Goal: Transaction & Acquisition: Purchase product/service

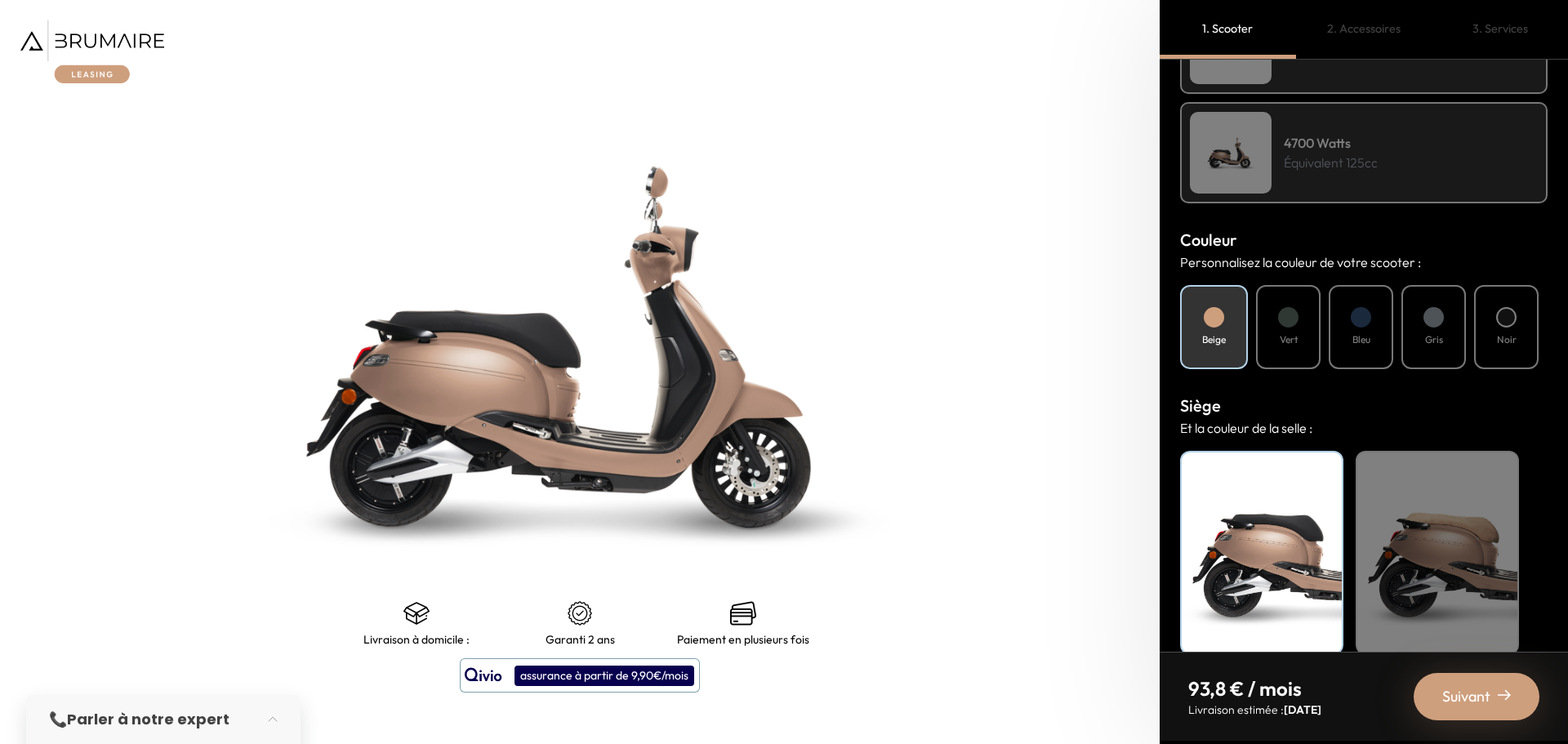
scroll to position [461, 0]
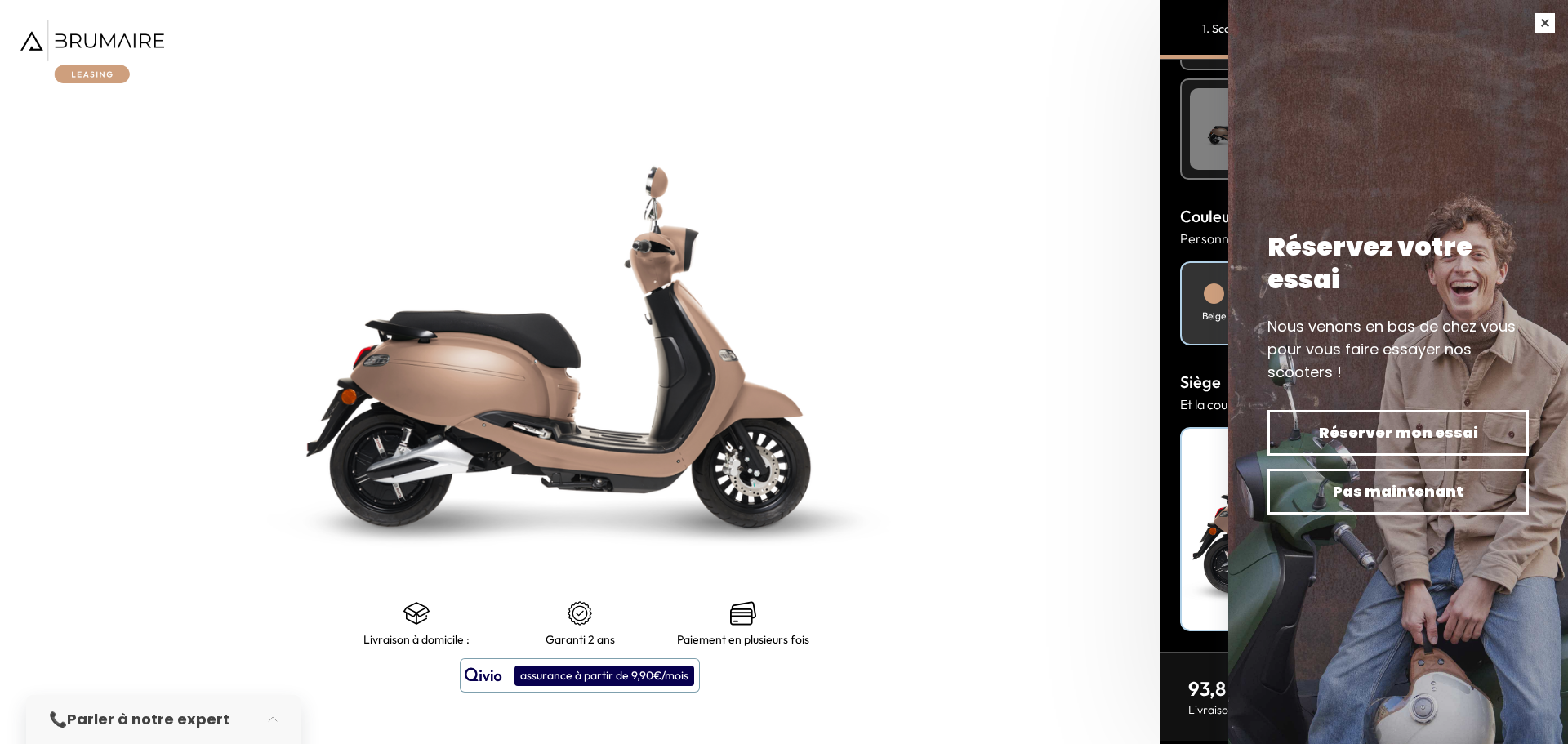
click at [1534, 18] on button "button" at bounding box center [1544, 22] width 45 height 46
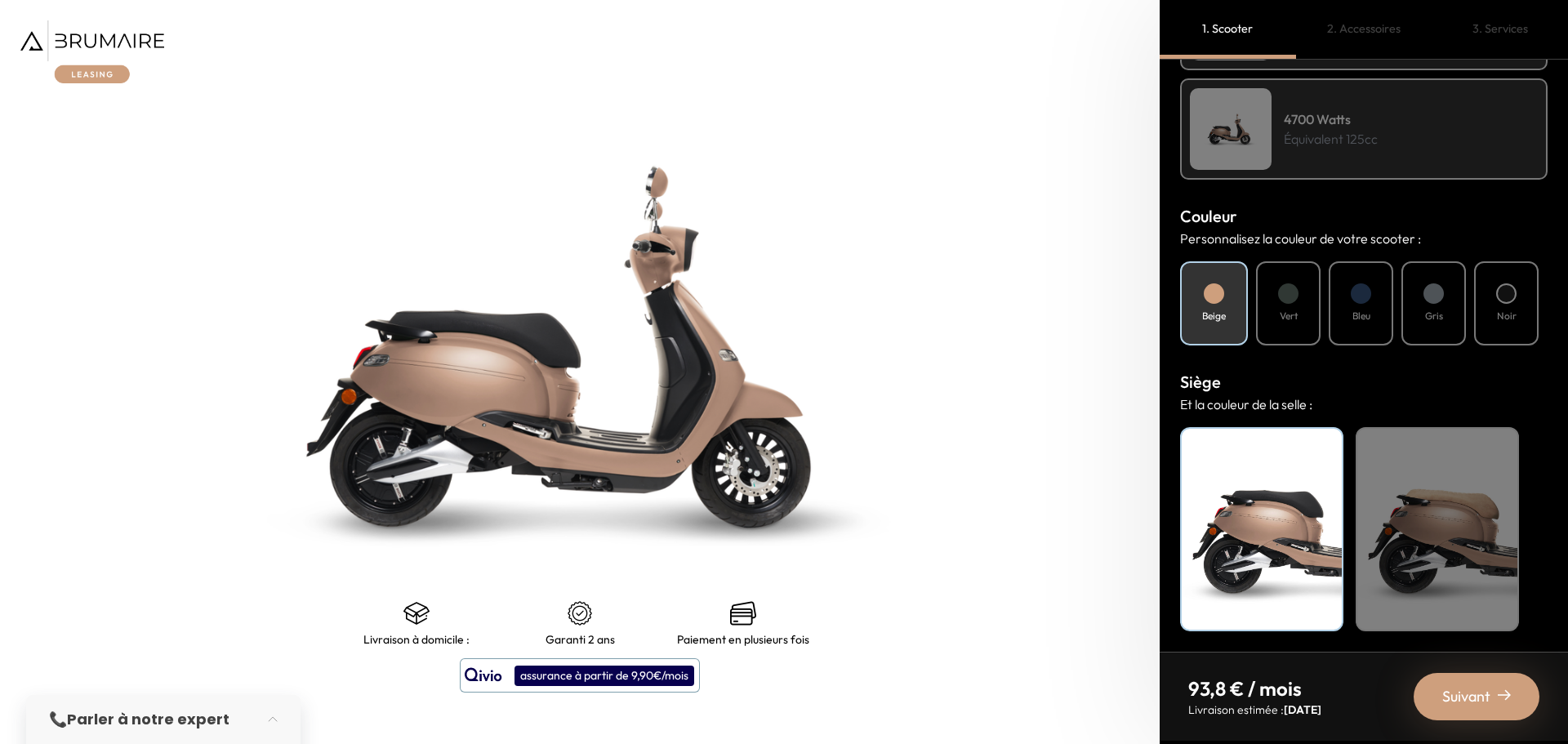
click at [118, 31] on img at bounding box center [92, 52] width 144 height 63
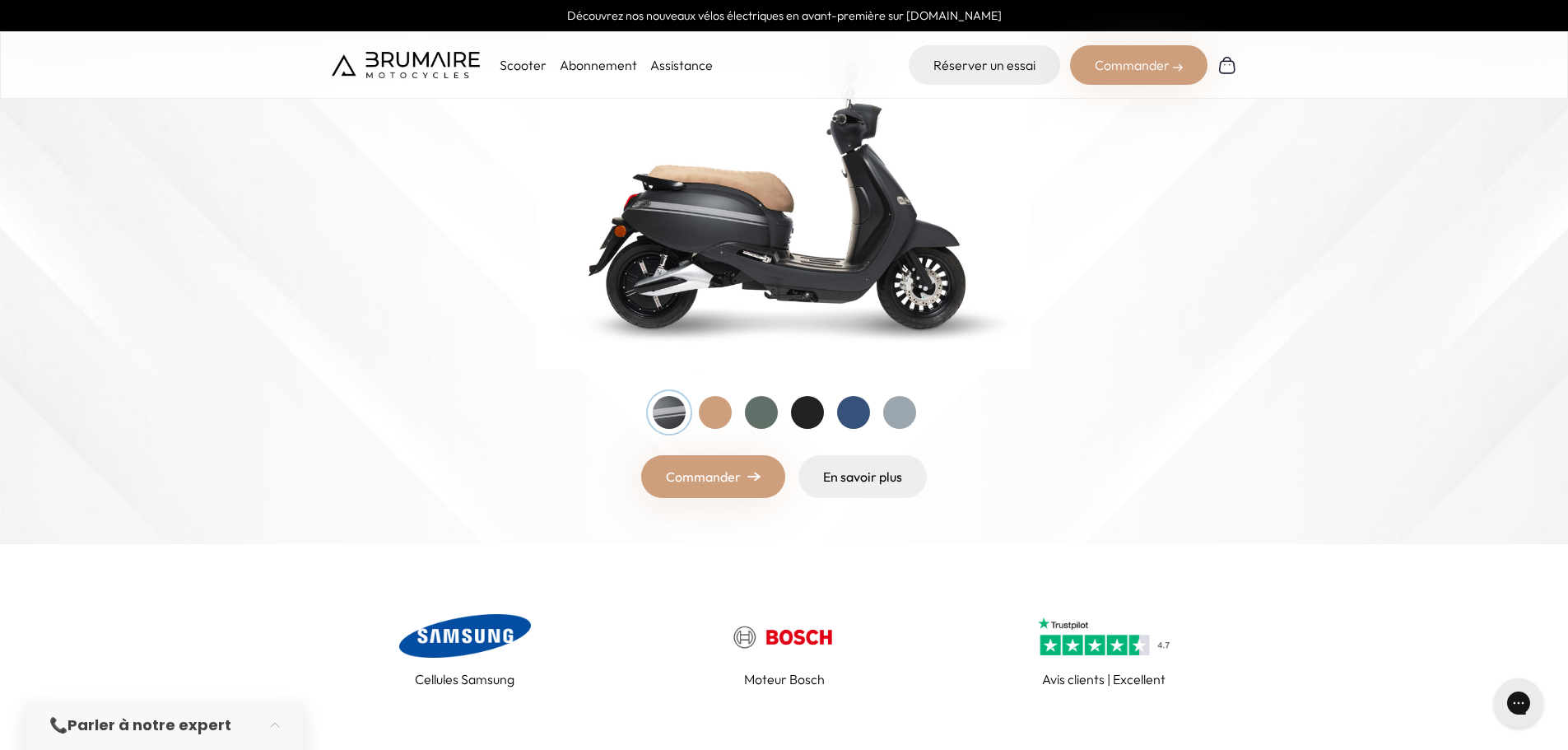
scroll to position [412, 0]
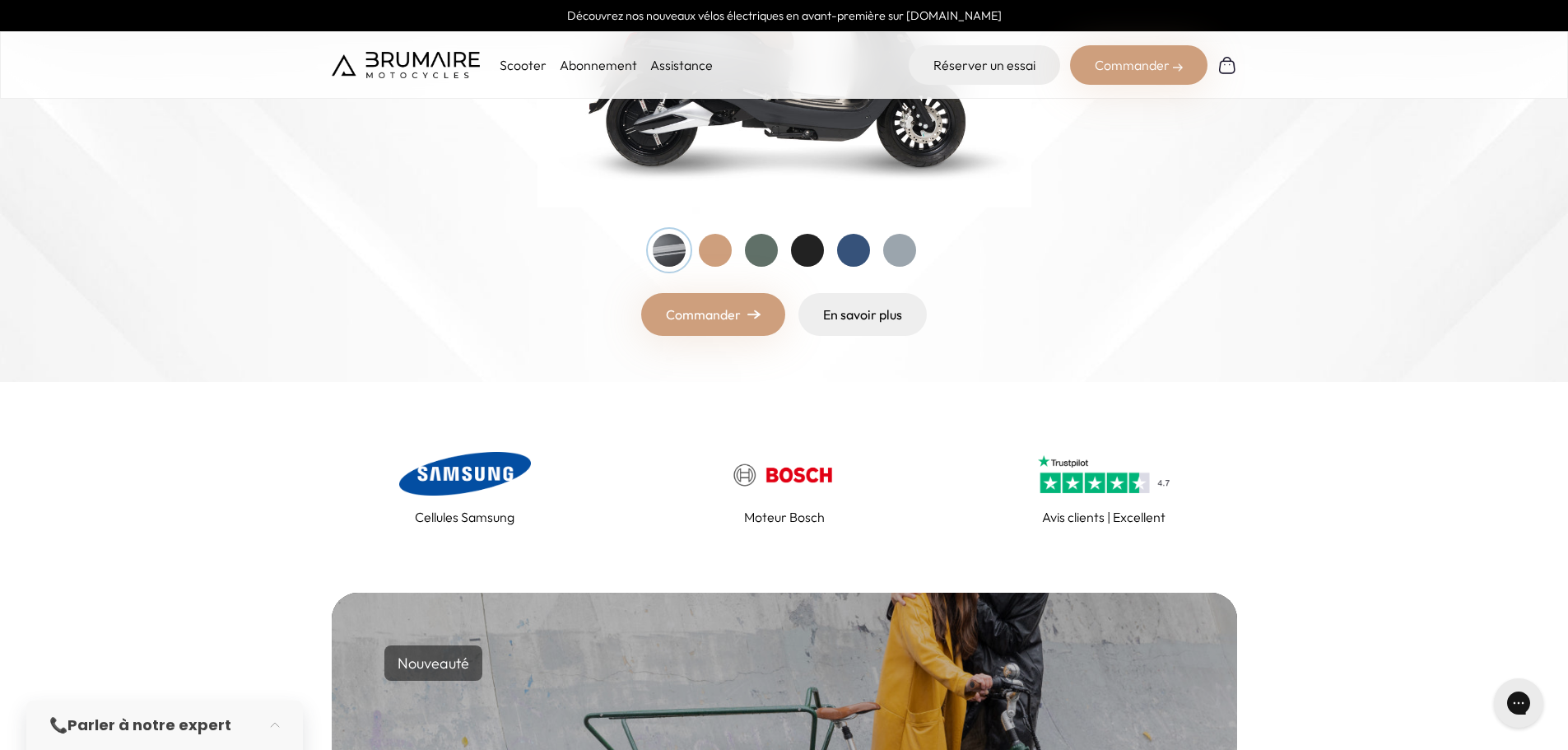
click at [720, 267] on div at bounding box center [715, 250] width 33 height 33
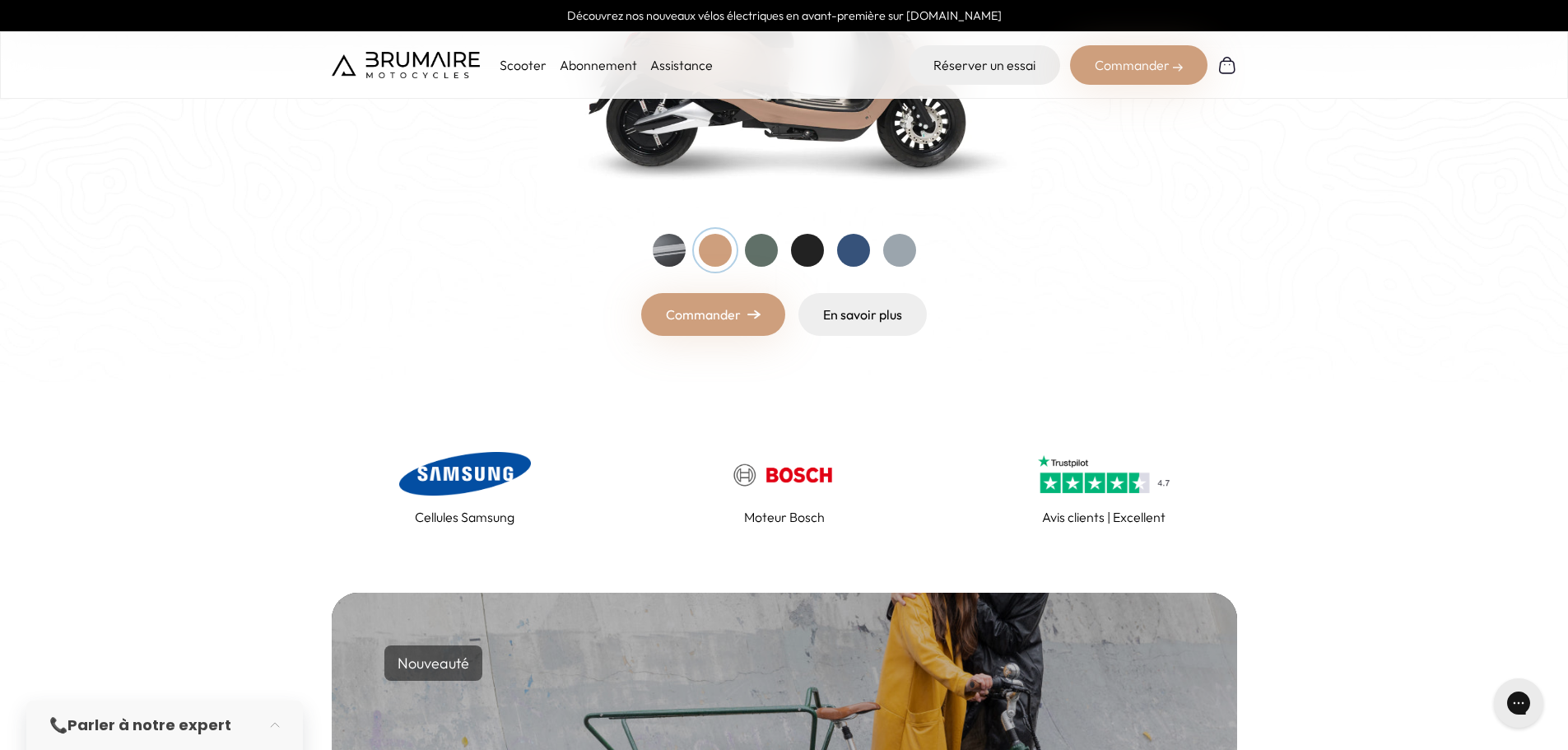
click at [763, 267] on div at bounding box center [761, 250] width 33 height 33
click at [804, 267] on div at bounding box center [807, 250] width 33 height 33
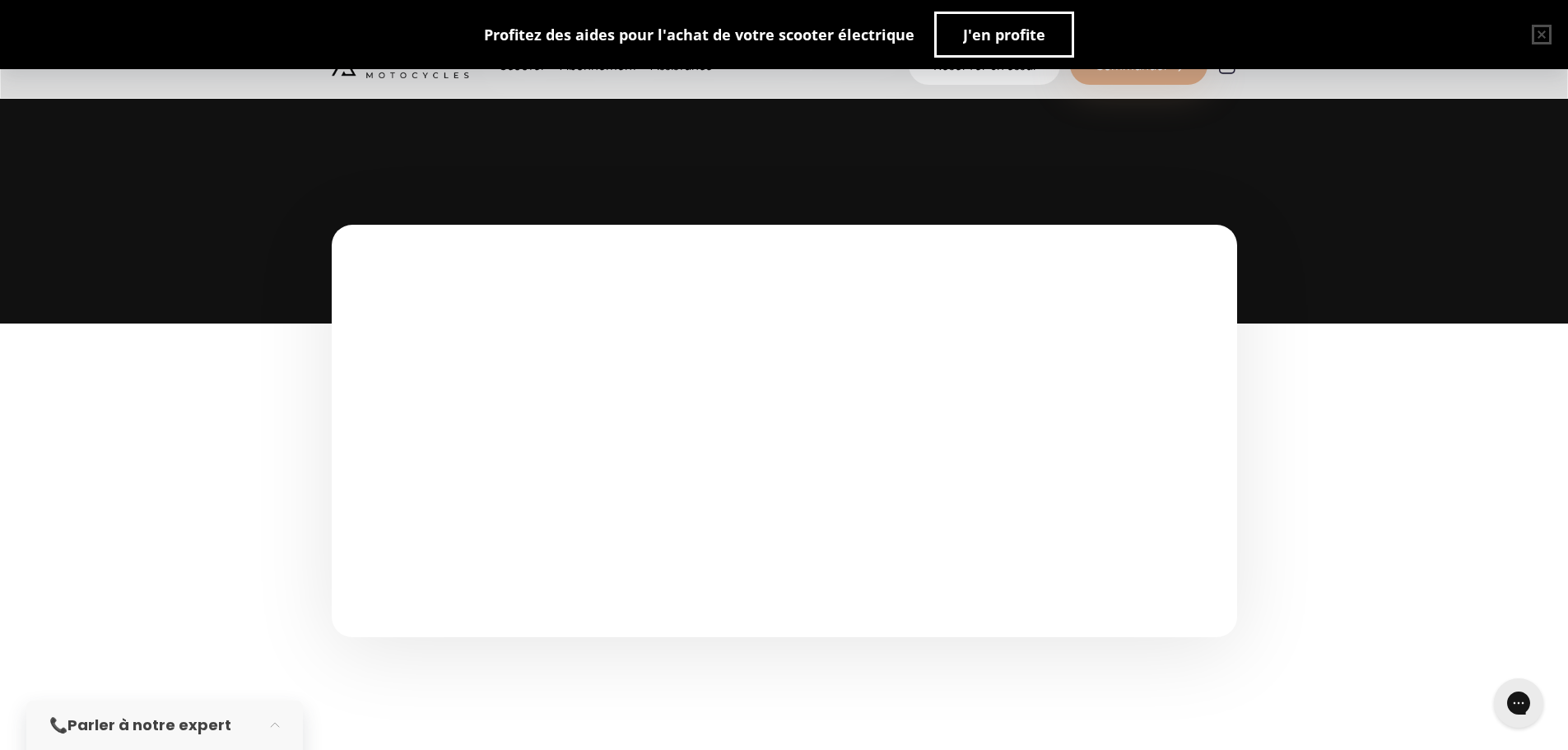
scroll to position [5078, 0]
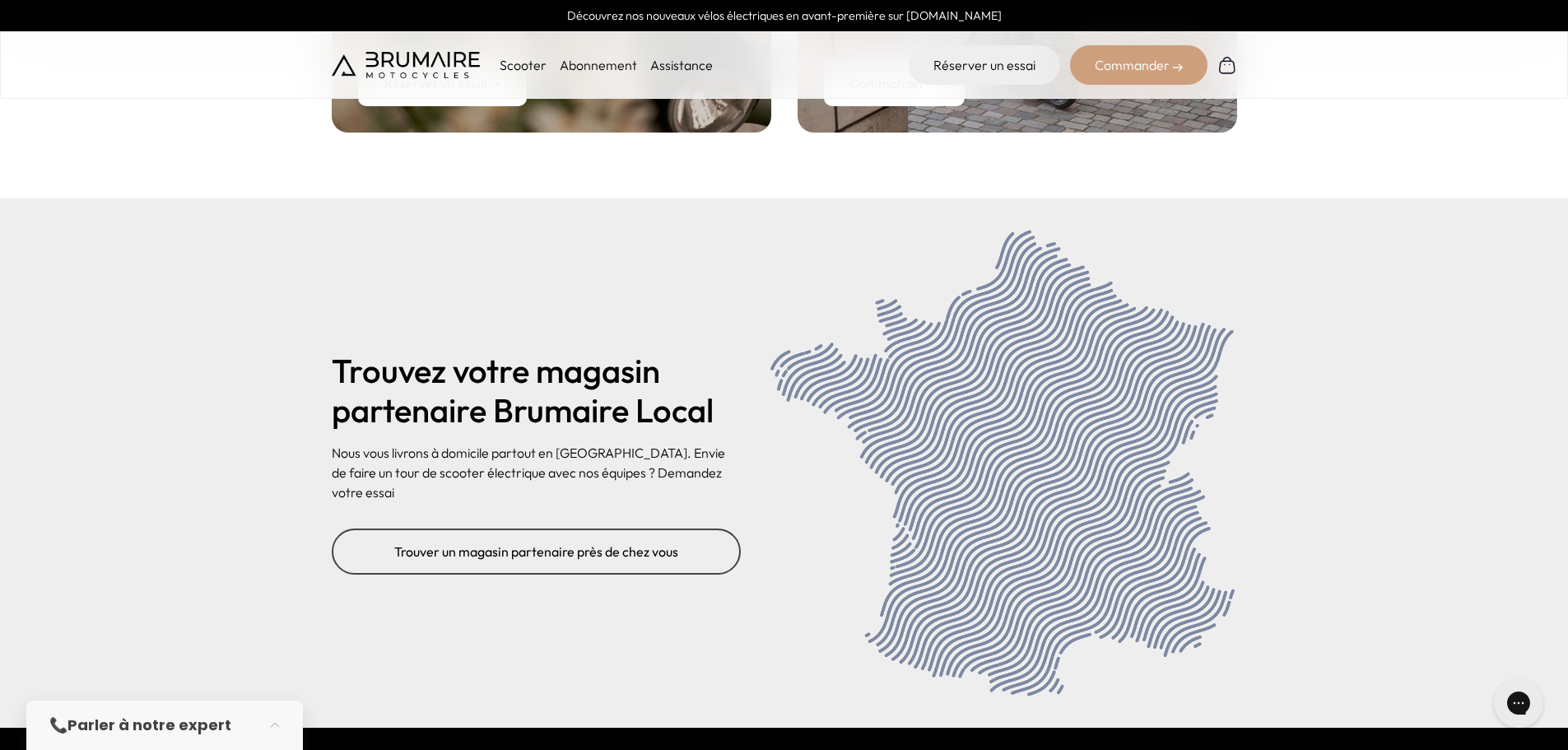
scroll to position [6725, 0]
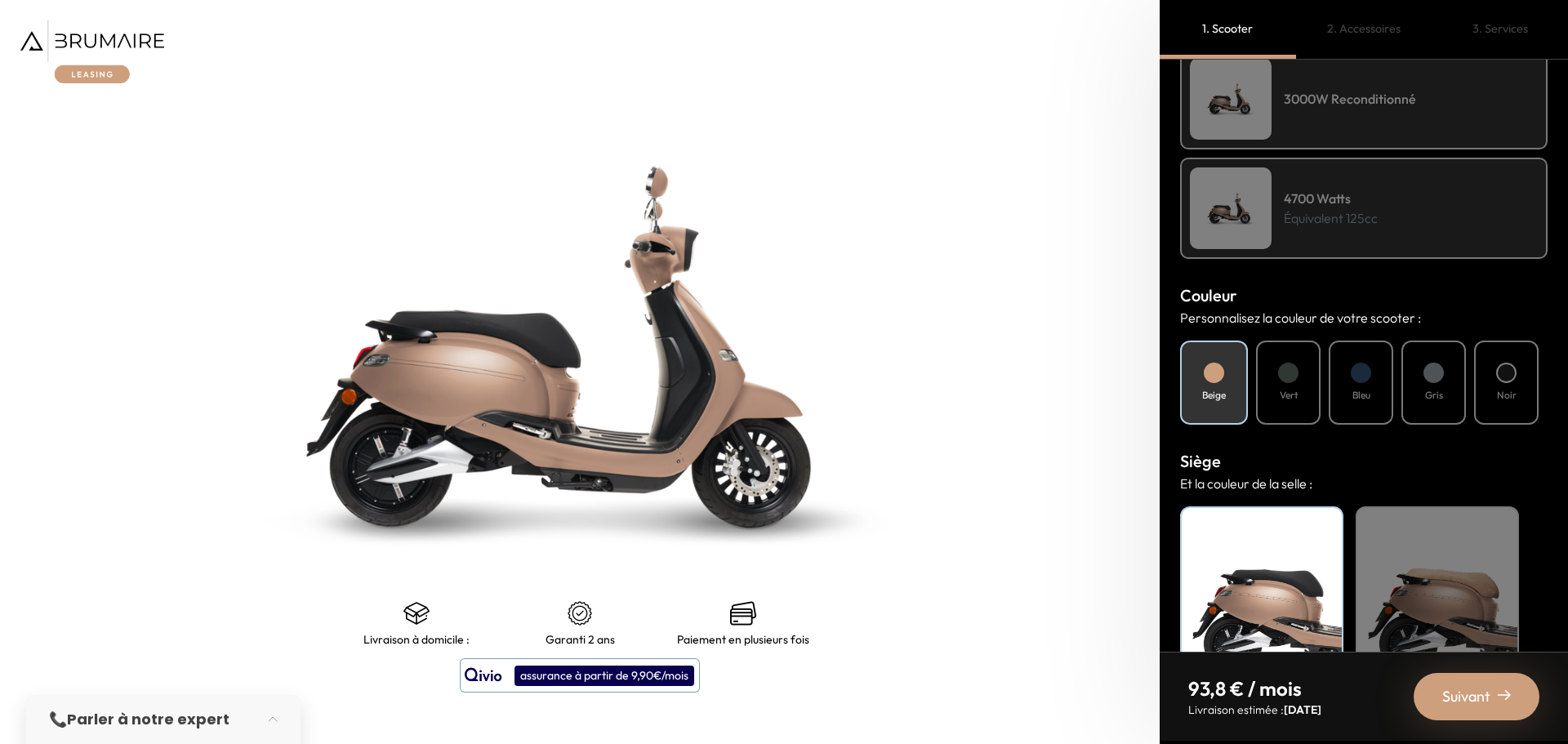
scroll to position [461, 0]
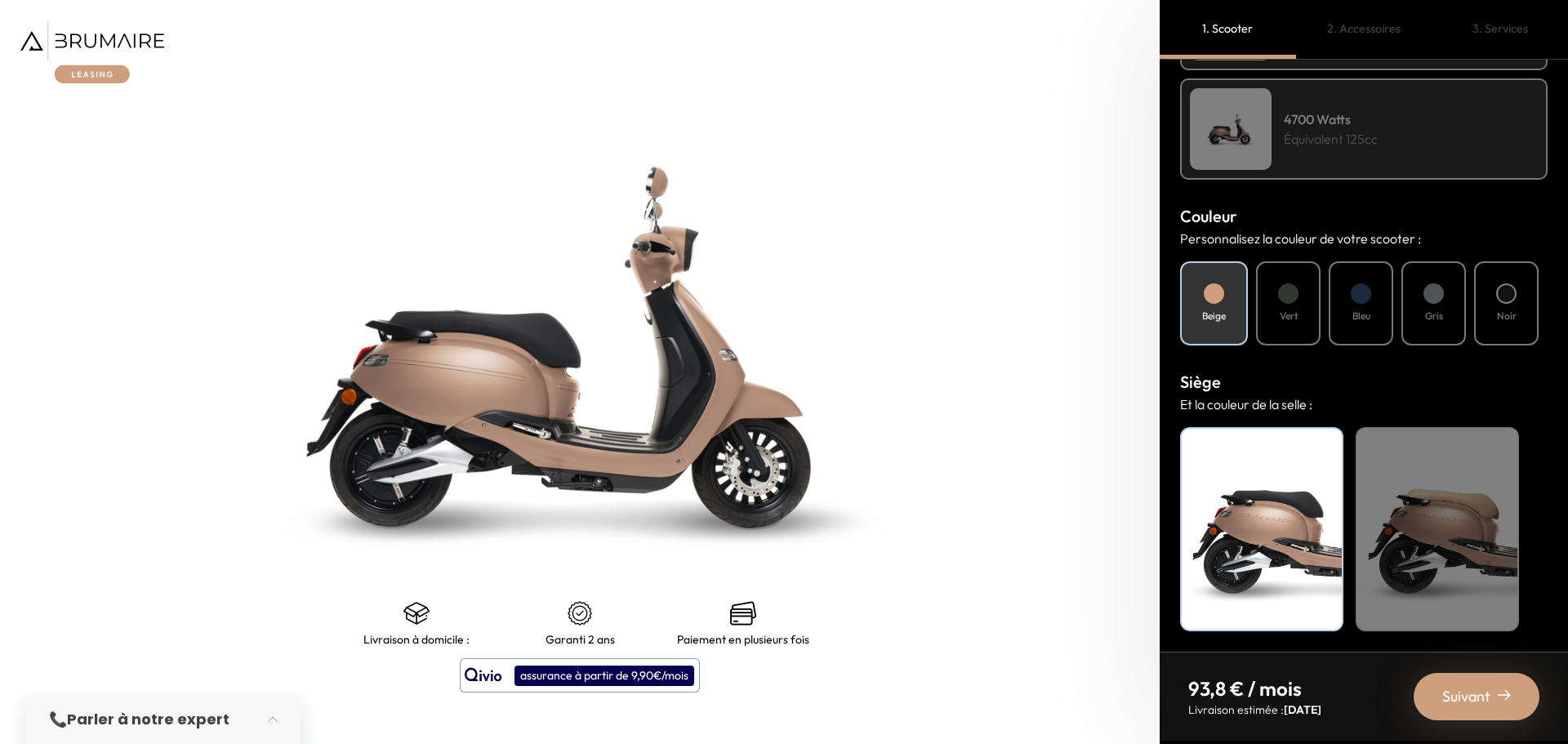
click at [1291, 302] on div at bounding box center [1288, 294] width 20 height 20
click at [1364, 302] on div at bounding box center [1361, 294] width 20 height 20
click at [1509, 304] on div at bounding box center [1506, 294] width 20 height 20
click at [1293, 524] on div "Noir" at bounding box center [1262, 529] width 163 height 204
click at [1488, 689] on div "Suivant" at bounding box center [1475, 697] width 125 height 47
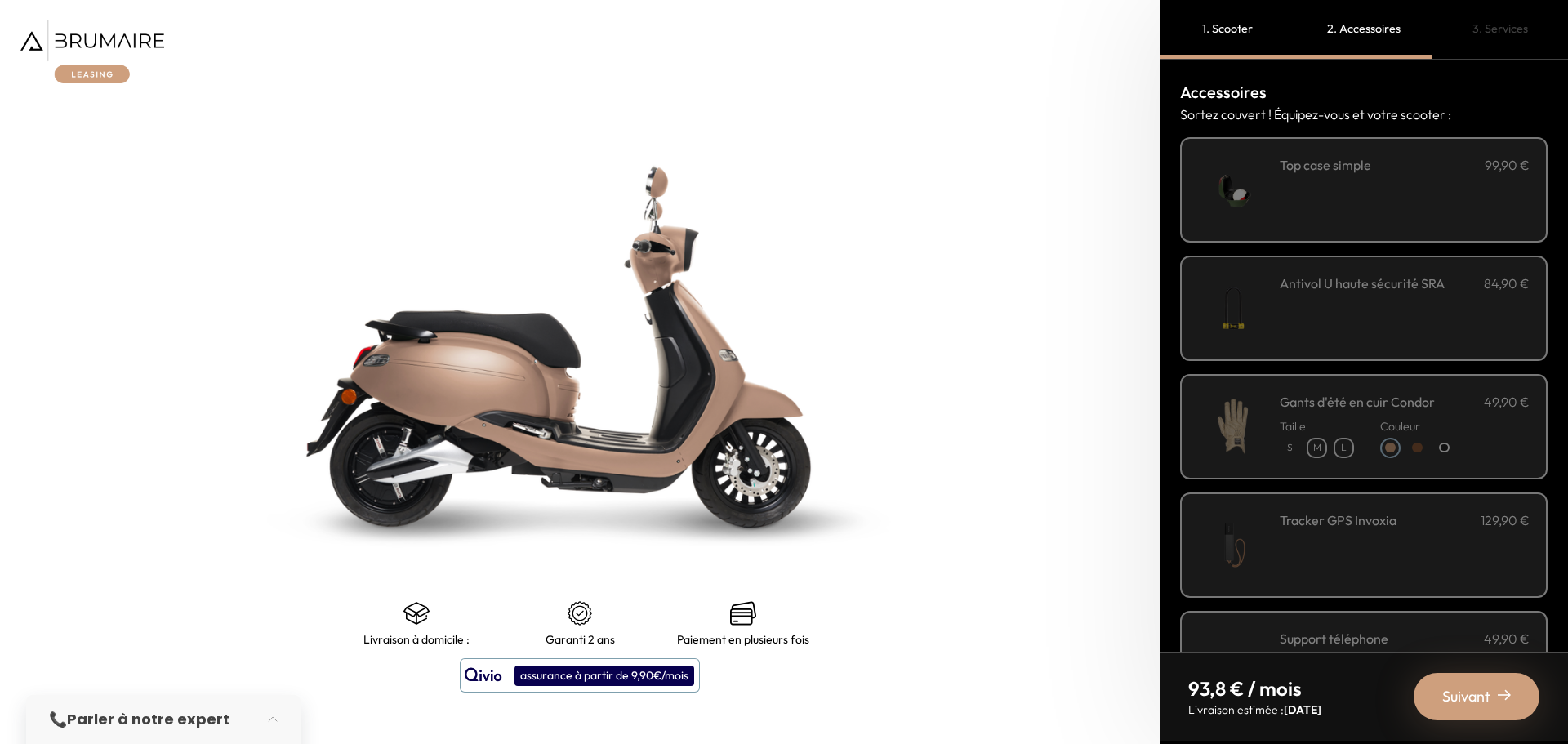
click at [1349, 217] on div "**********" at bounding box center [1404, 189] width 250 height 70
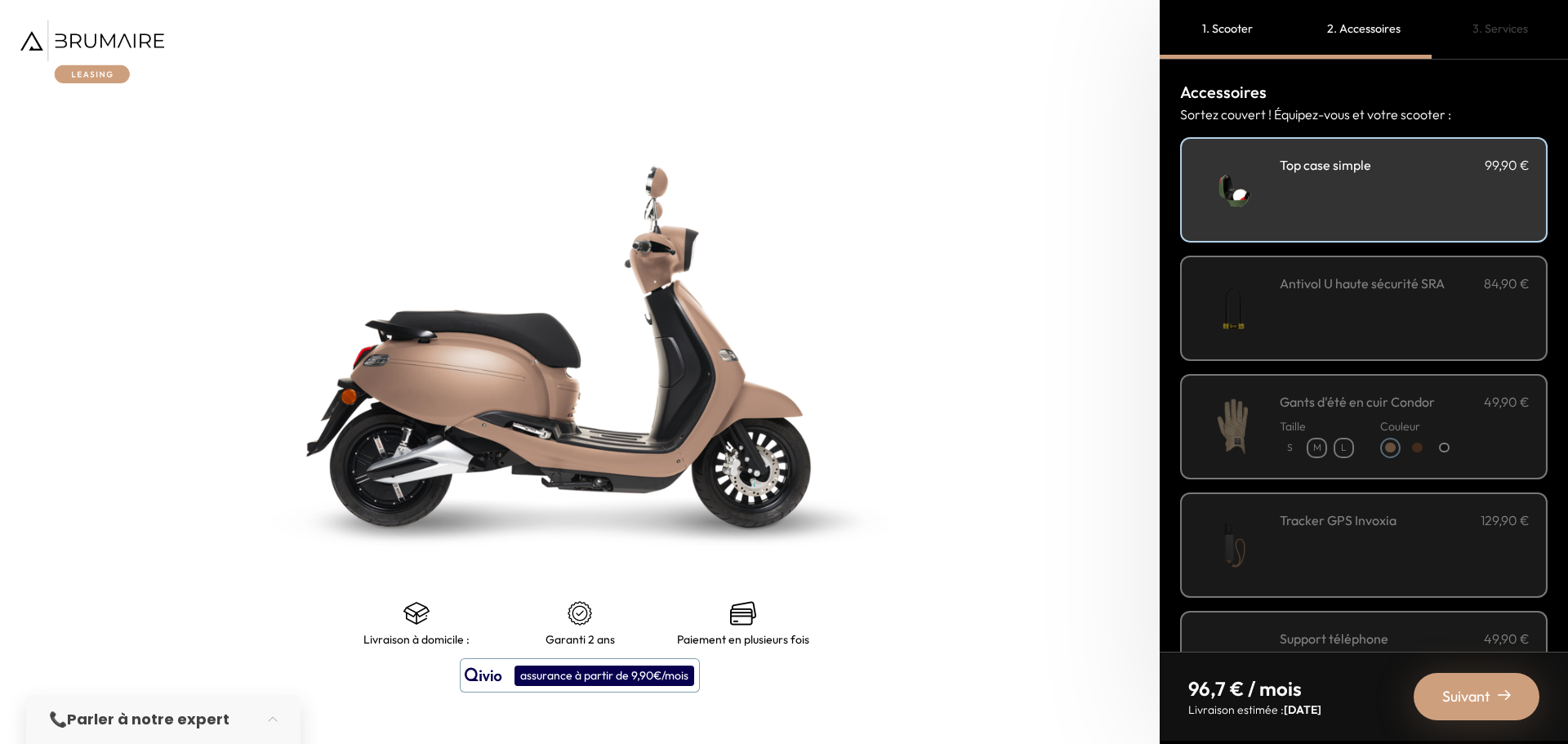
click at [1345, 294] on h3 "Antivol U haute sécurité SRA" at bounding box center [1362, 283] width 165 height 20
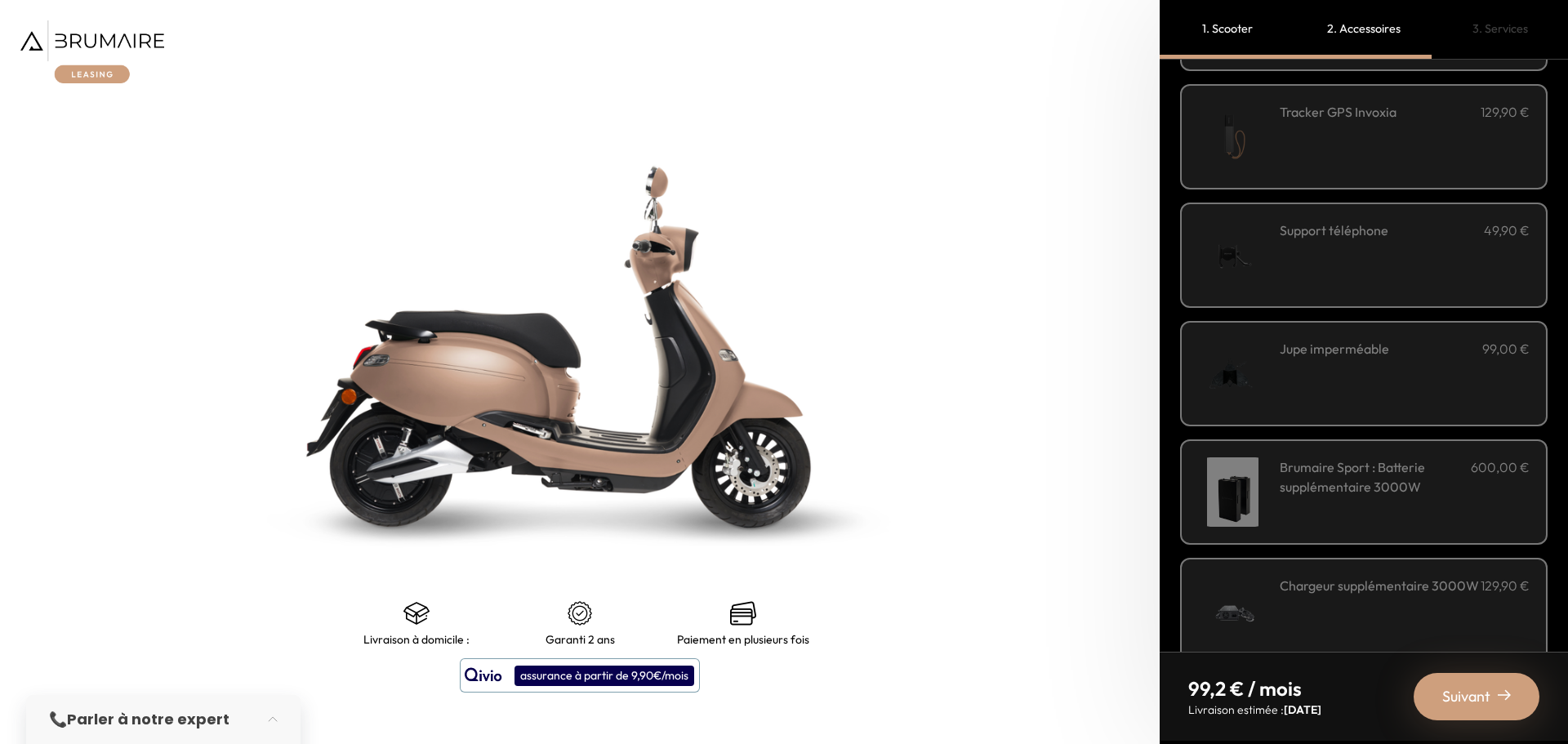
scroll to position [525, 0]
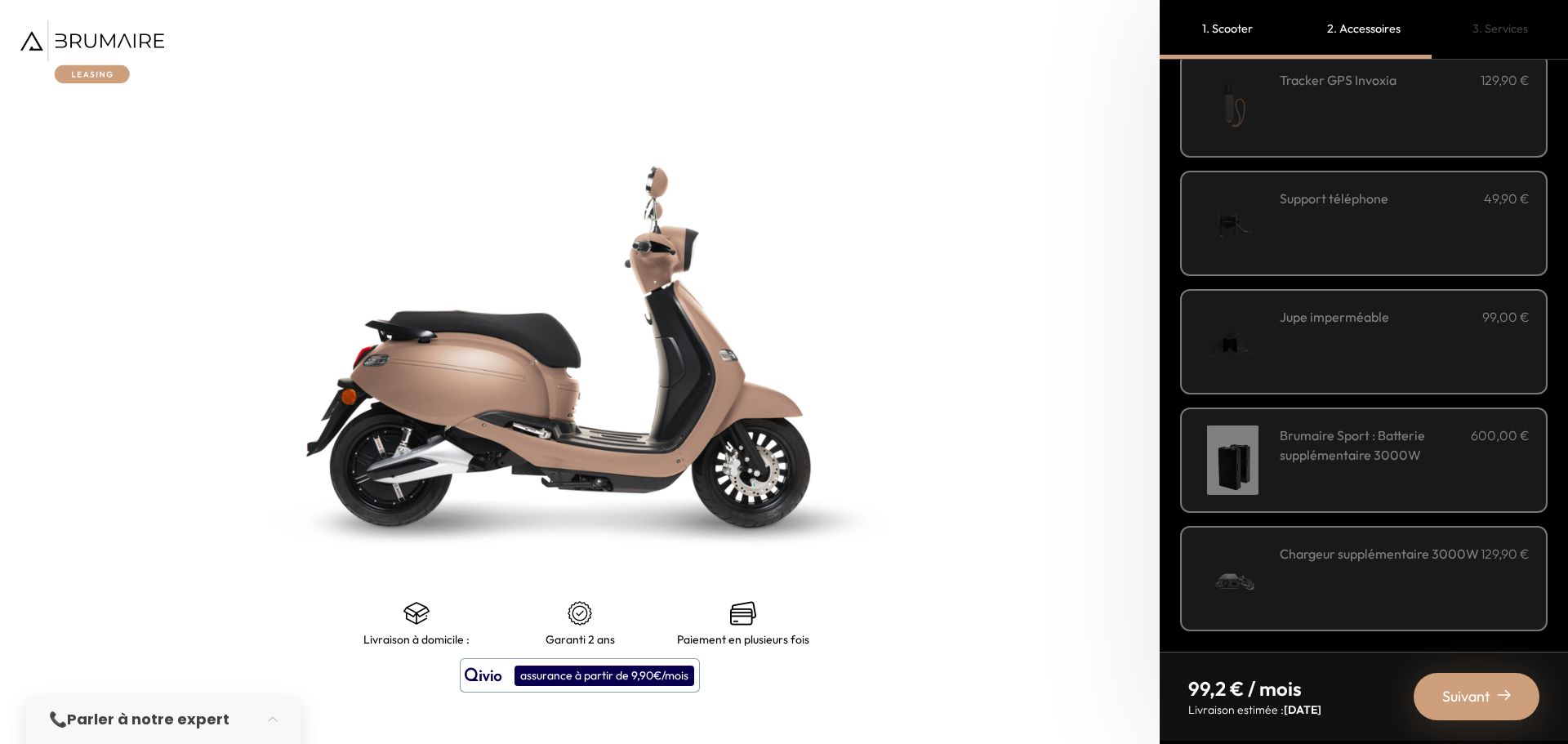
click at [1469, 687] on span "Suivant" at bounding box center [1466, 697] width 48 height 23
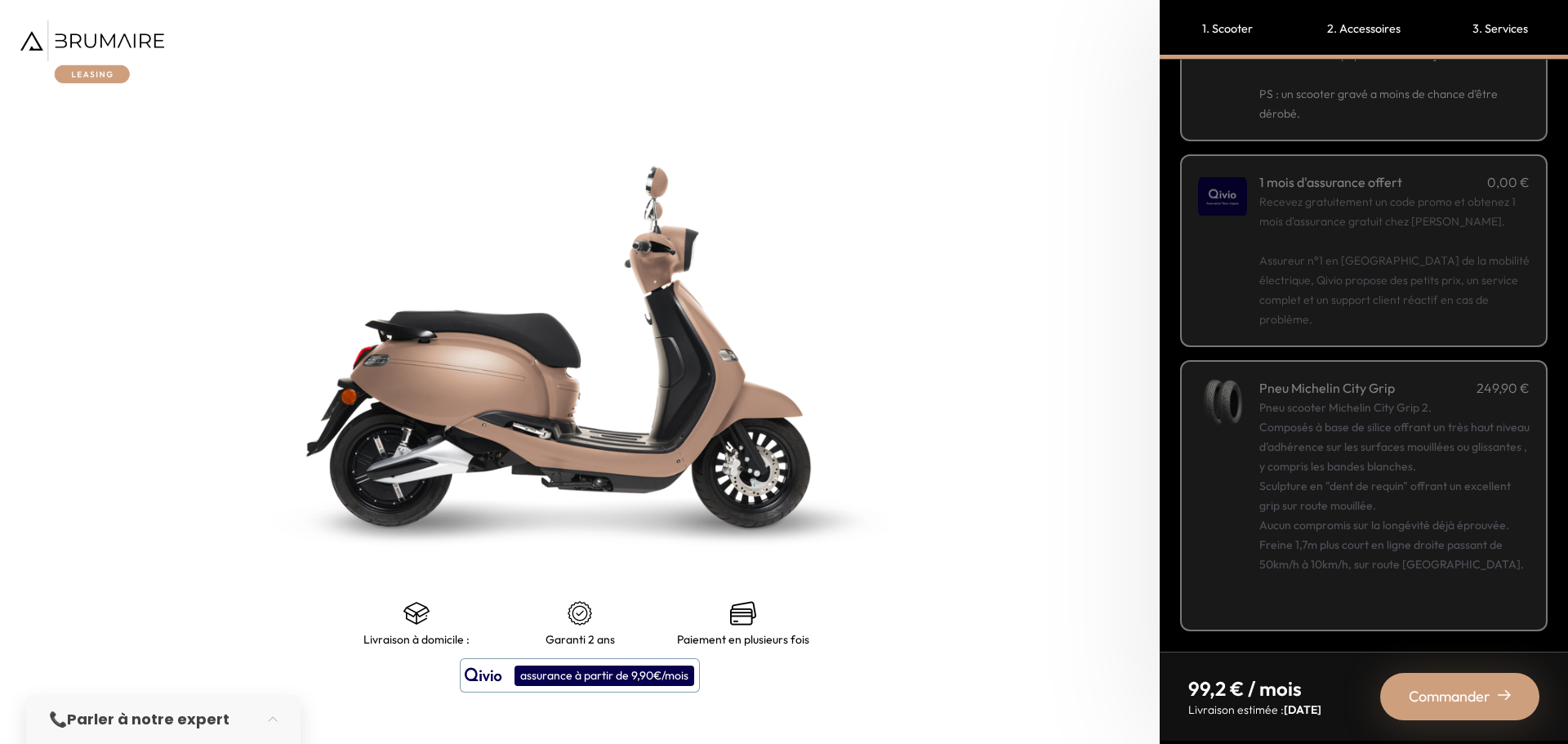
scroll to position [409, 0]
click at [1384, 398] on div "Pneu scooter Michelin City Grip 2. Composés à base de silice offrant un très ha…" at bounding box center [1393, 505] width 270 height 215
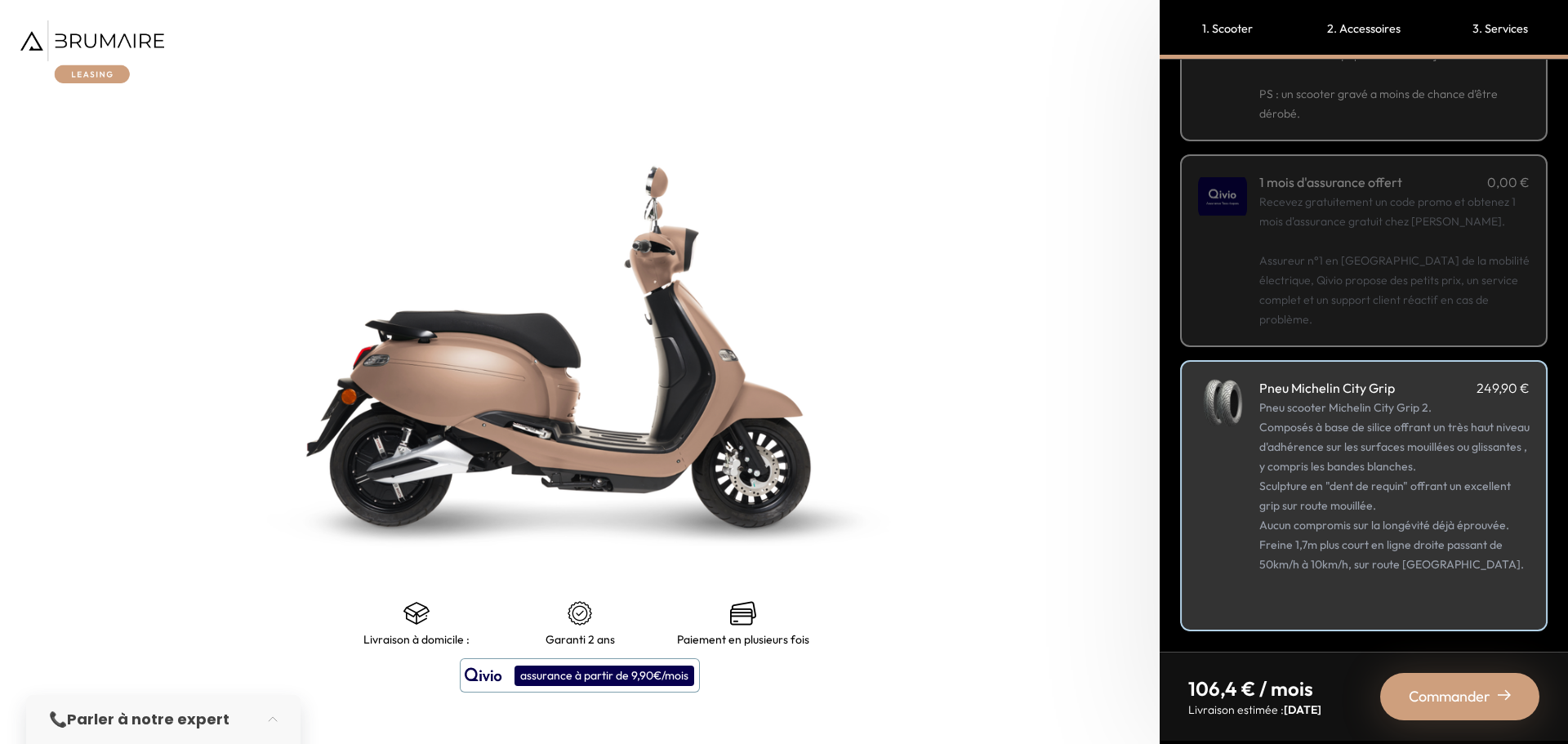
scroll to position [430, 0]
click at [1462, 687] on span "Commander" at bounding box center [1449, 697] width 82 height 23
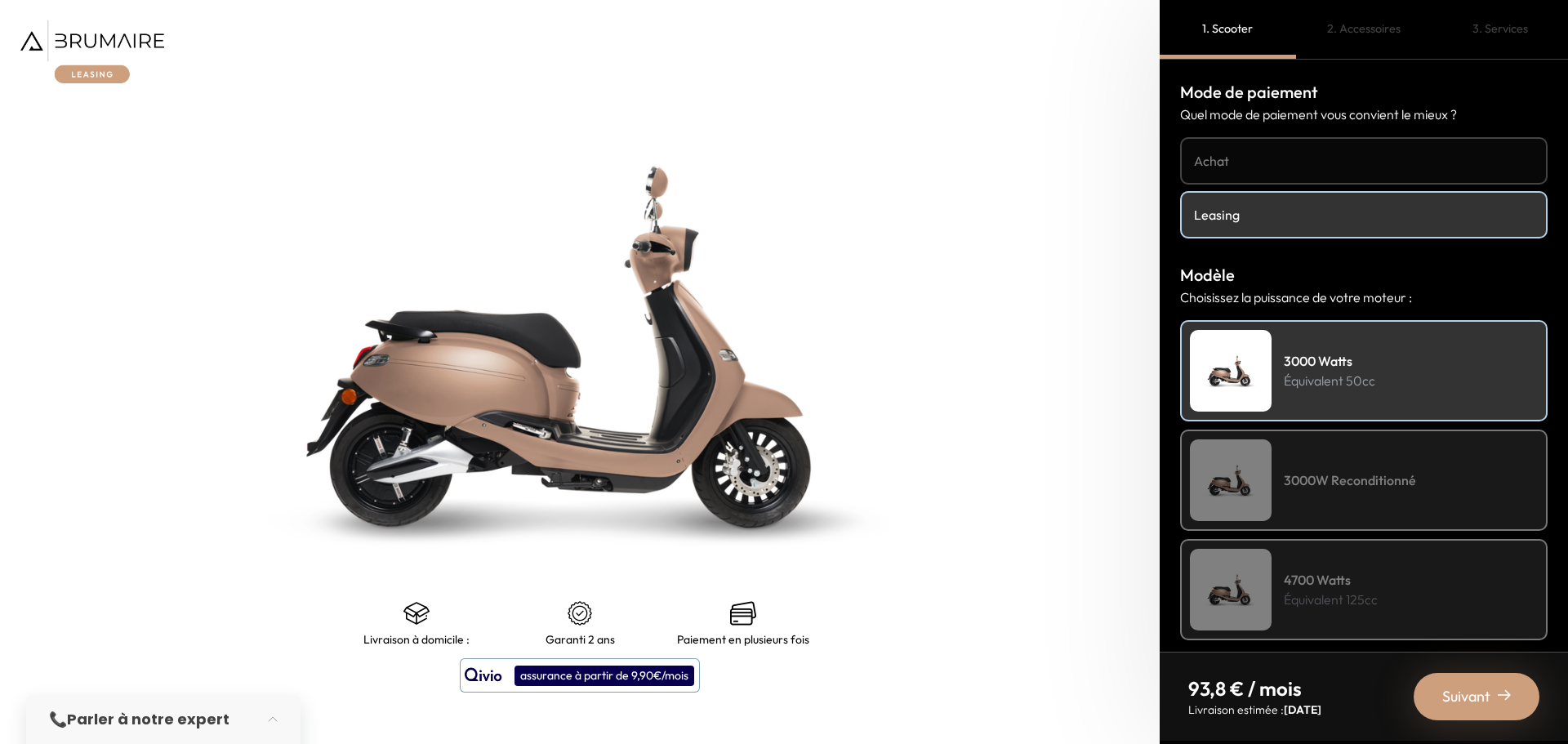
click at [110, 34] on img at bounding box center [92, 52] width 144 height 63
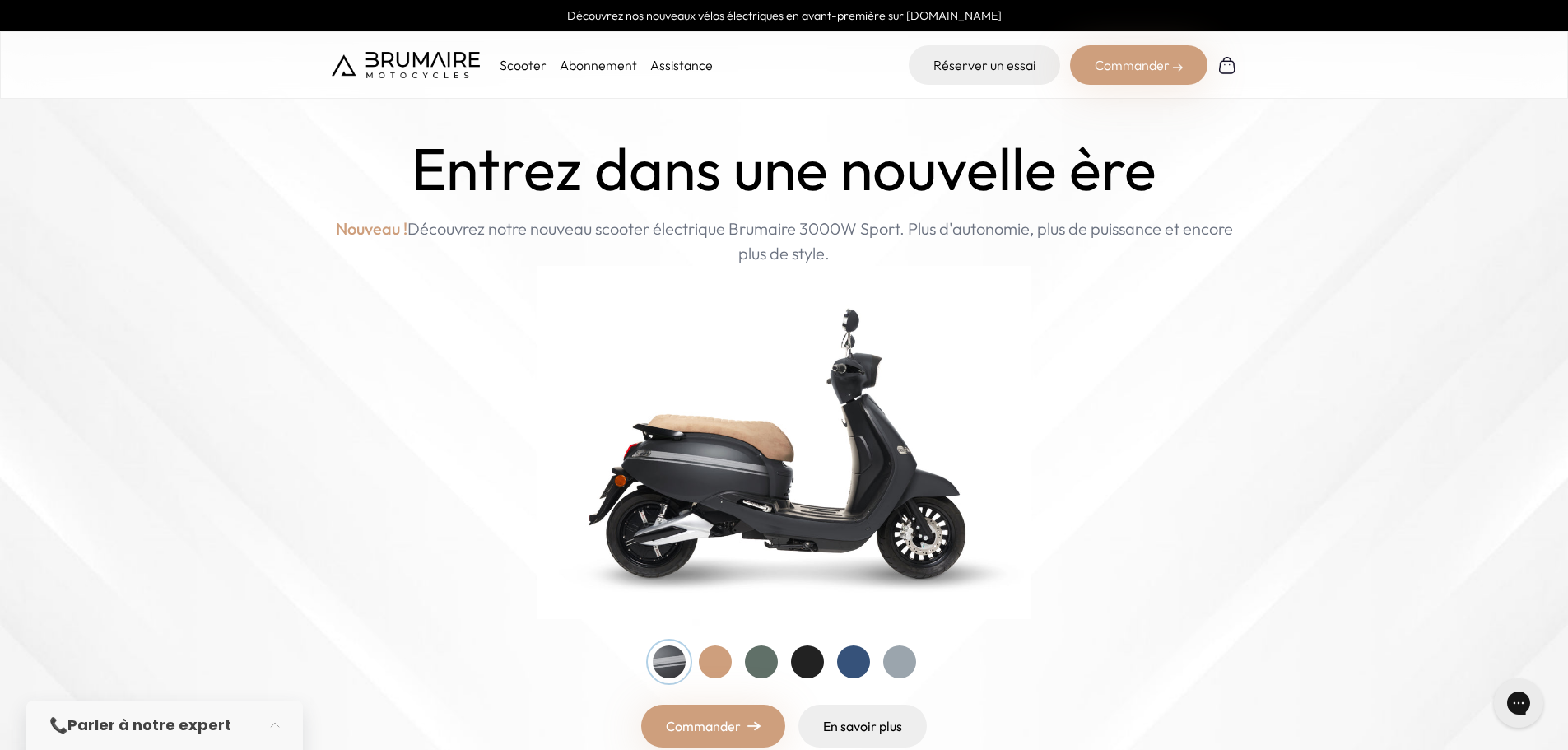
click at [637, 73] on link "Abonnement" at bounding box center [598, 66] width 78 height 17
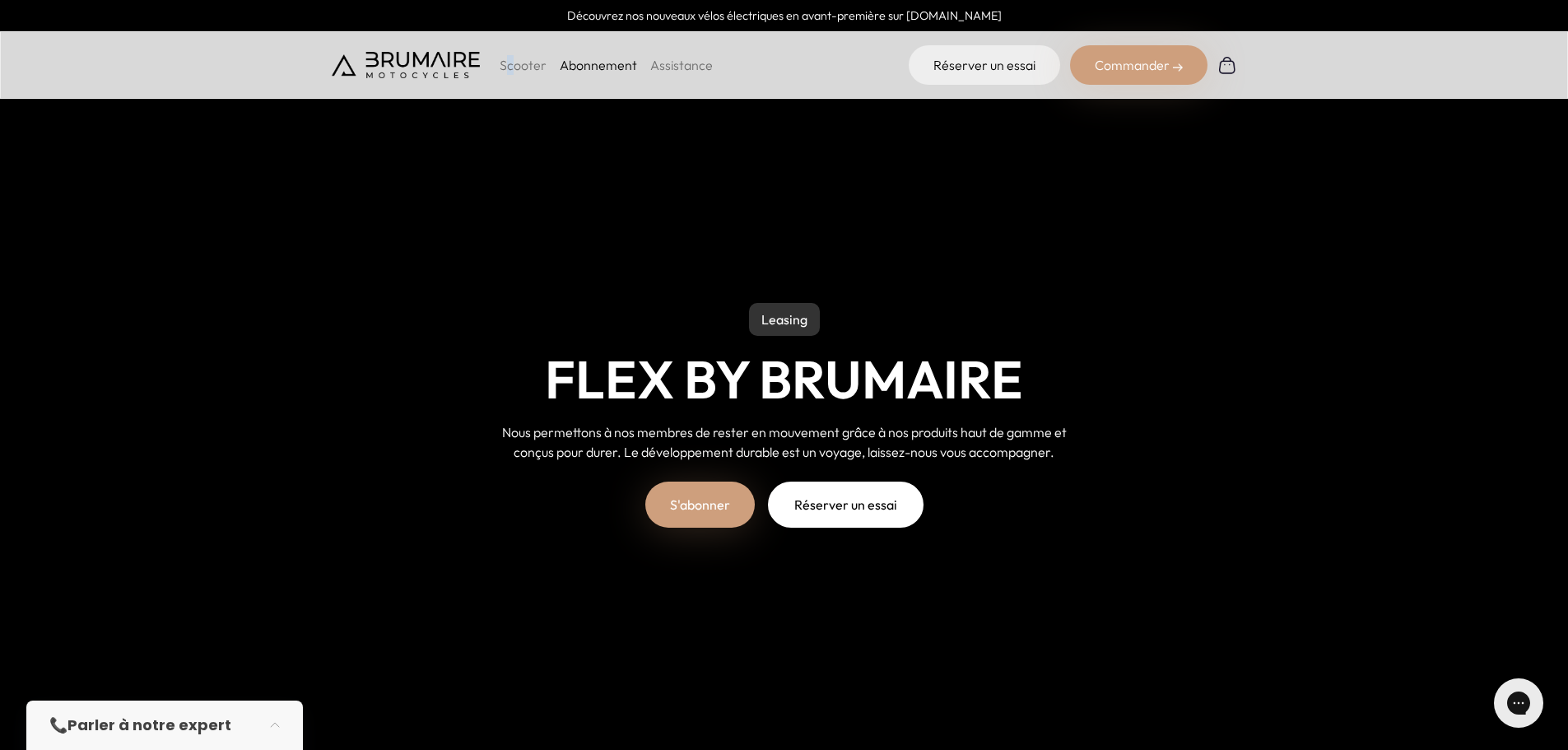
click at [547, 75] on p "Scooter" at bounding box center [523, 65] width 47 height 20
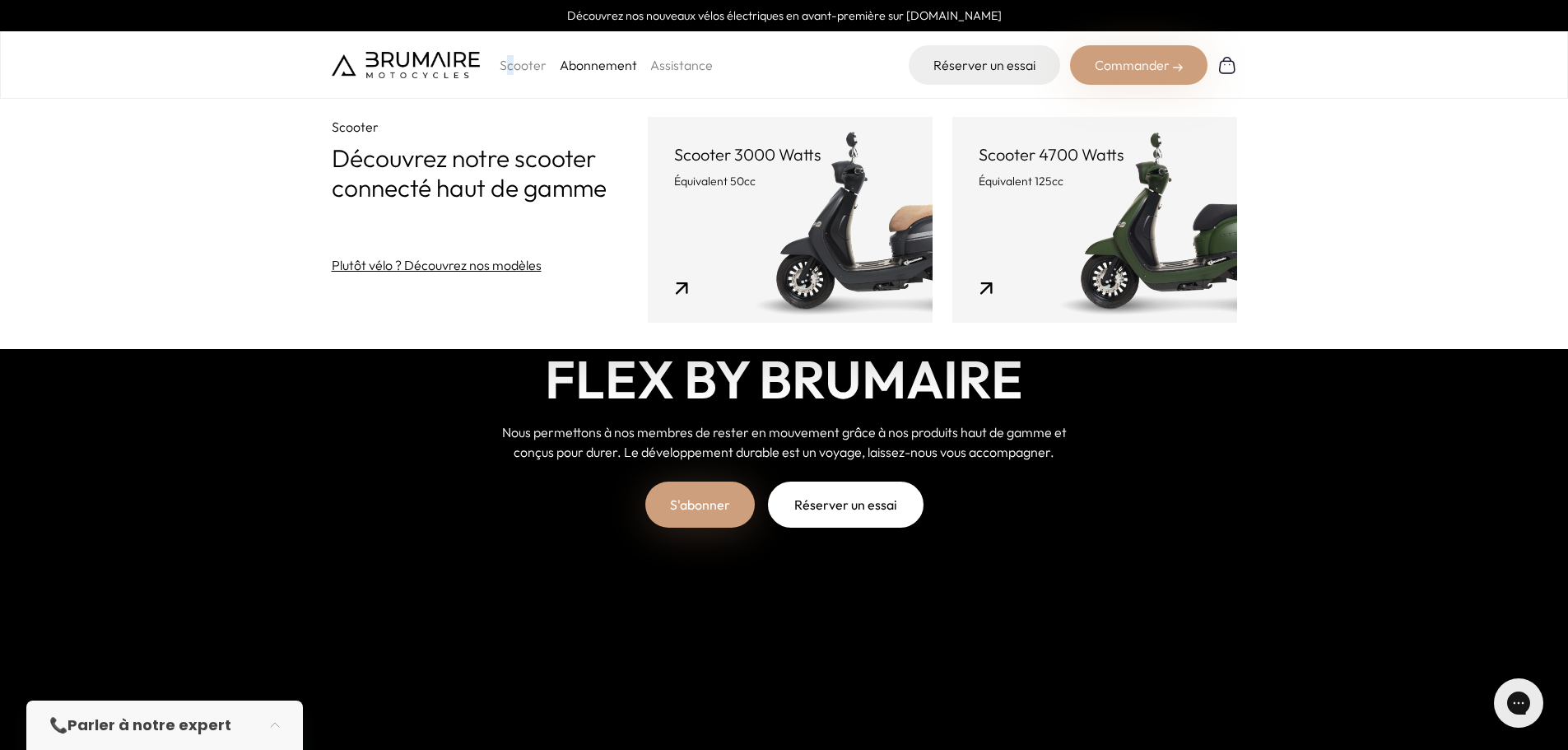
click at [470, 72] on img at bounding box center [405, 65] width 148 height 26
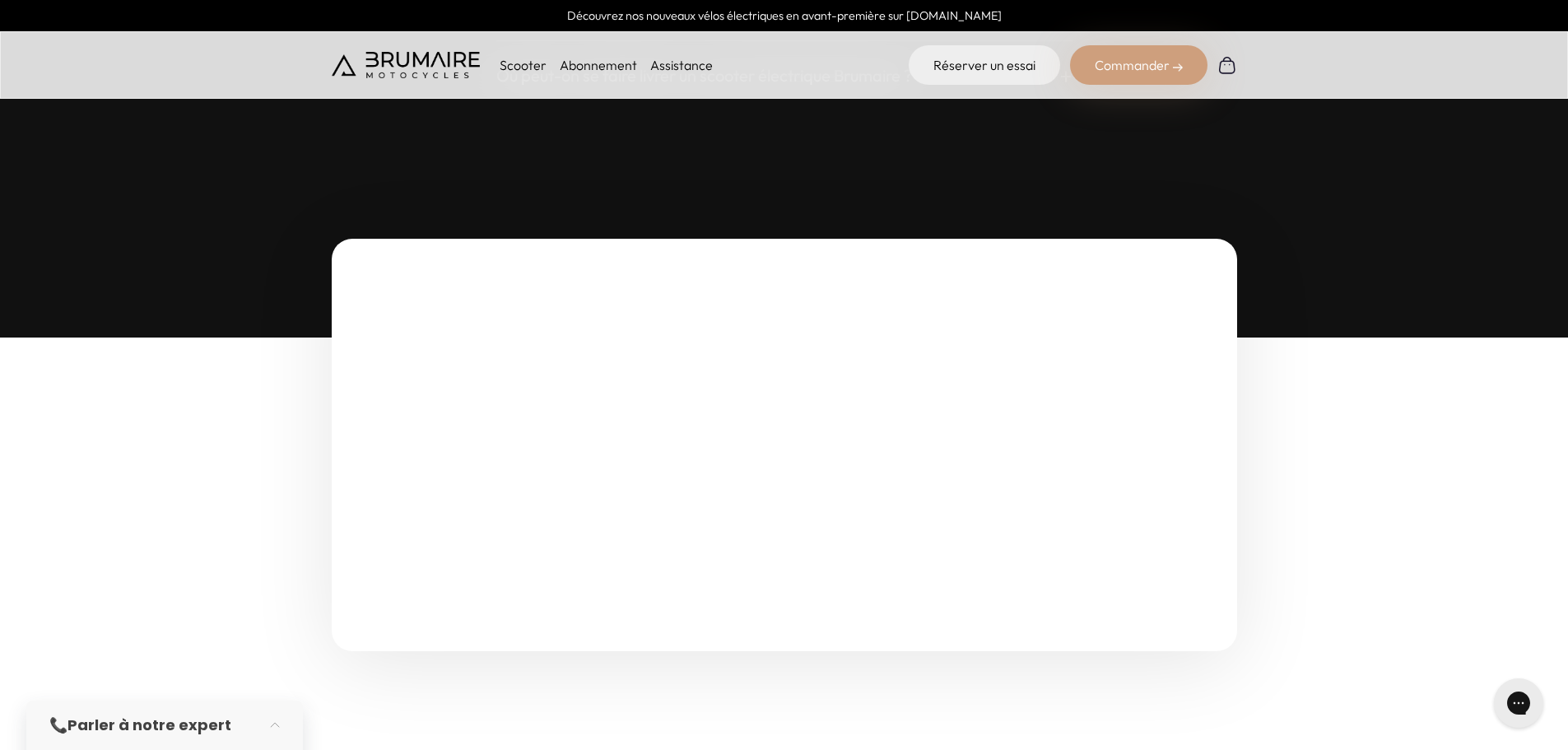
scroll to position [5214, 0]
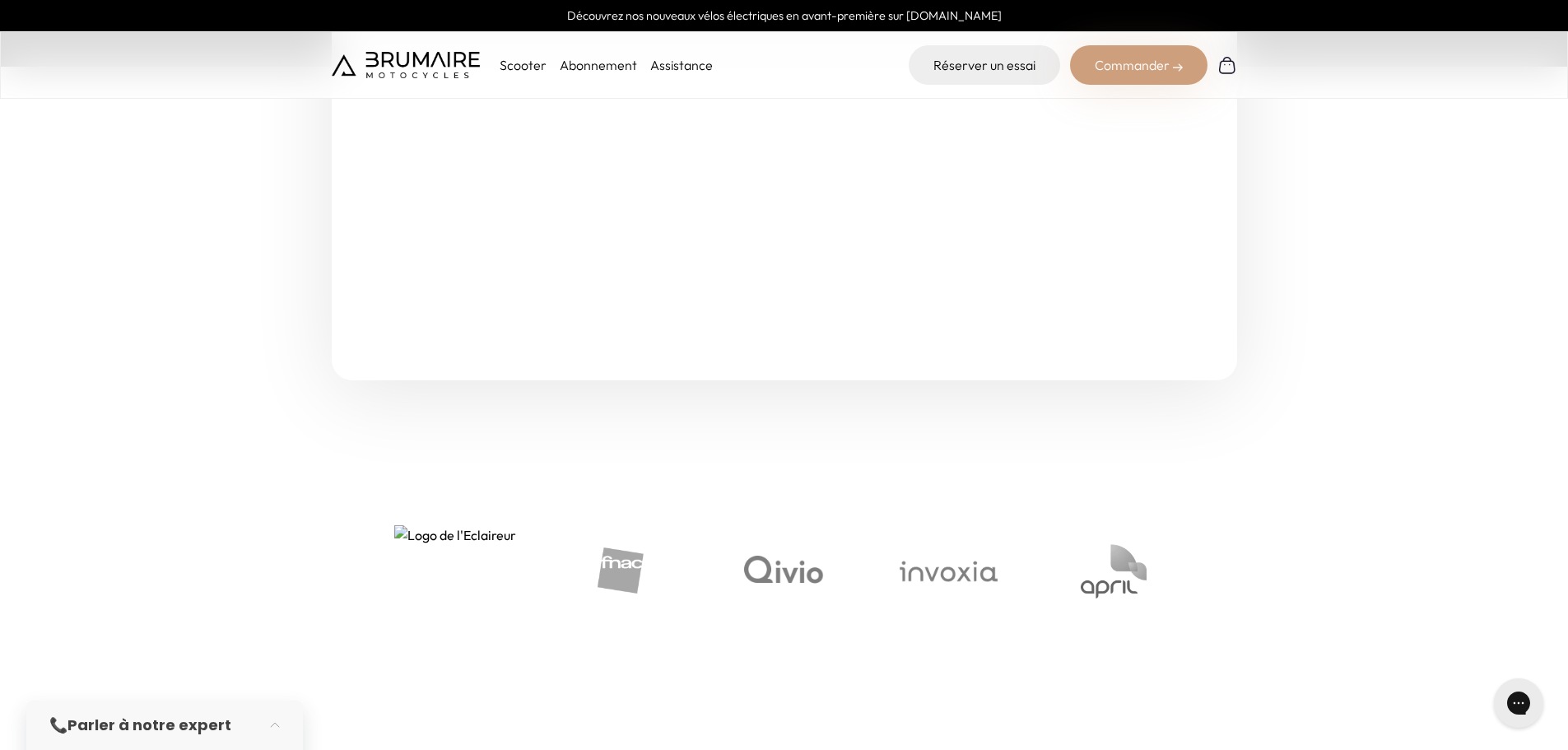
scroll to position [5626, 0]
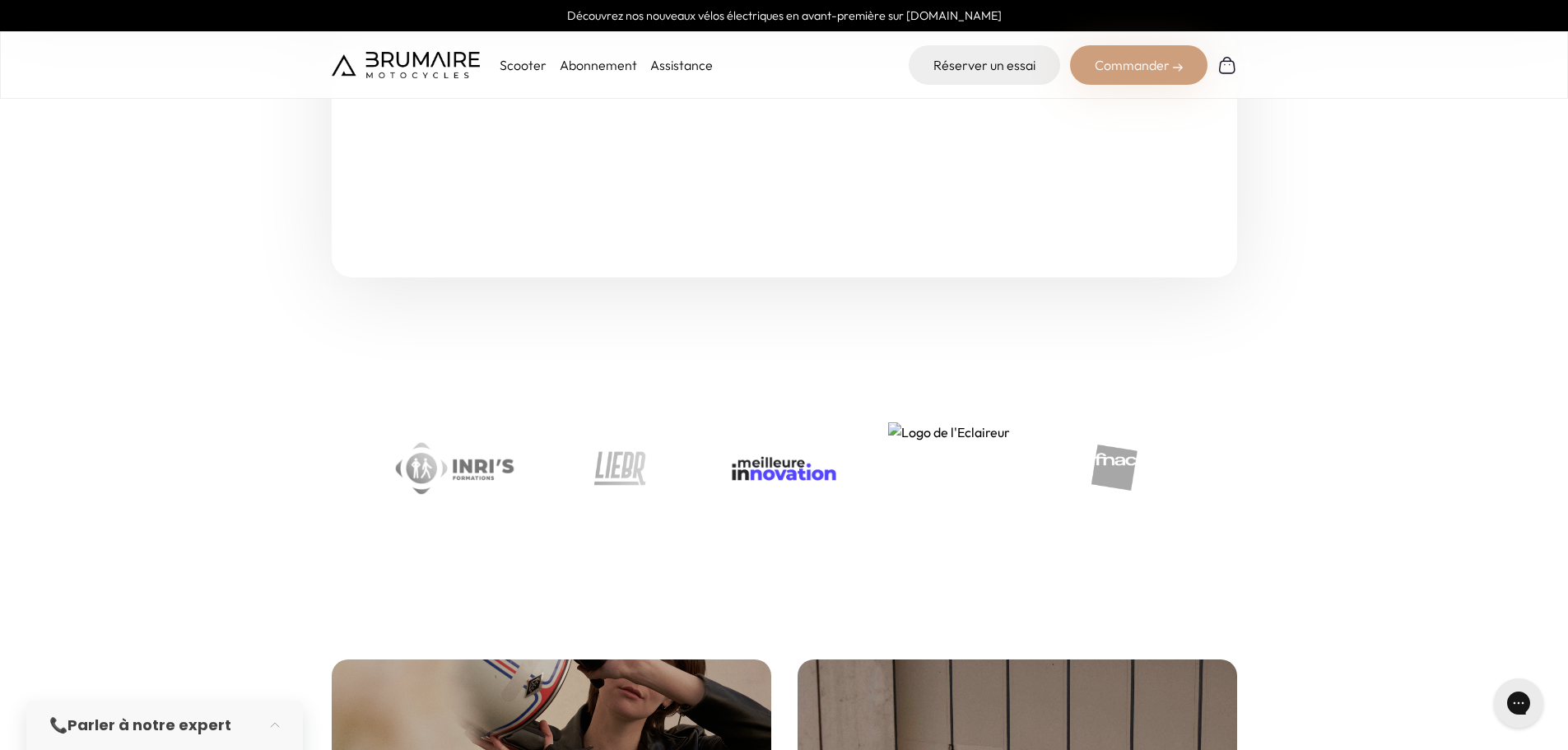
scroll to position [5764, 0]
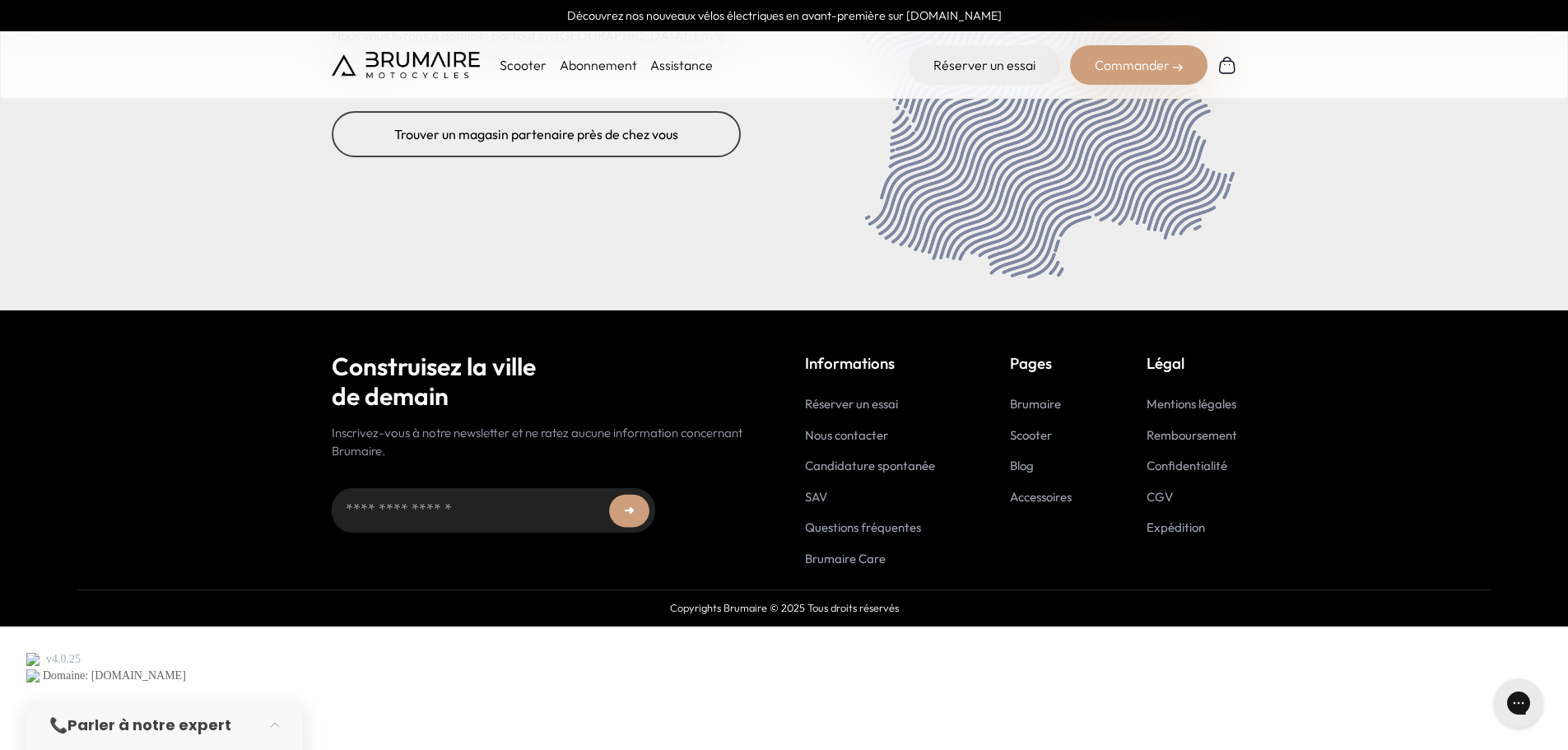
scroll to position [7910, 0]
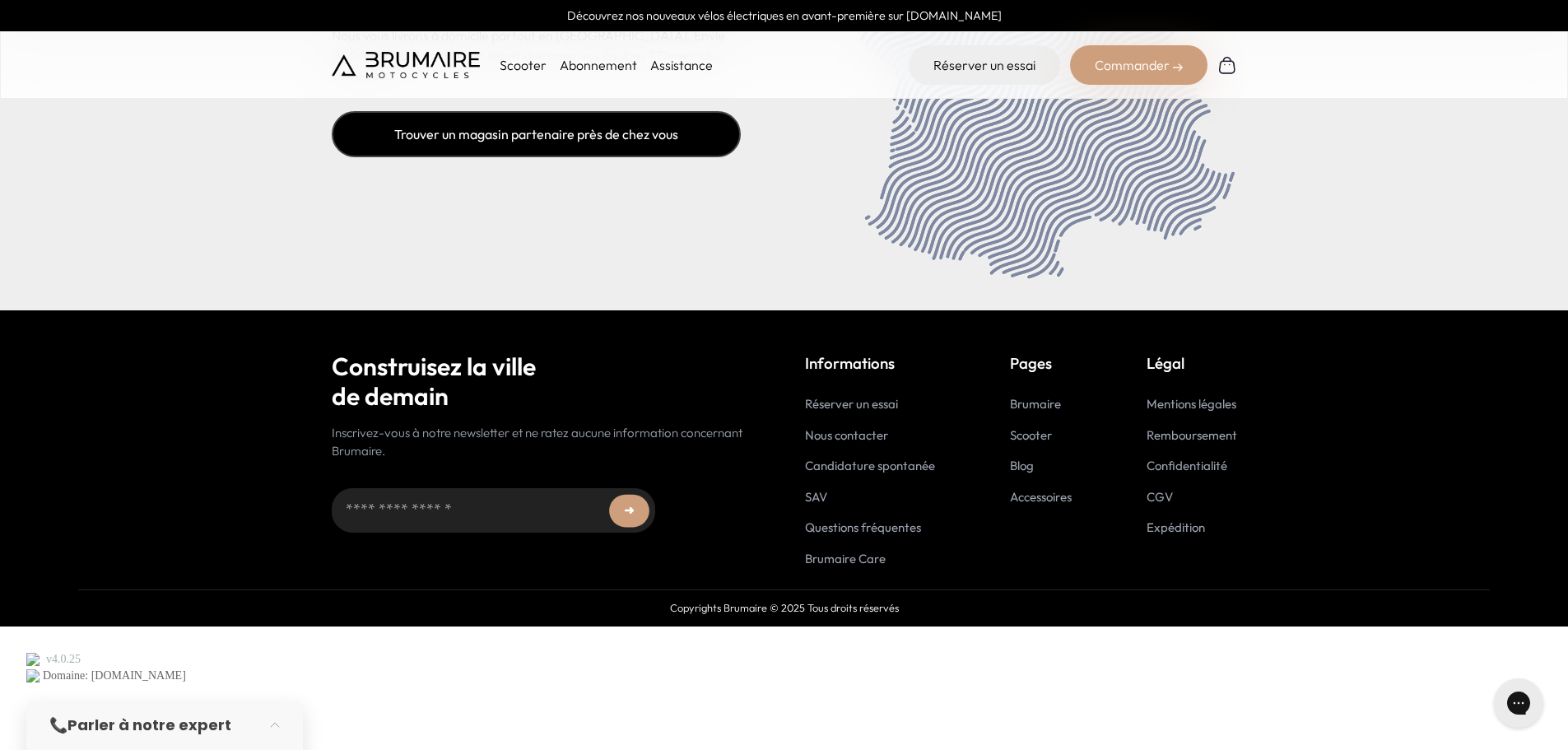
click at [608, 157] on link "Trouver un magasin partenaire près de chez vous" at bounding box center [535, 134] width 409 height 46
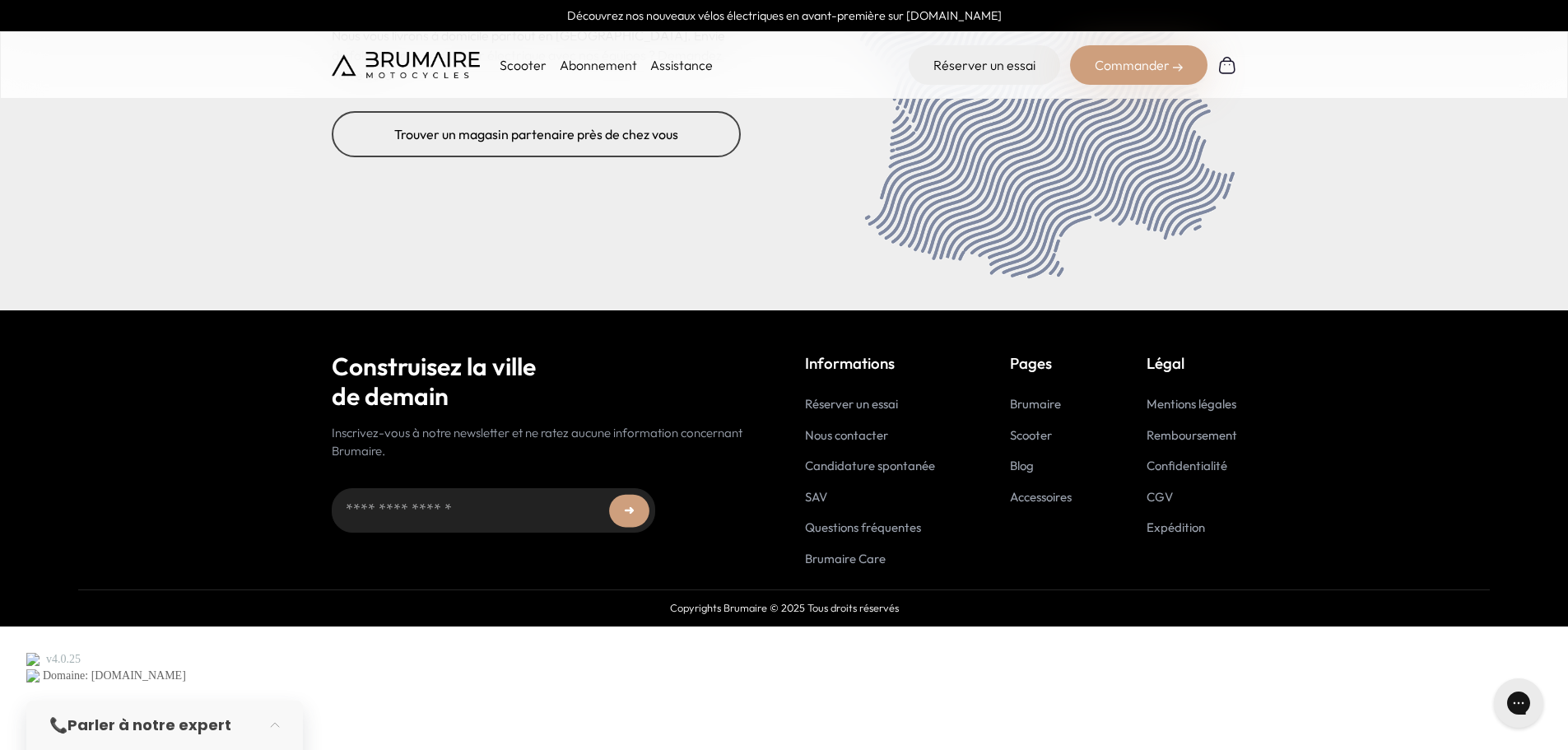
click at [476, 79] on img at bounding box center [405, 65] width 148 height 26
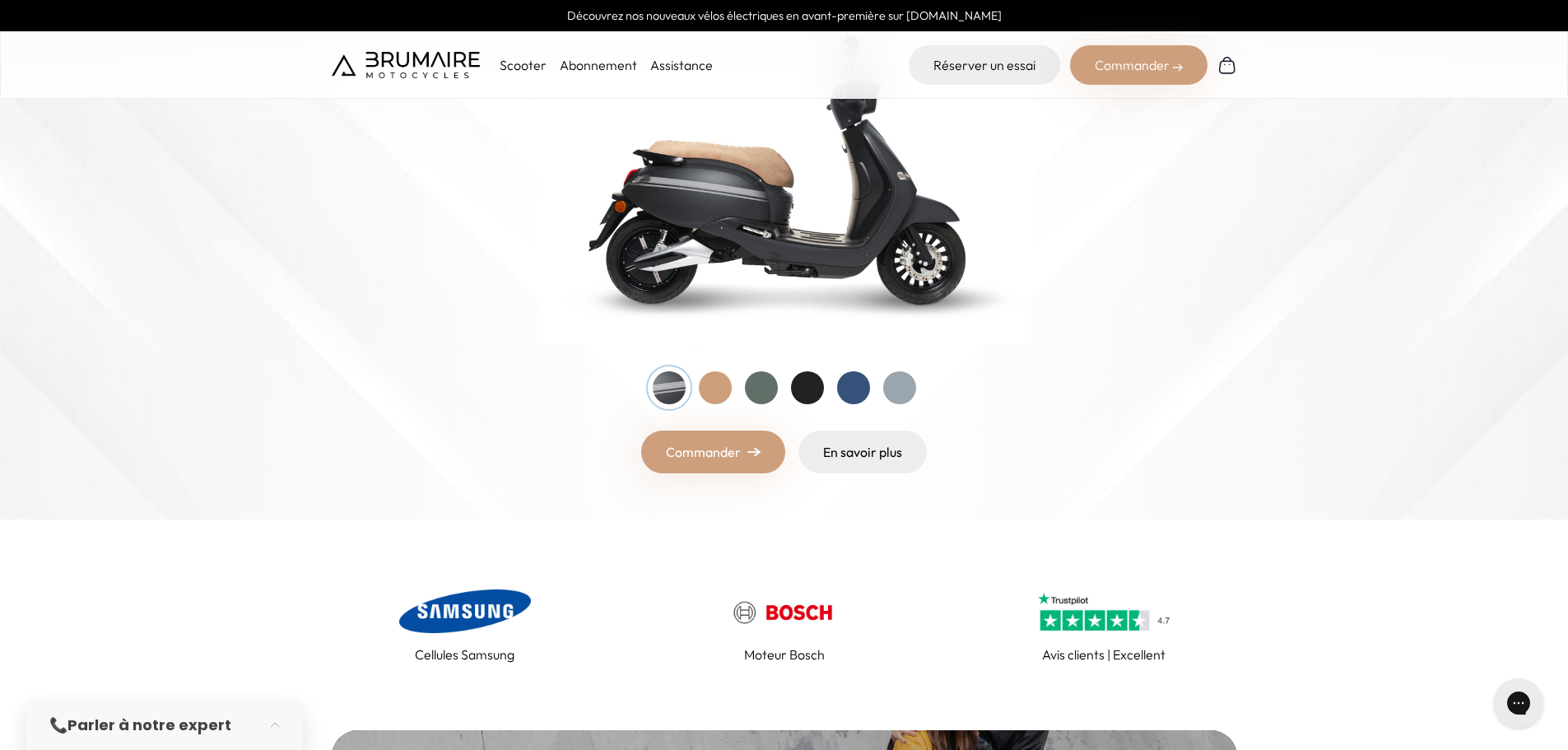
click at [814, 404] on div at bounding box center [807, 388] width 33 height 33
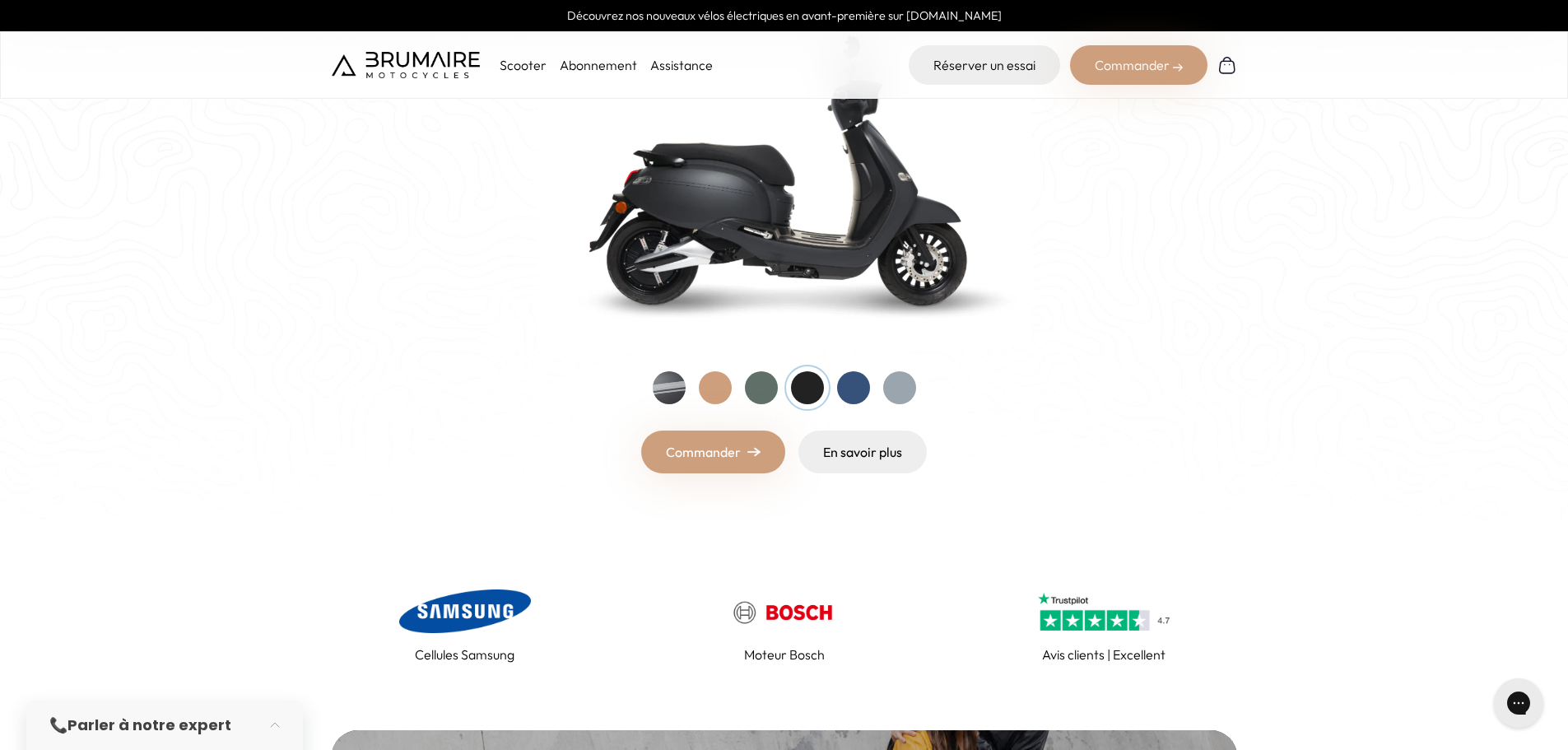
click at [770, 404] on div at bounding box center [761, 388] width 33 height 33
click at [847, 404] on div at bounding box center [853, 388] width 33 height 33
click at [908, 404] on div at bounding box center [900, 388] width 33 height 33
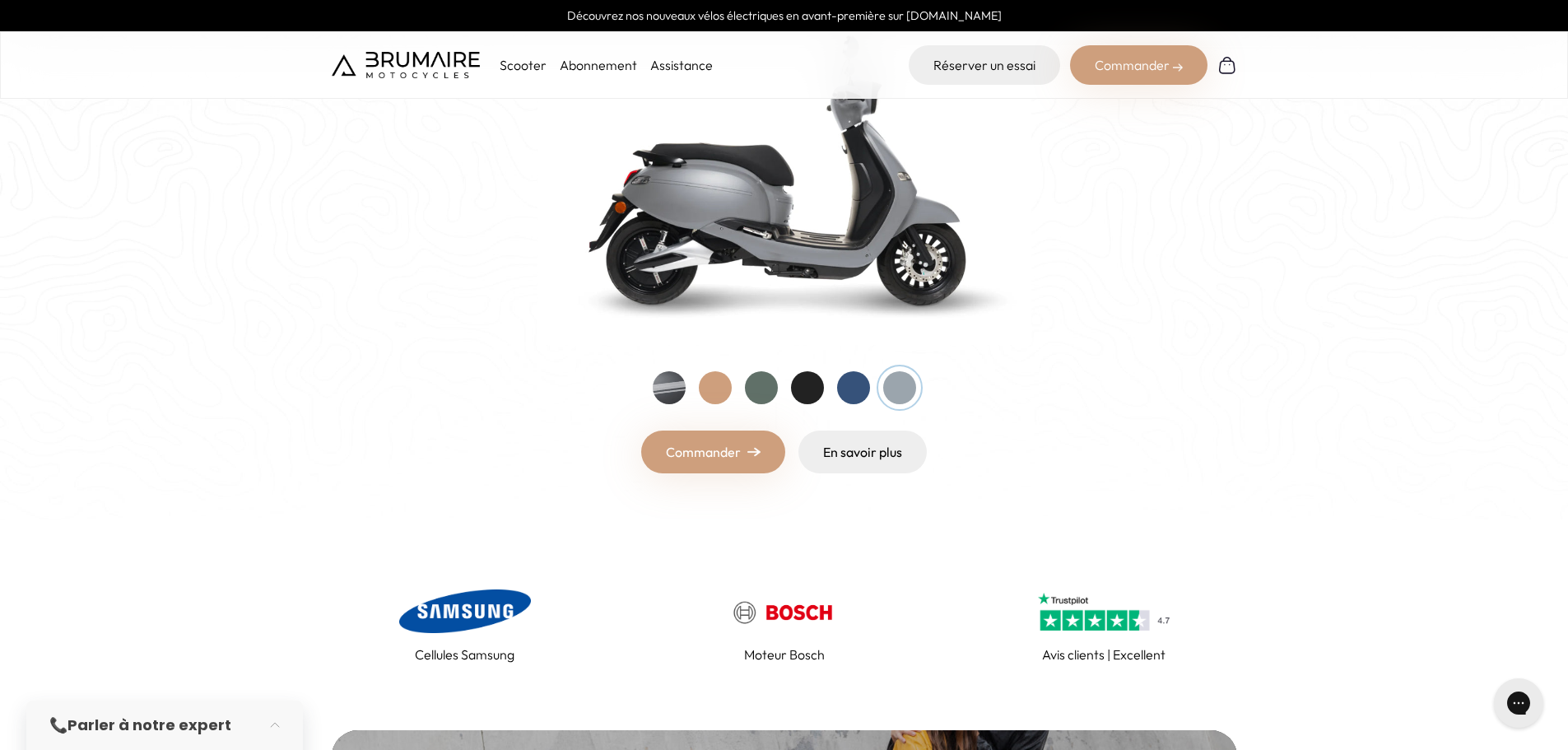
click at [810, 404] on div at bounding box center [807, 388] width 33 height 33
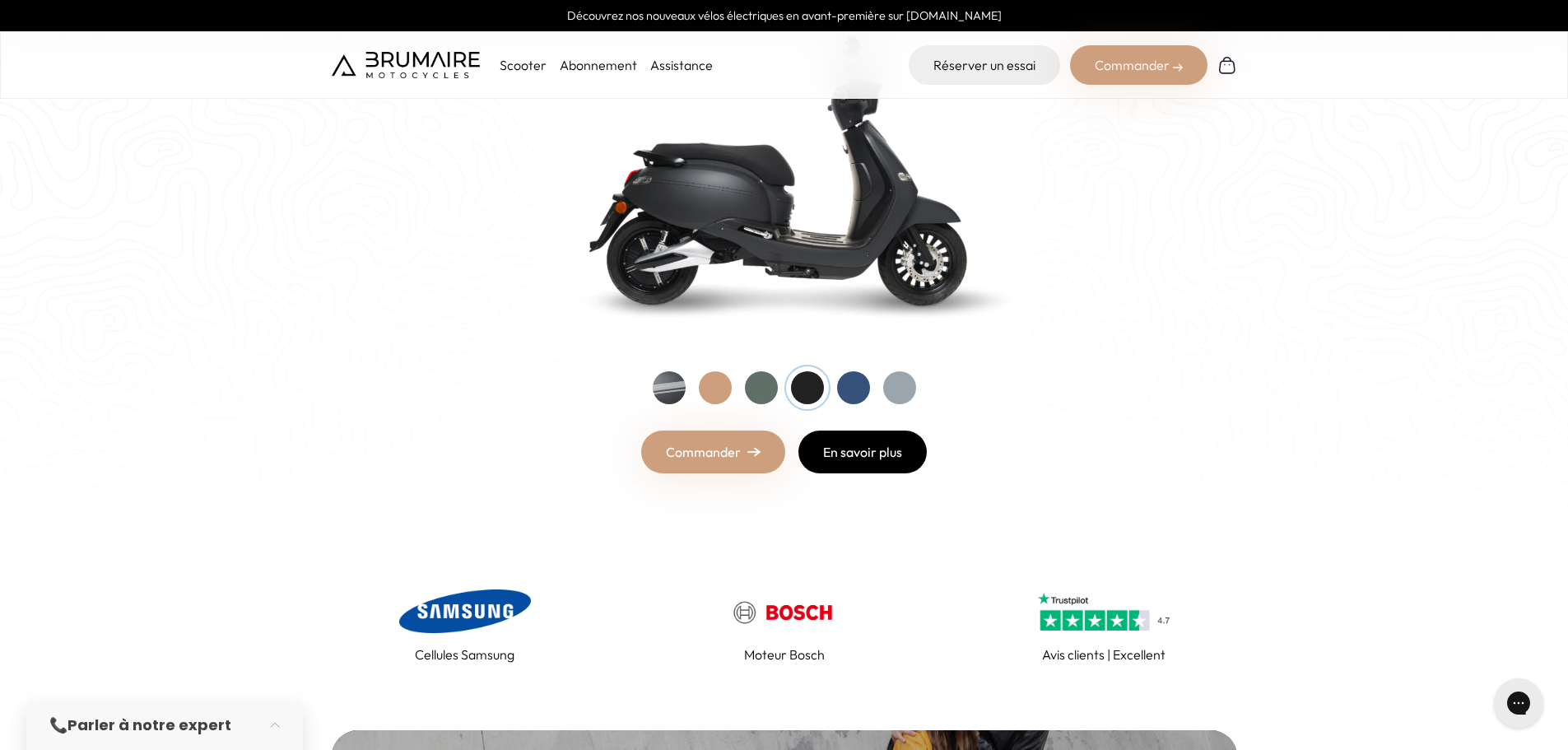
click at [843, 474] on link "En savoir plus" at bounding box center [862, 452] width 128 height 43
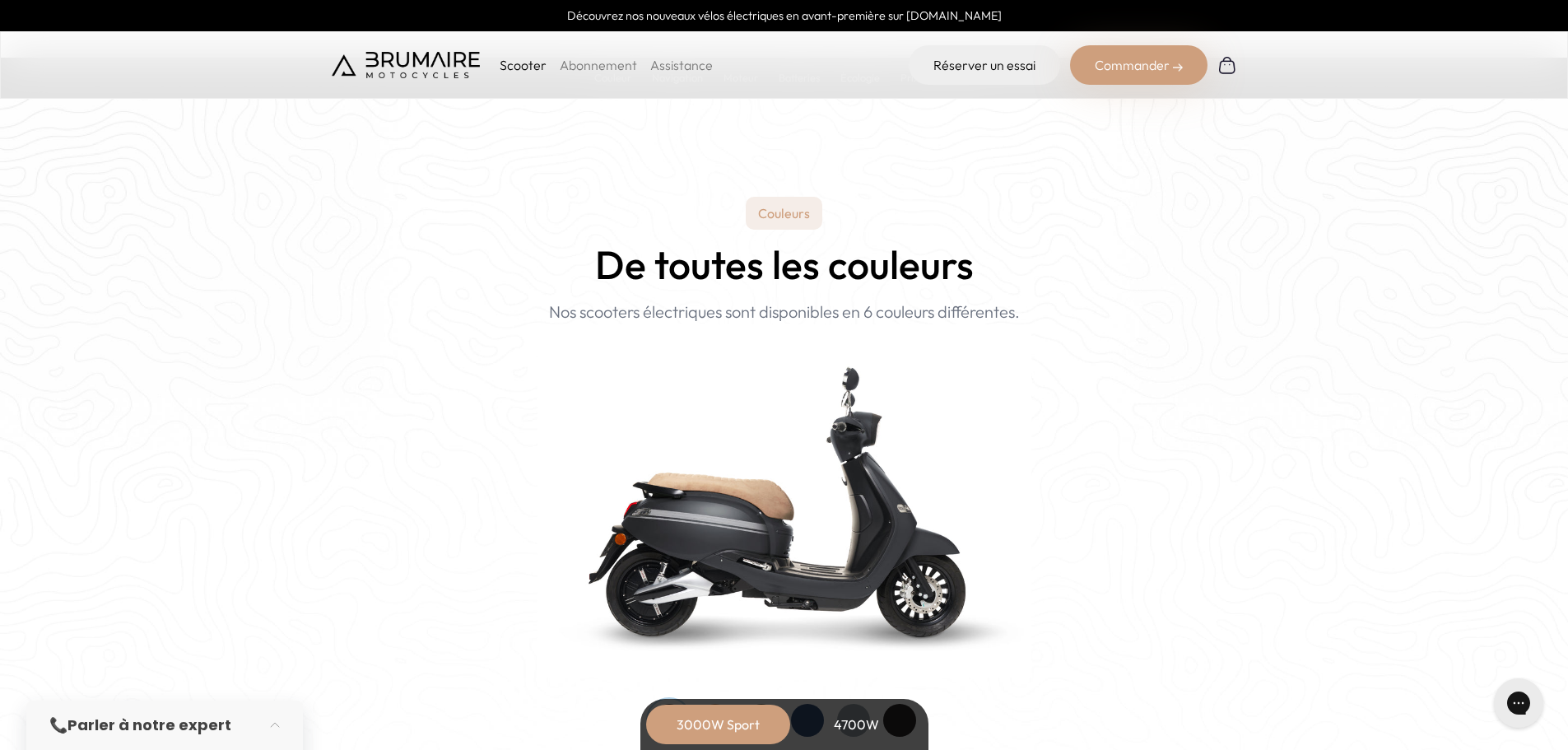
scroll to position [1647, 0]
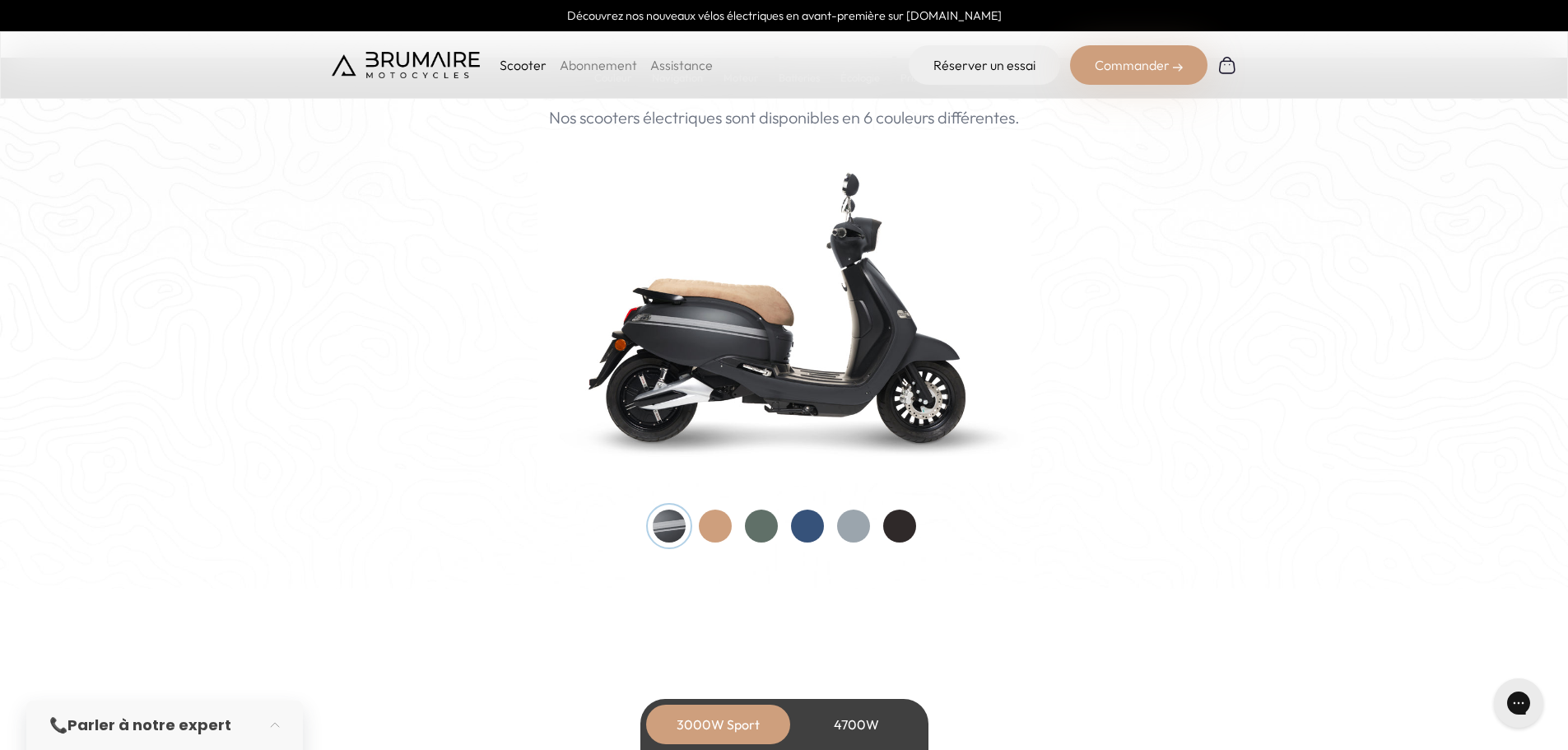
click at [904, 543] on div at bounding box center [900, 525] width 33 height 33
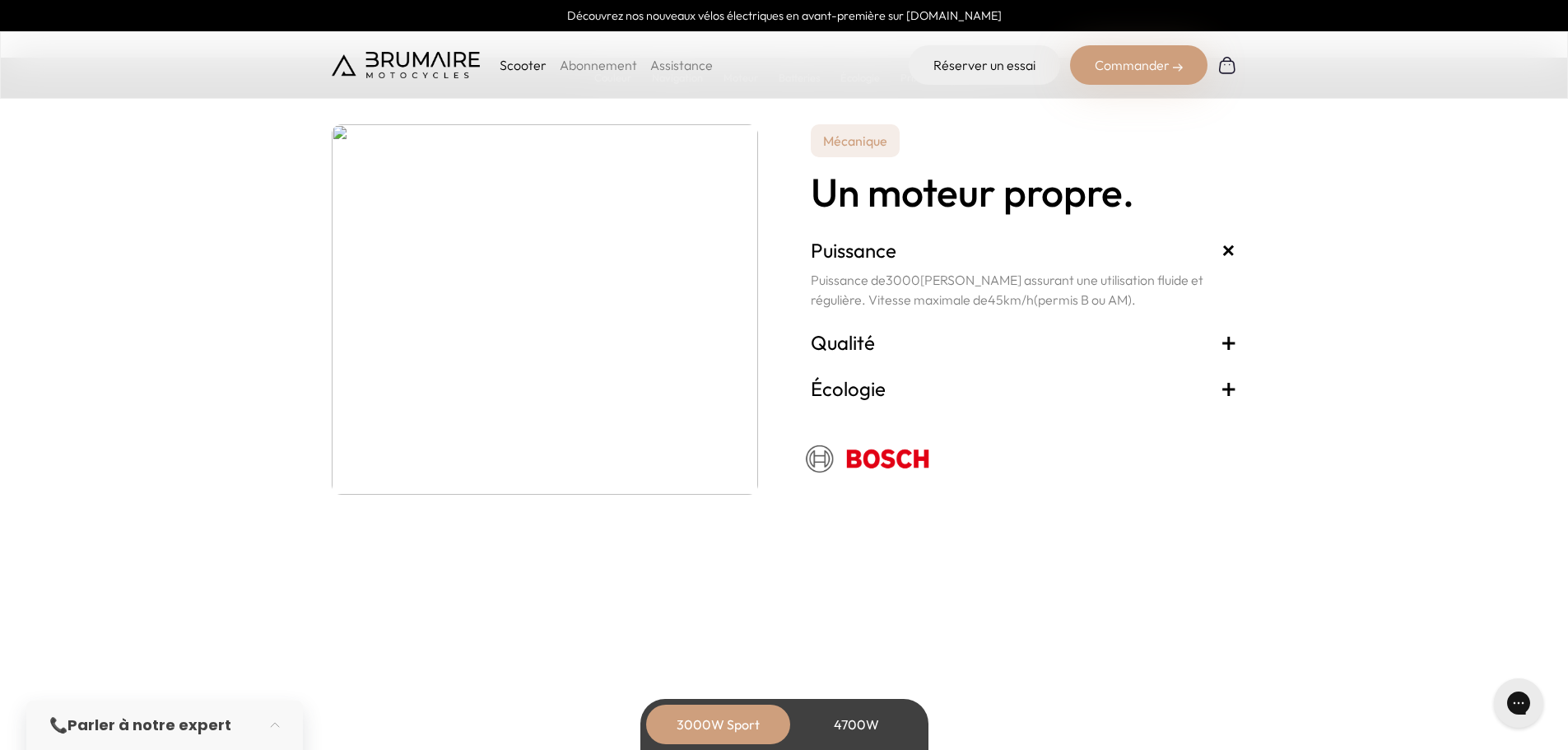
scroll to position [3156, 0]
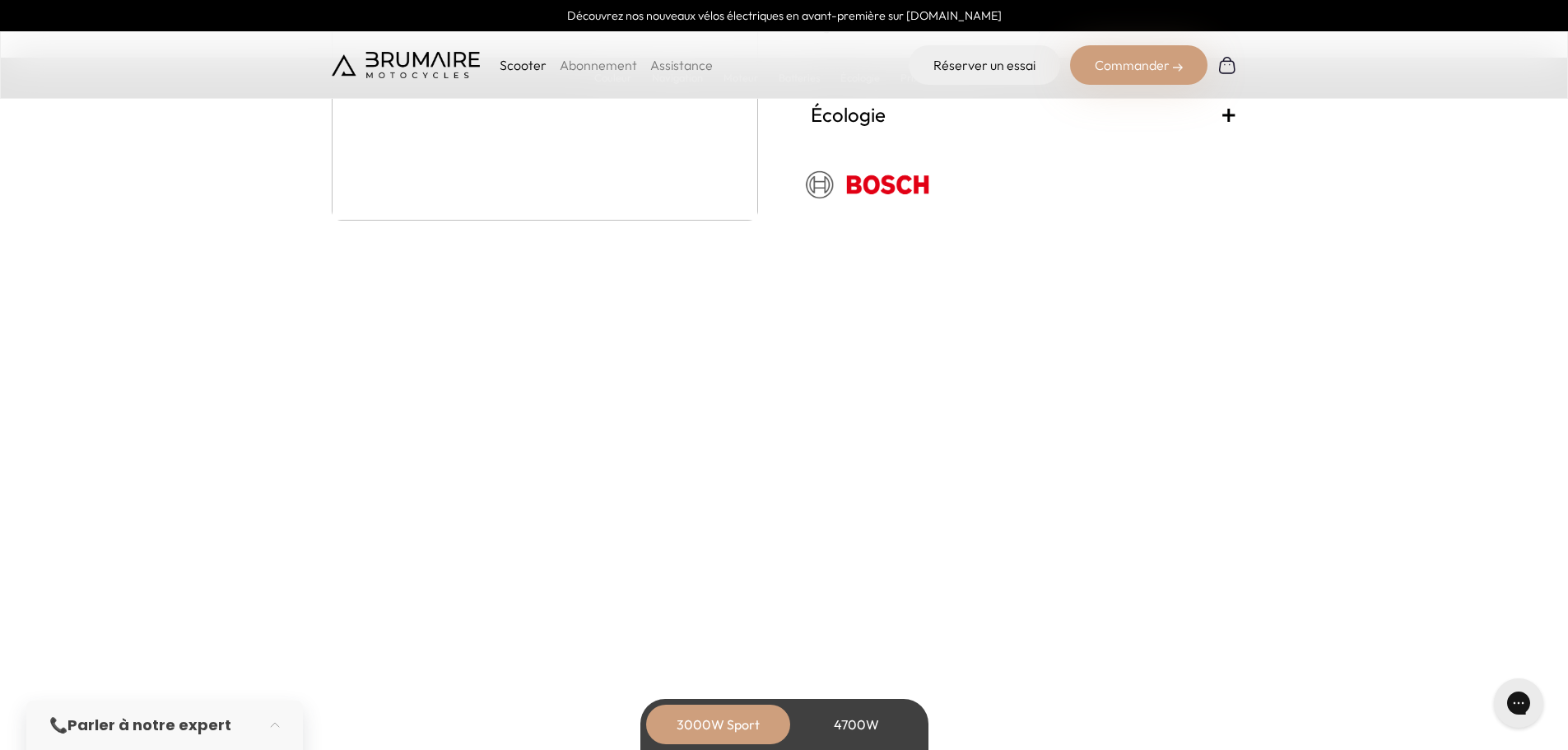
click at [1230, 81] on span "+" at bounding box center [1229, 68] width 17 height 26
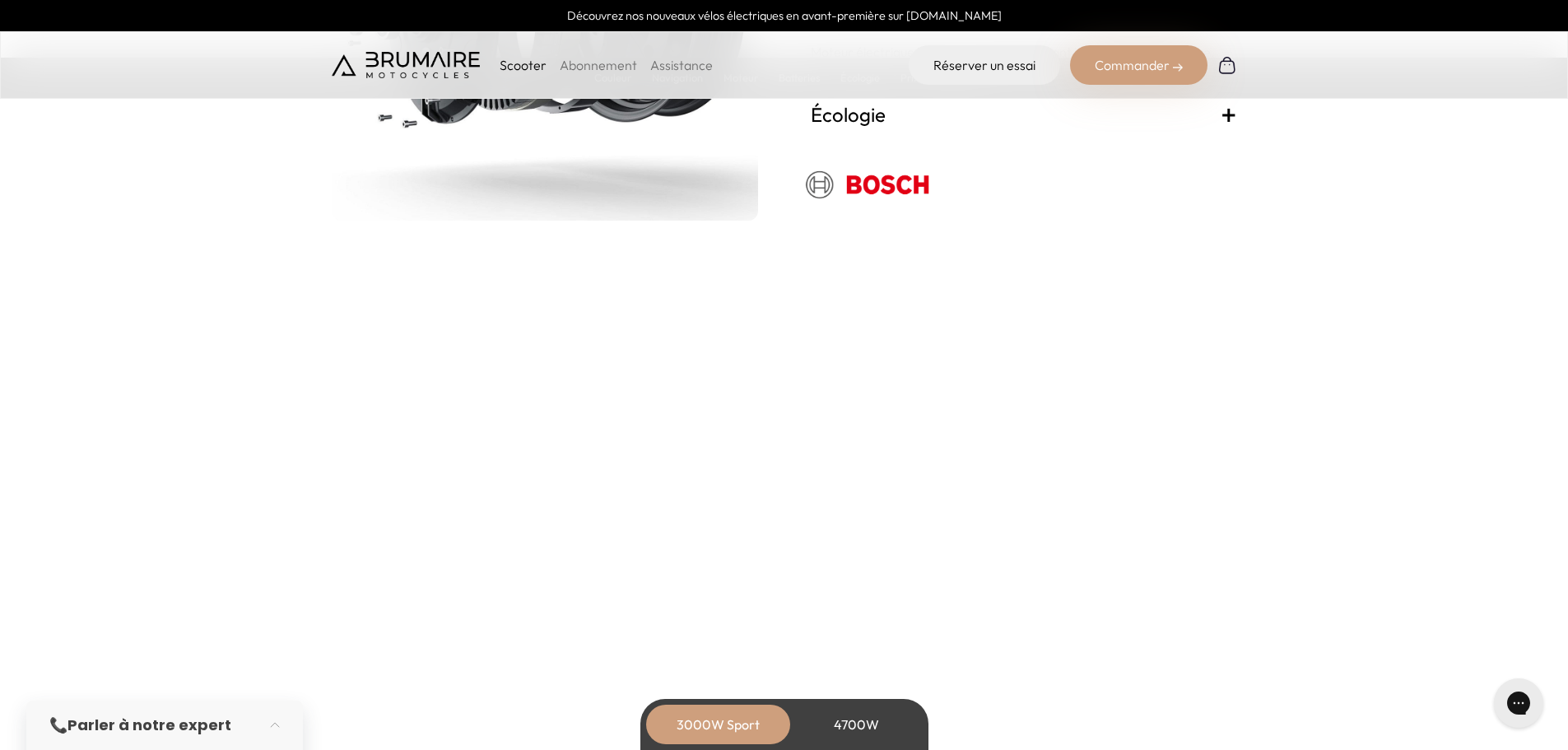
click at [1233, 127] on span "+" at bounding box center [1229, 114] width 17 height 26
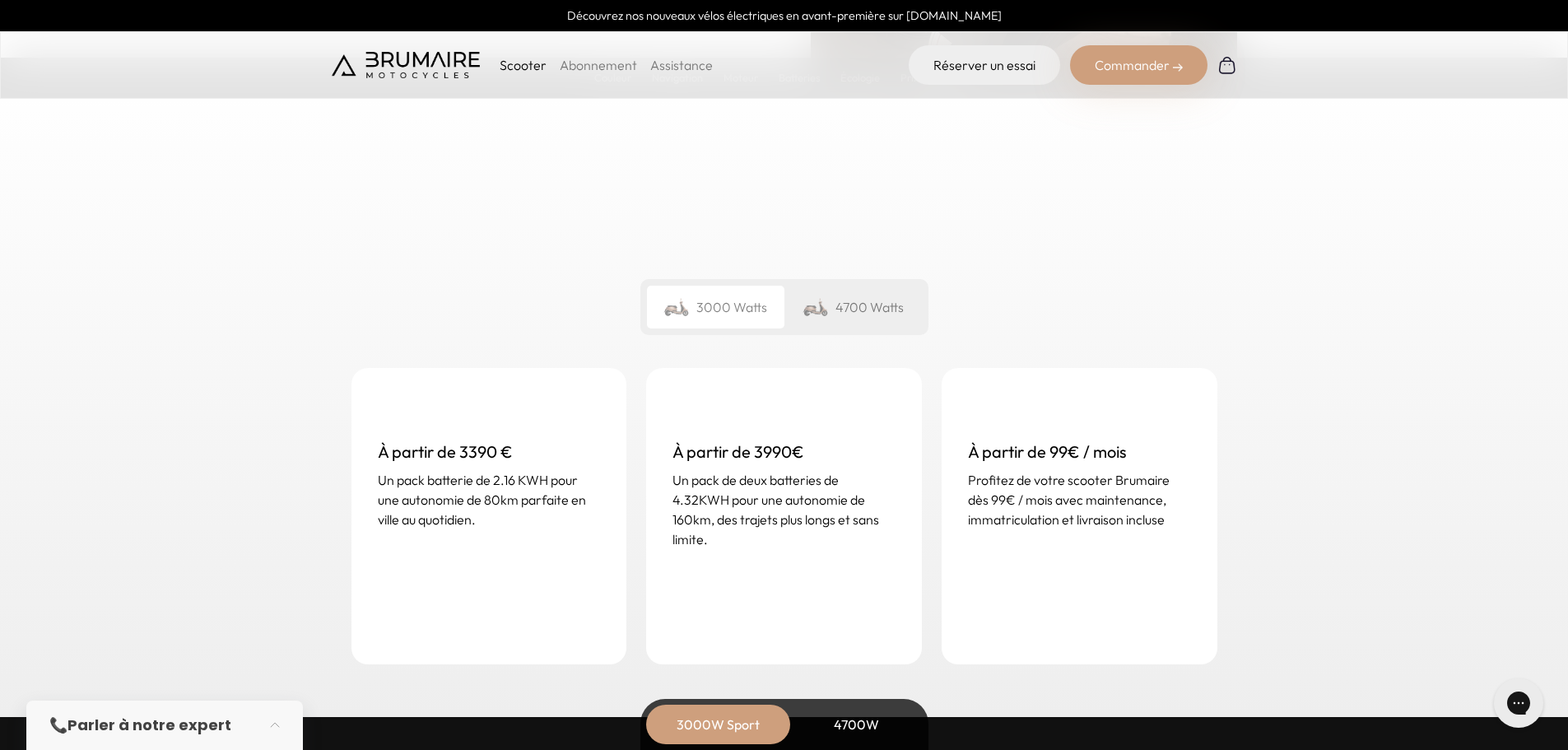
scroll to position [3843, 0]
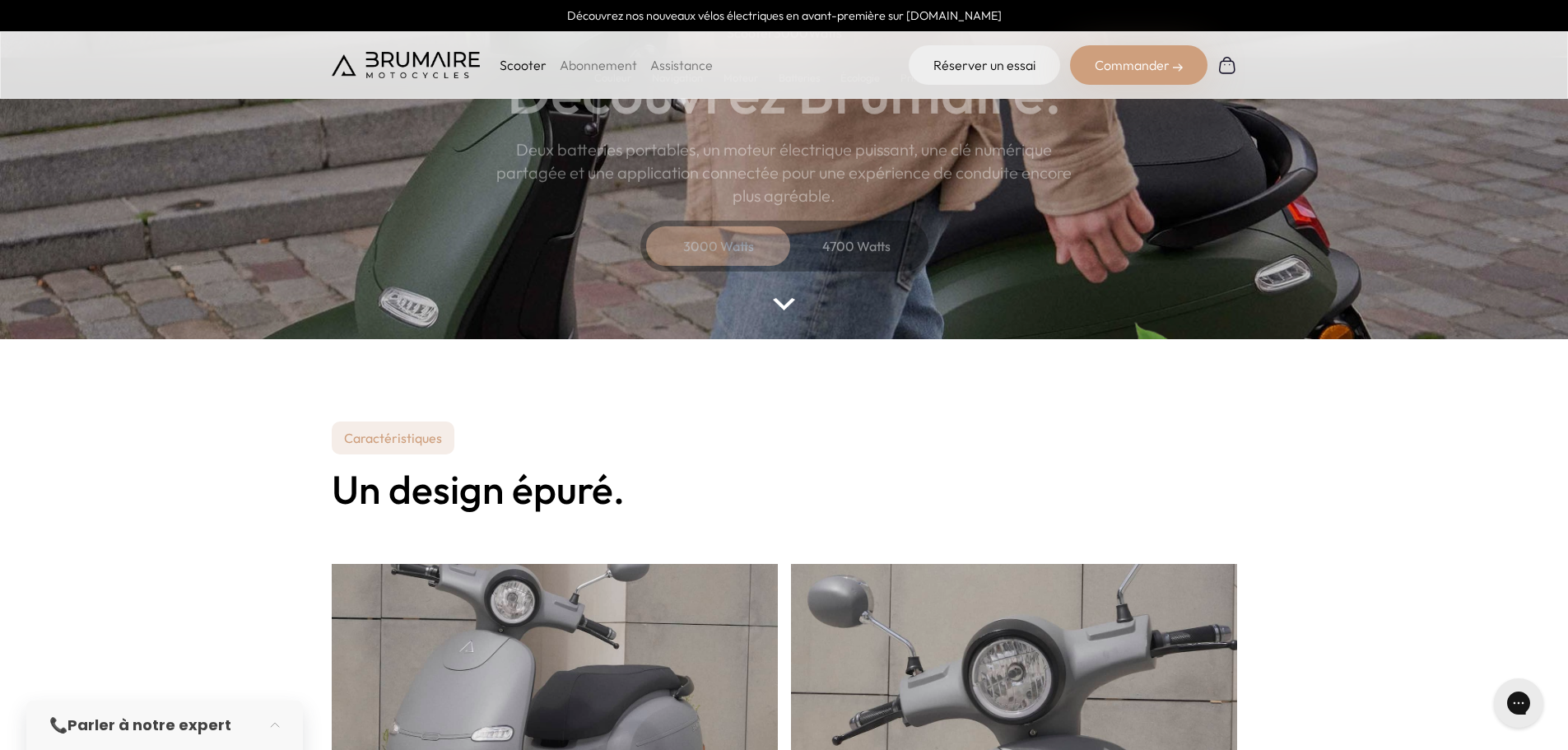
scroll to position [176, 0]
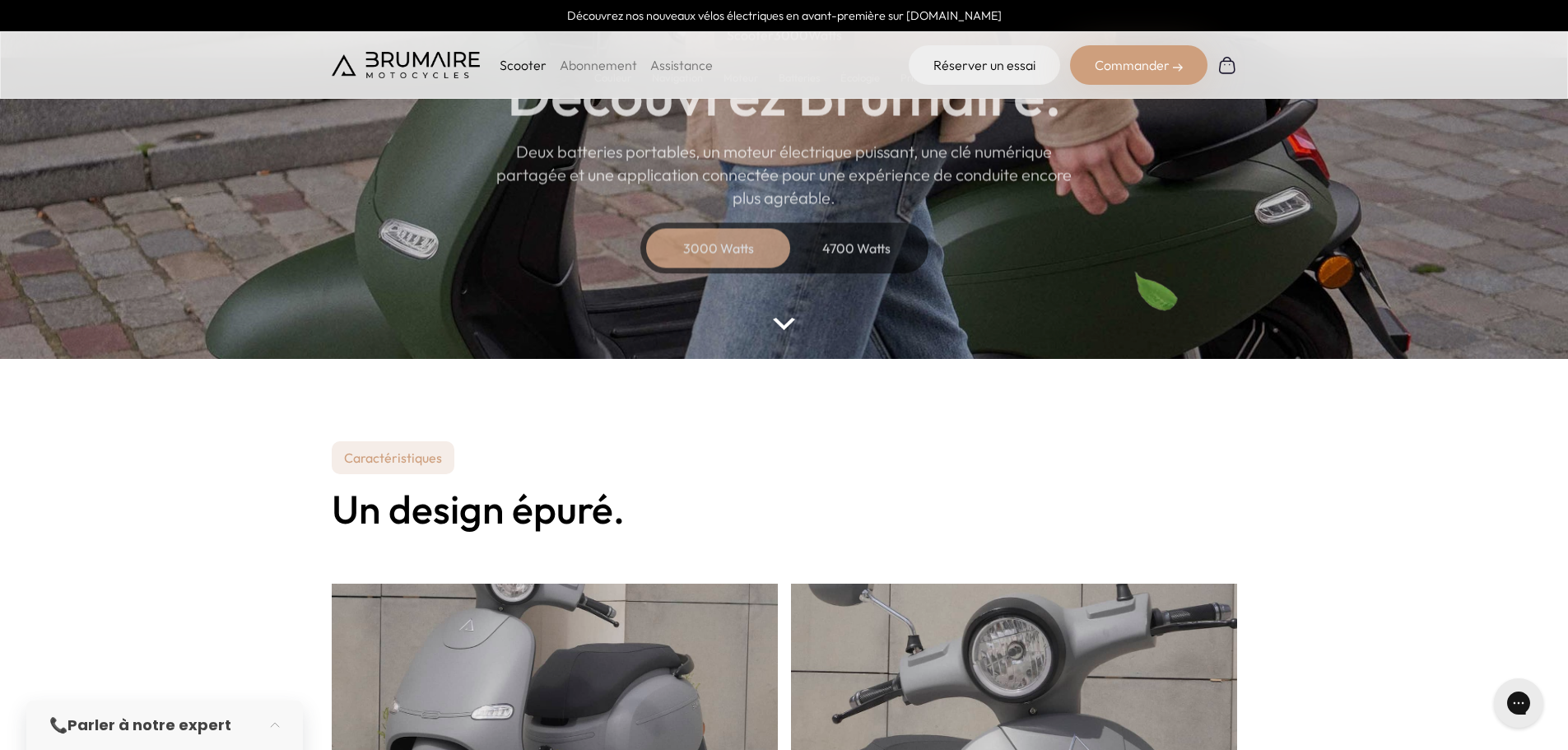
click at [1115, 85] on div "Commander" at bounding box center [1138, 65] width 138 height 39
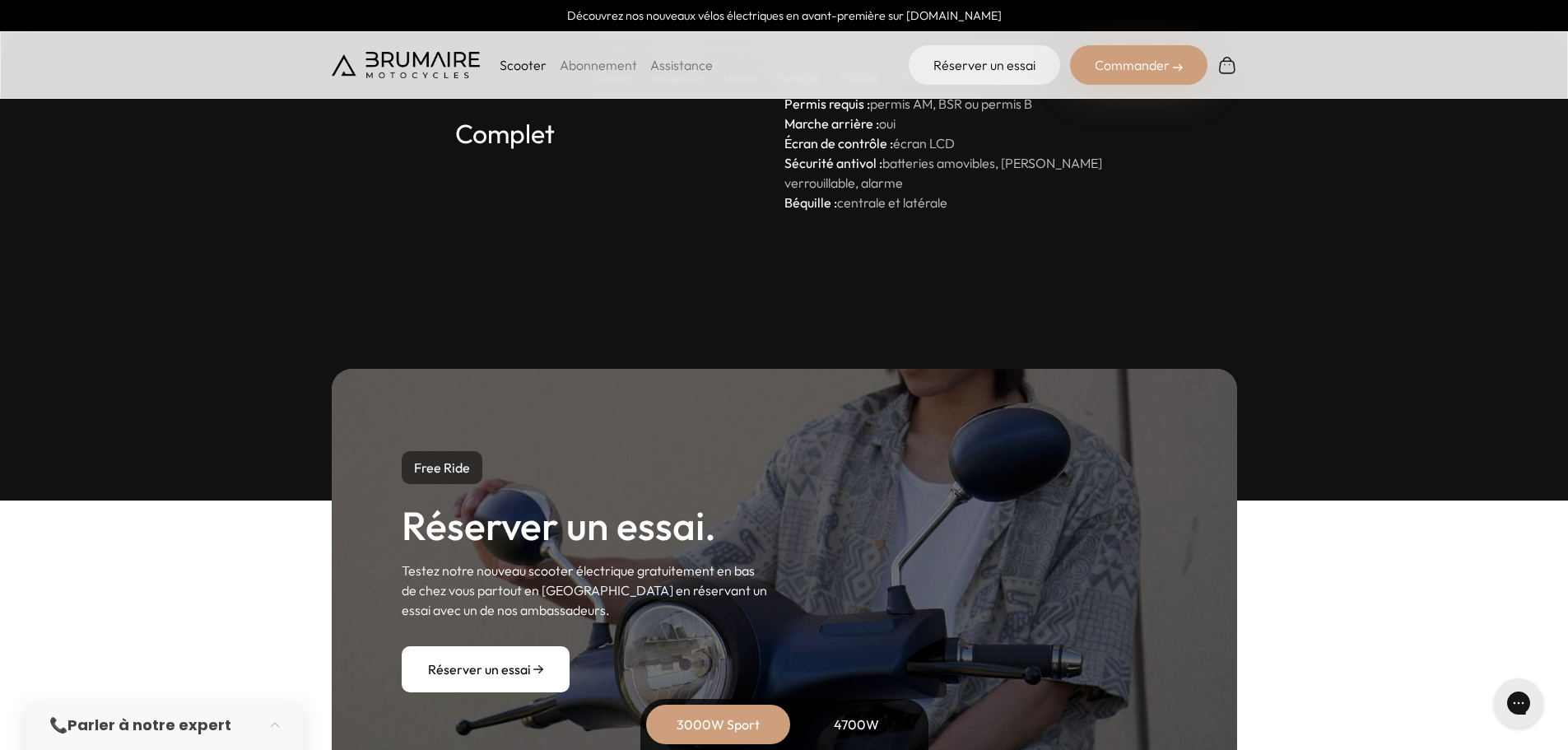
scroll to position [4705, 0]
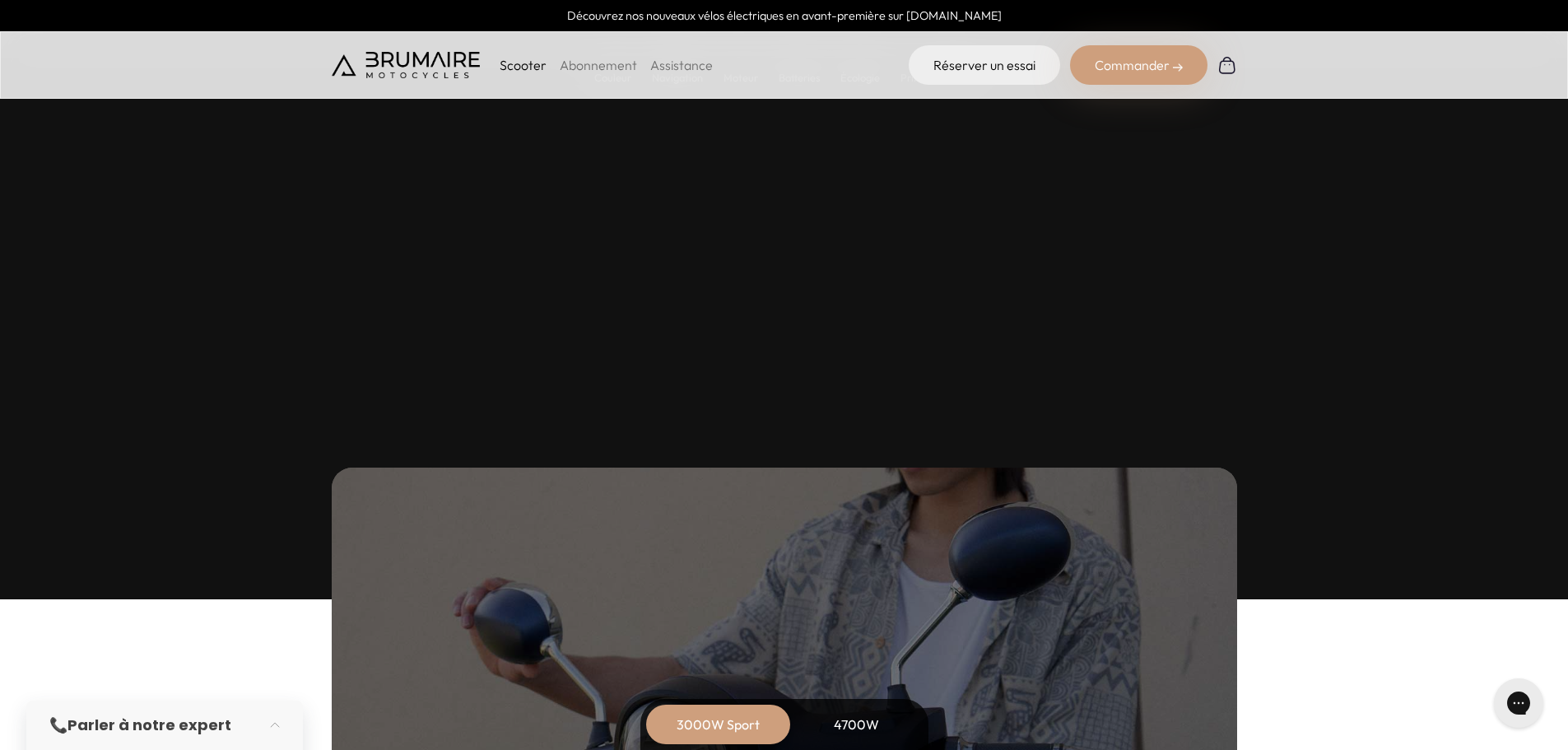
scroll to position [4667, 0]
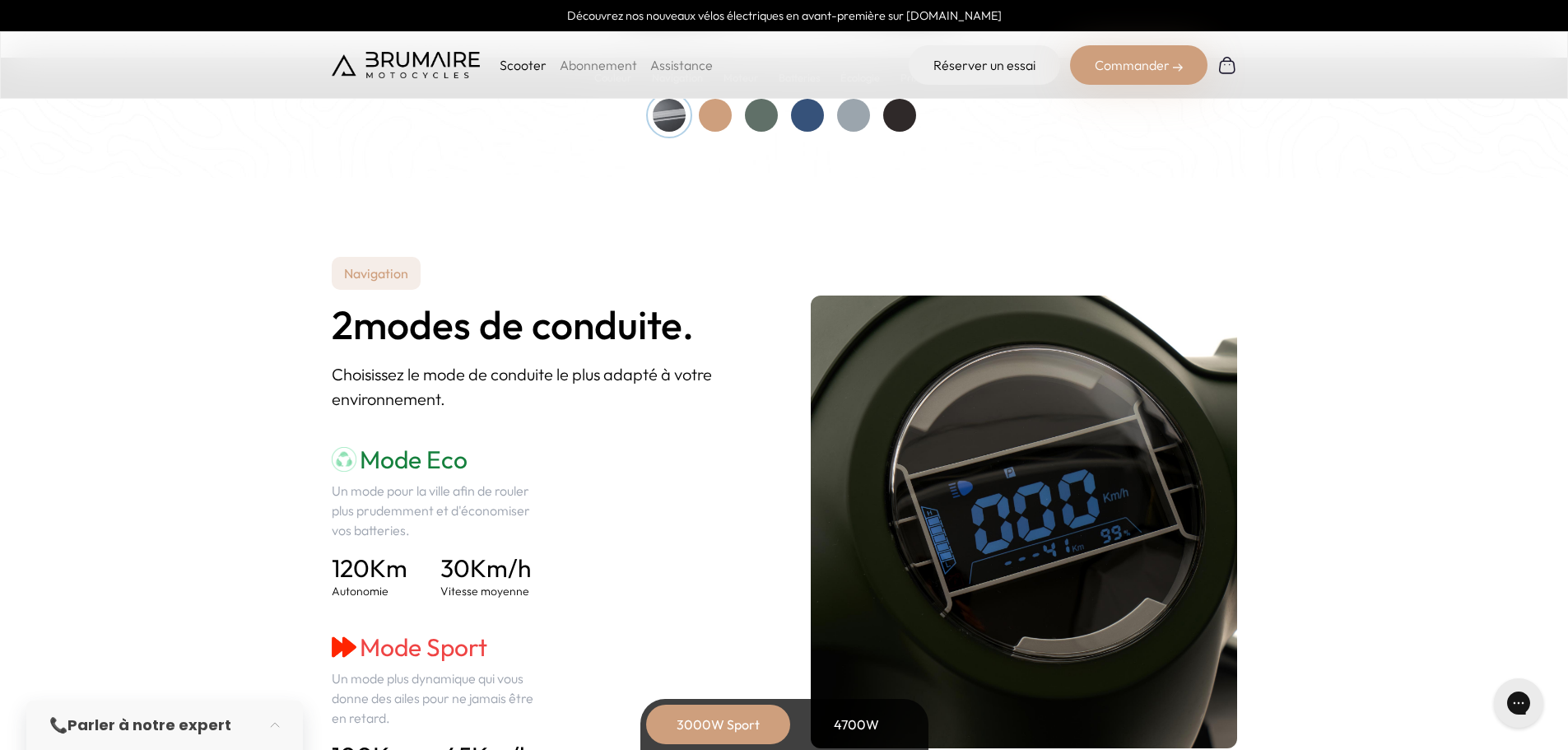
scroll to position [2059, 0]
click at [1136, 83] on div "Commander" at bounding box center [1138, 65] width 138 height 39
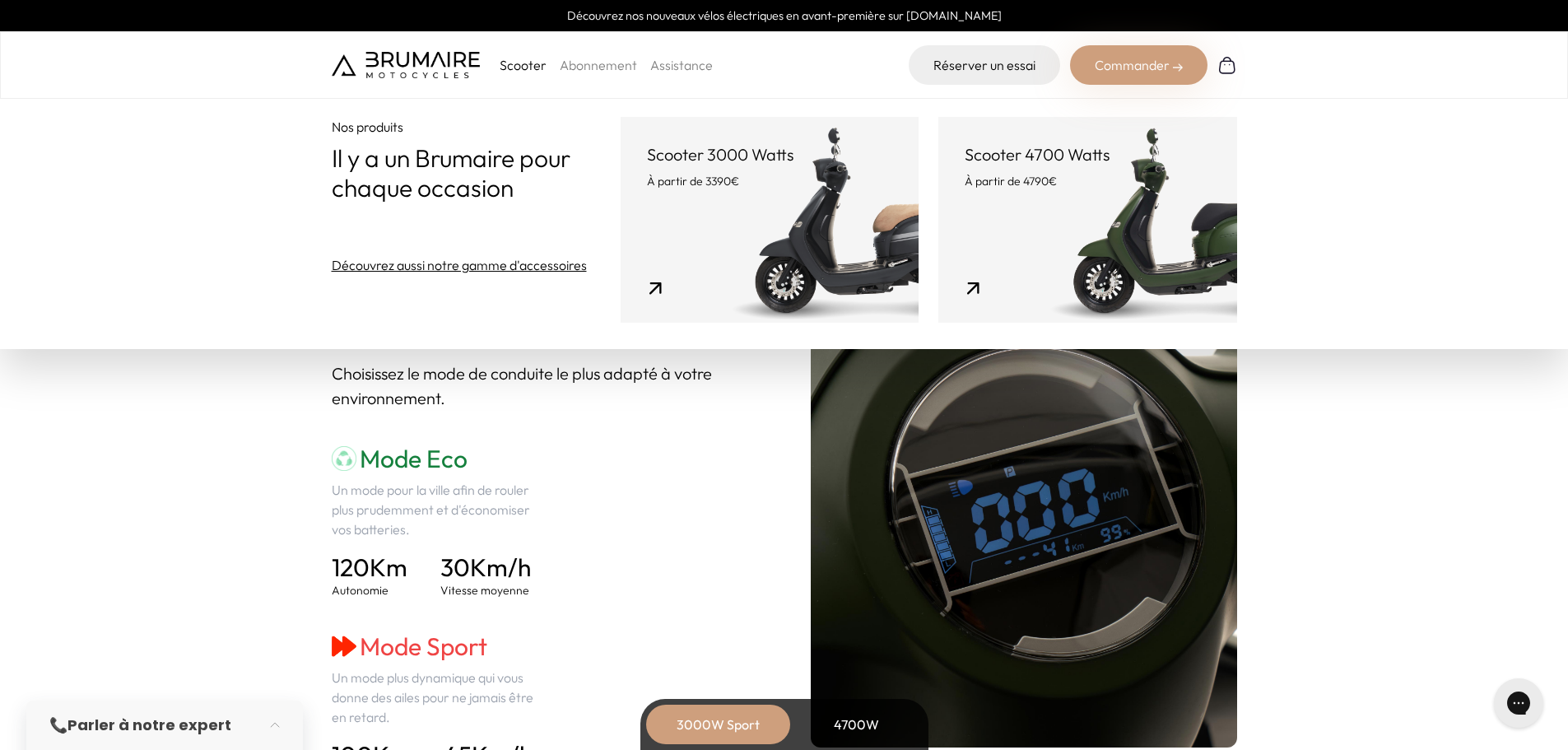
click at [769, 189] on p "À partir de 3390€" at bounding box center [769, 182] width 245 height 17
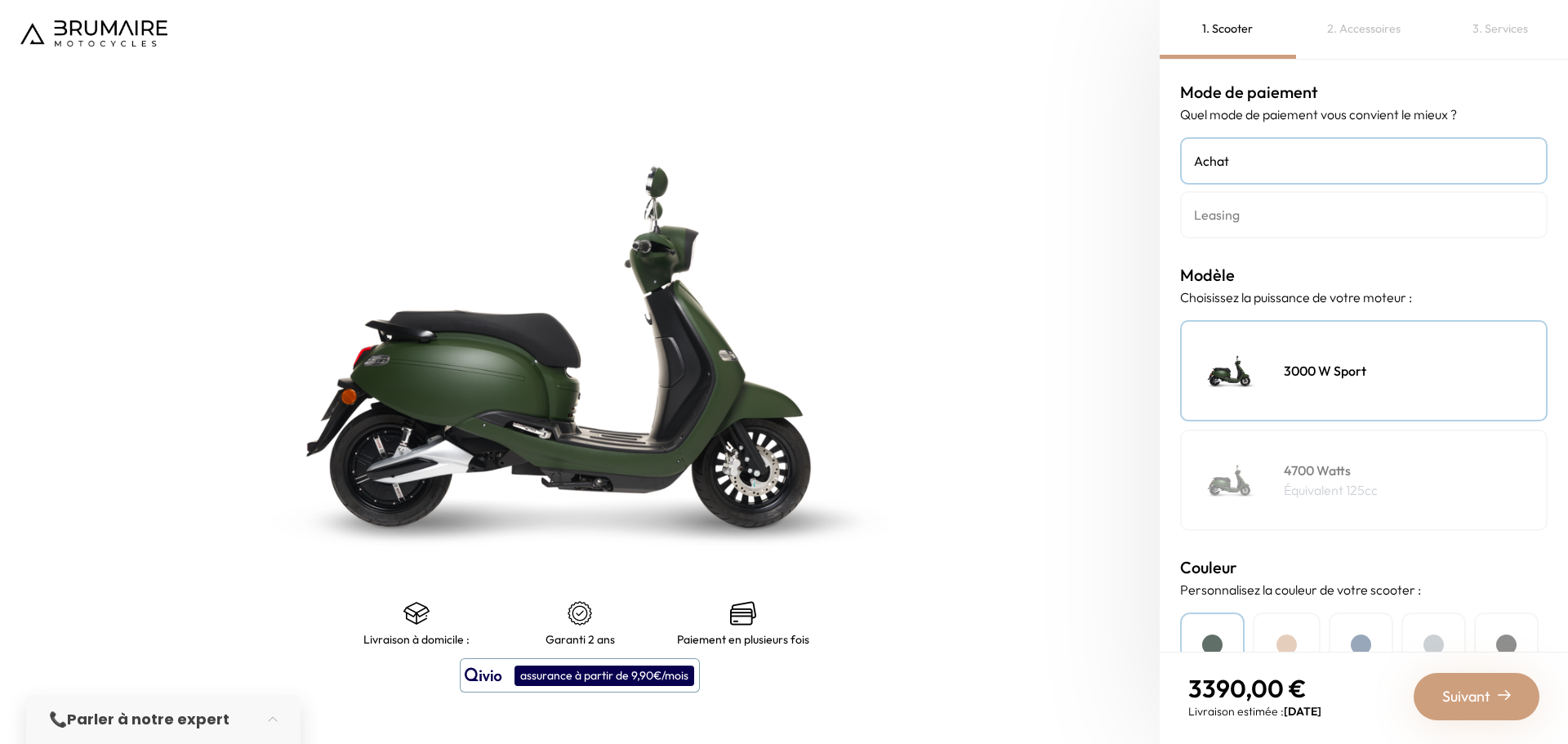
click at [1346, 175] on link "Achat" at bounding box center [1364, 161] width 368 height 47
click at [1302, 225] on h4 "Leasing" at bounding box center [1364, 215] width 340 height 20
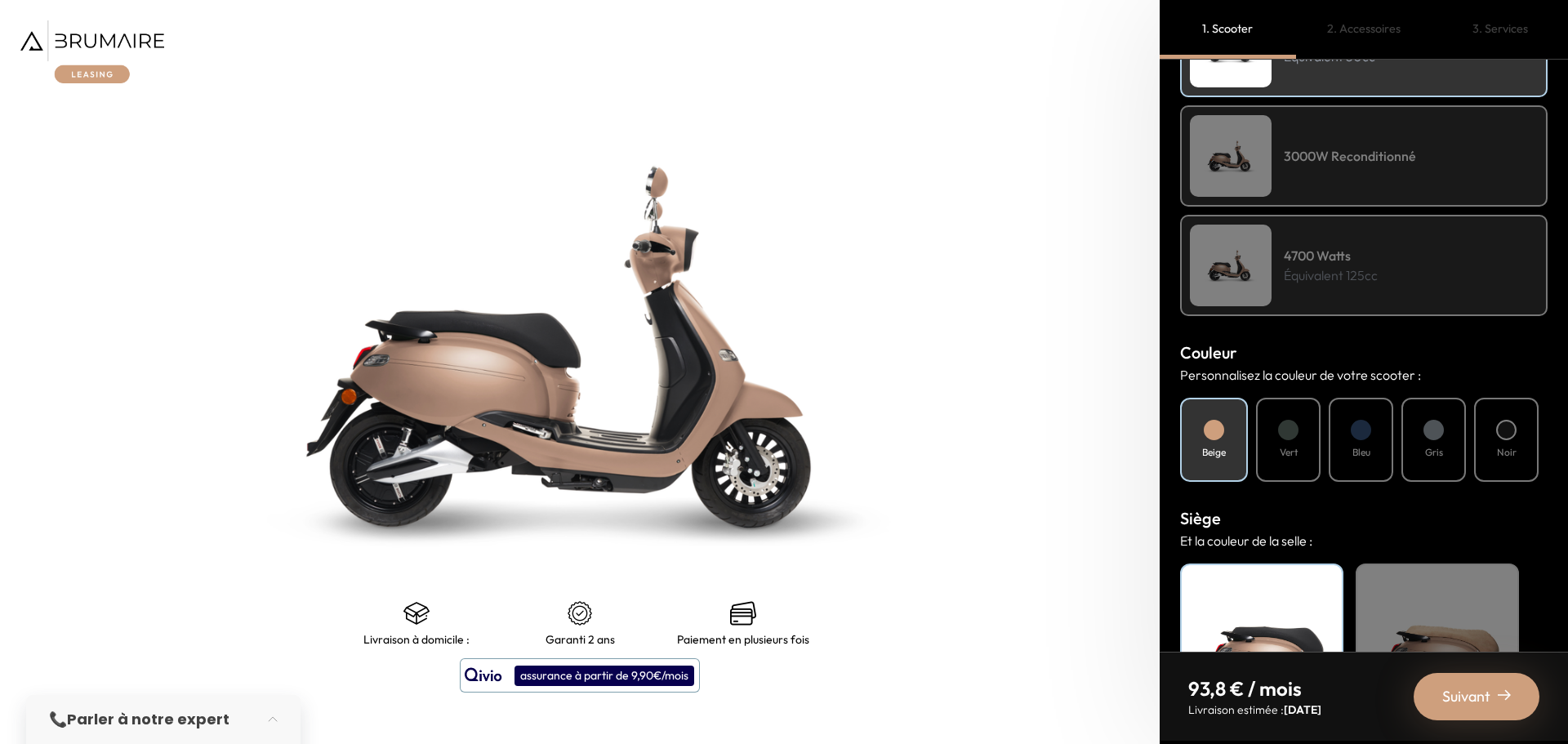
scroll to position [189, 0]
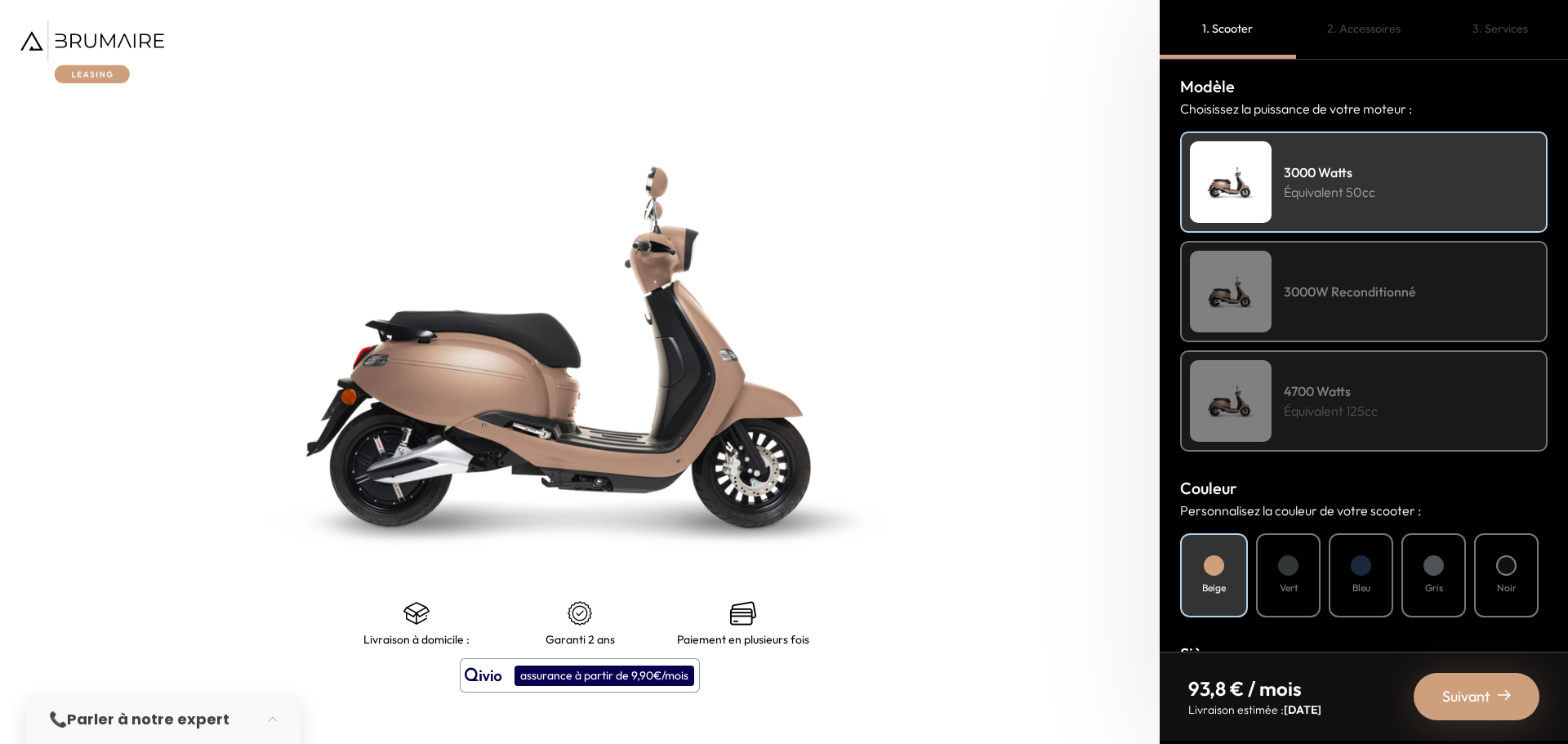
click at [1324, 297] on h4 "3000W Reconditionné" at bounding box center [1349, 291] width 132 height 20
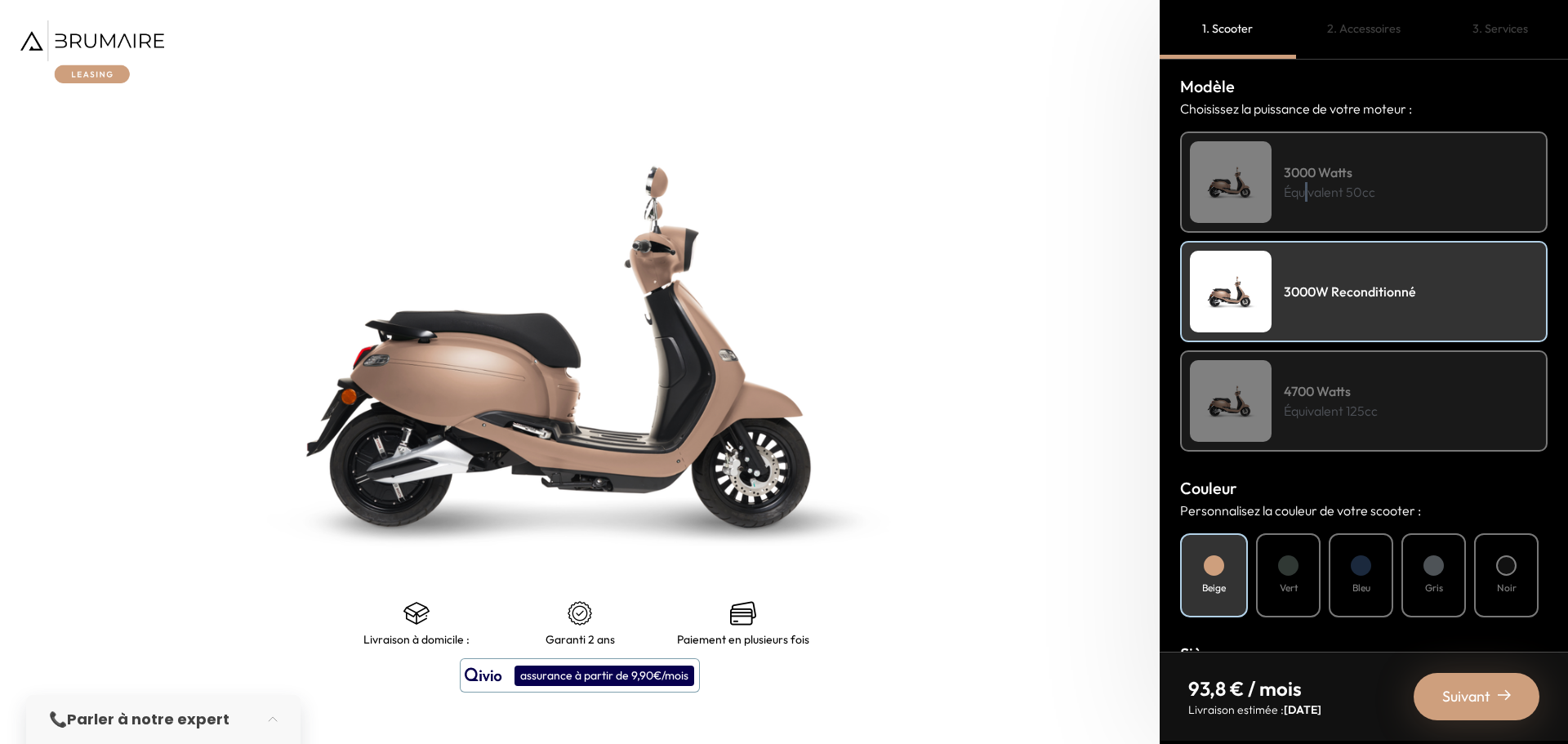
click at [1312, 187] on p "Équivalent 50cc" at bounding box center [1328, 191] width 91 height 20
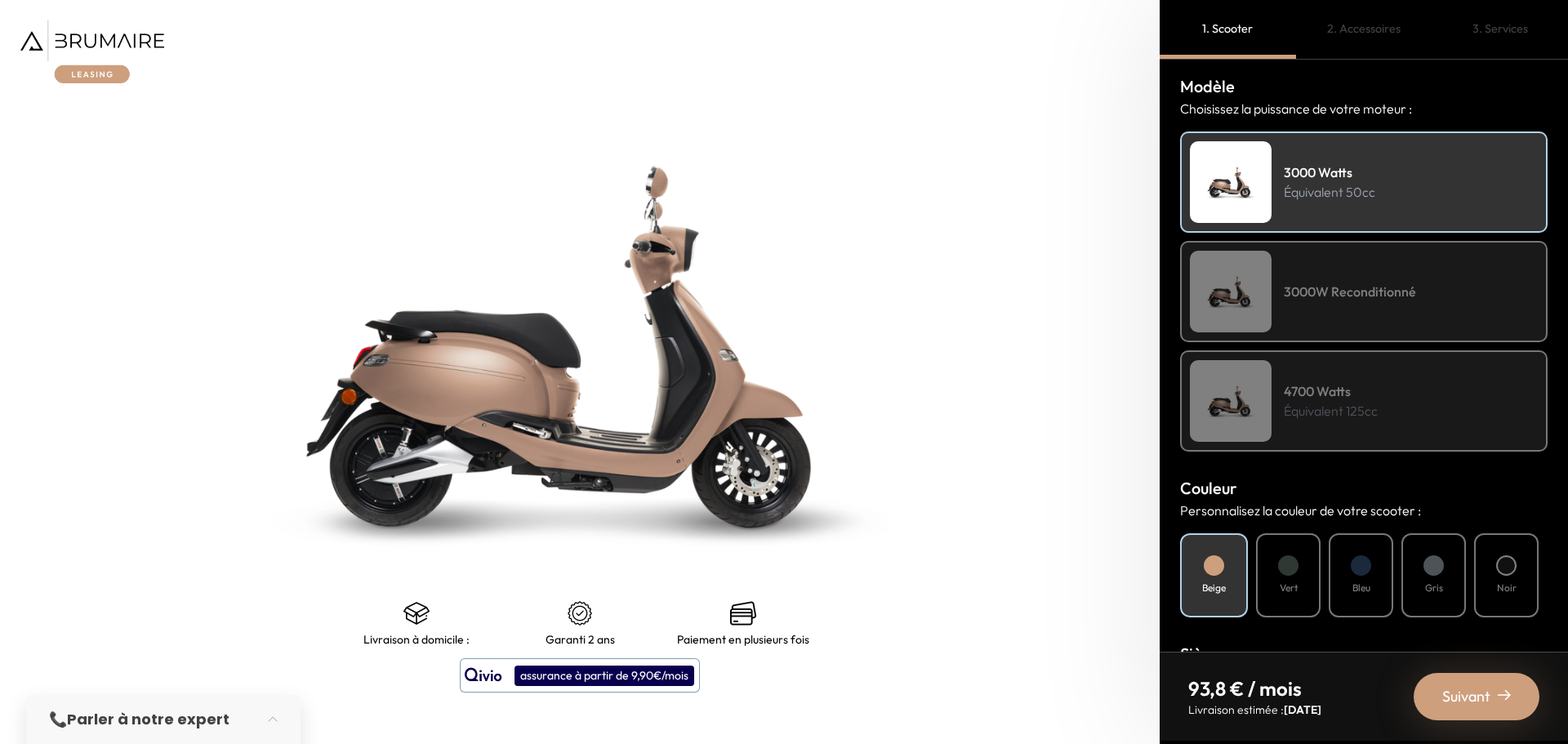
click at [1345, 302] on h4 "3000W Reconditionné" at bounding box center [1349, 291] width 132 height 20
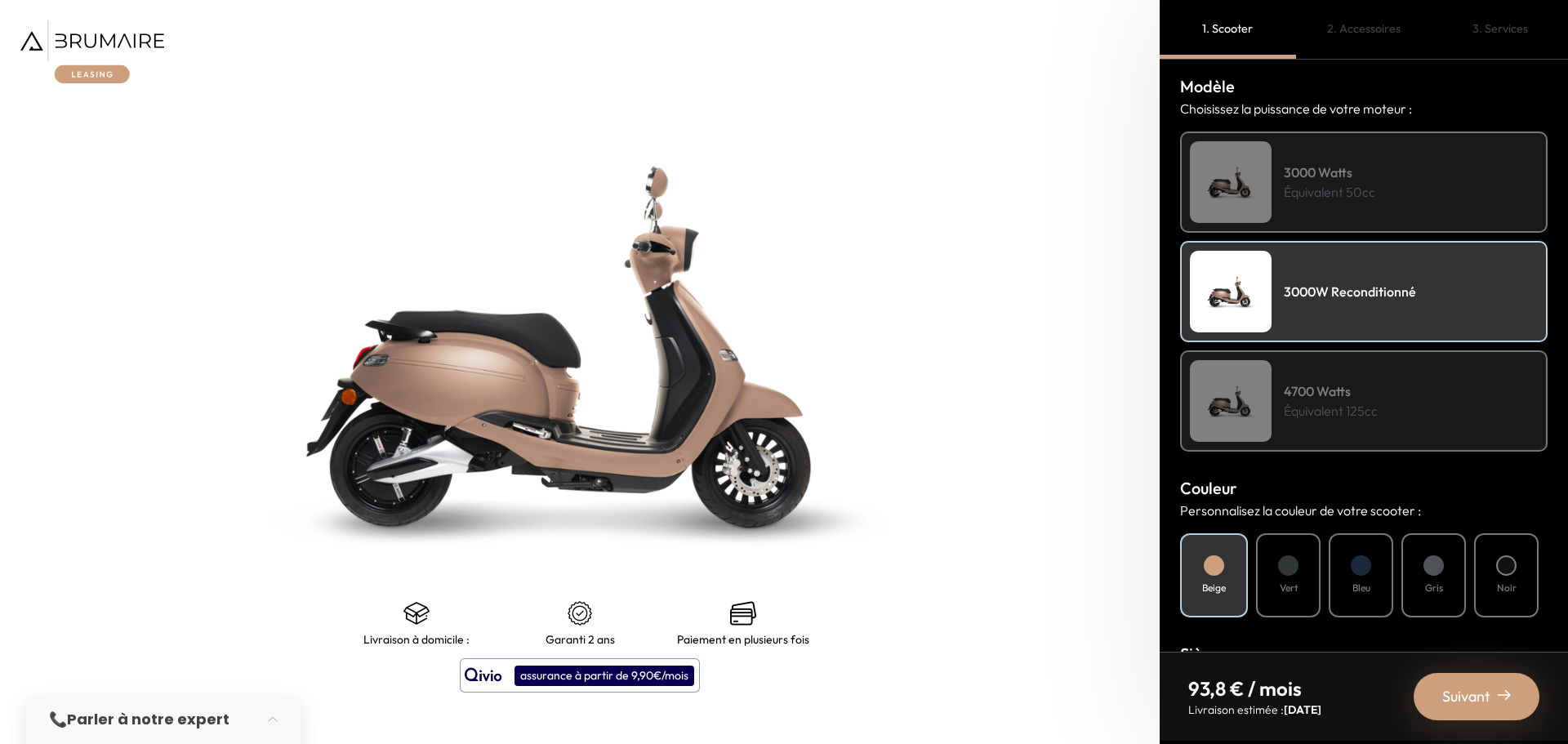
click at [1327, 189] on p "Équivalent 50cc" at bounding box center [1328, 191] width 91 height 20
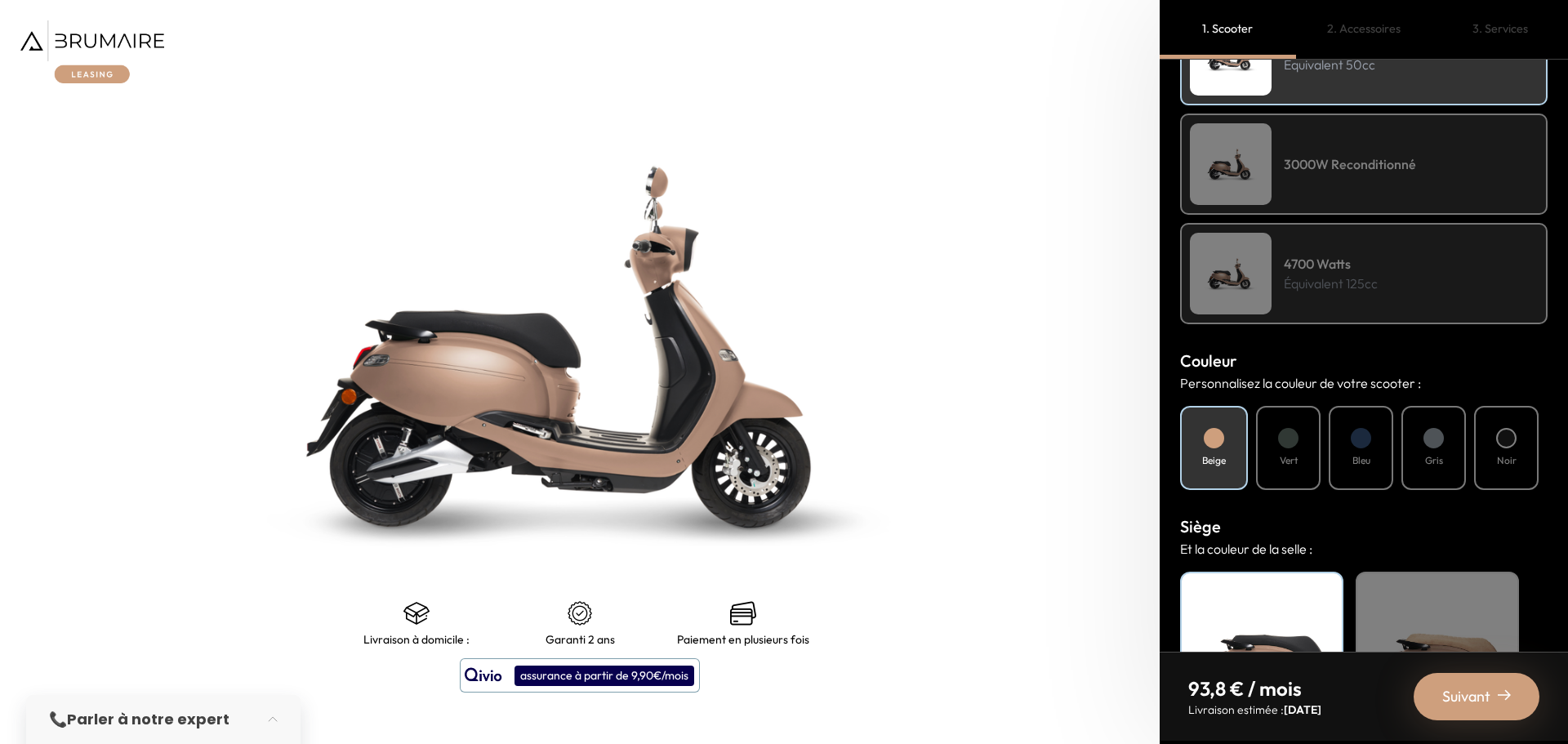
scroll to position [461, 0]
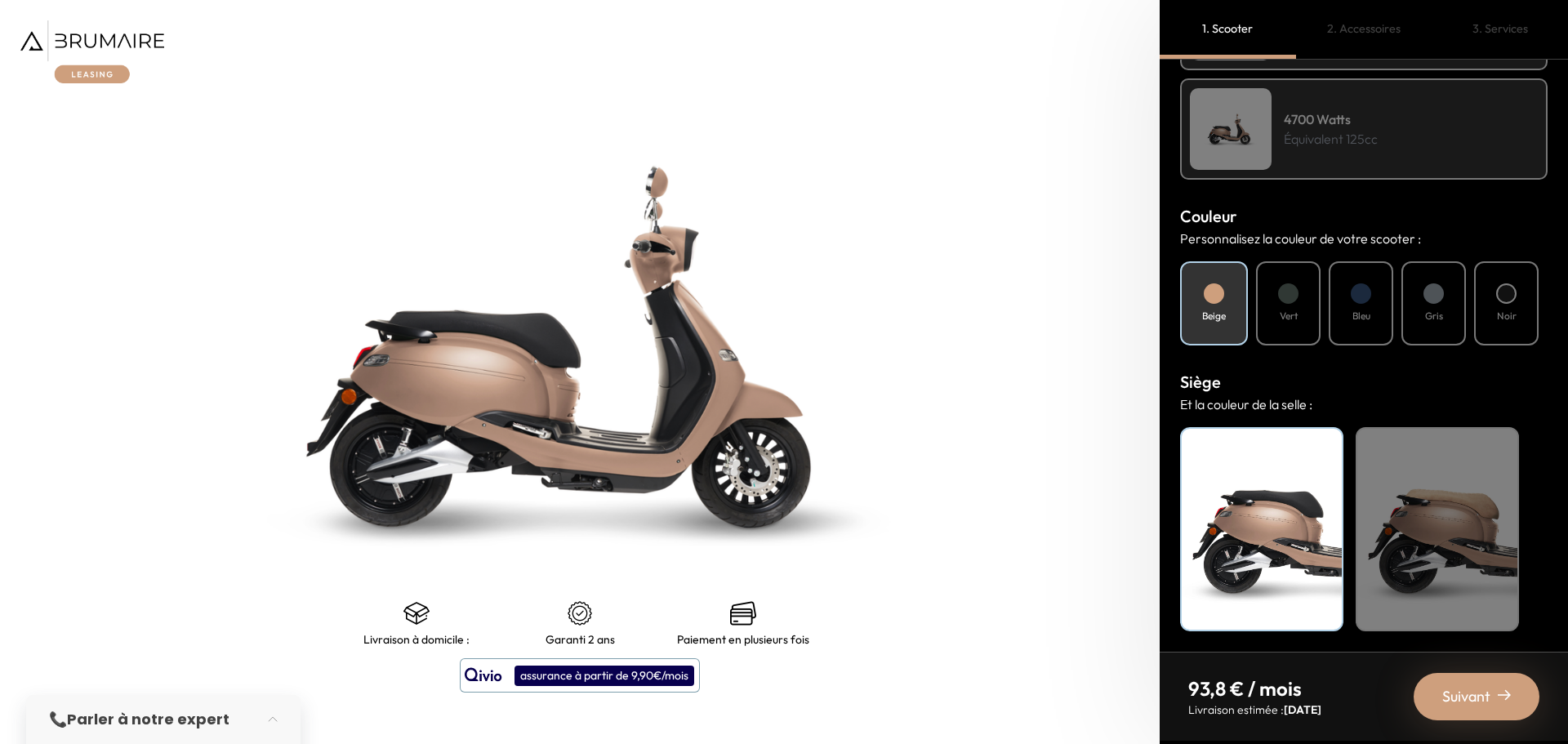
click at [1499, 311] on div "Noir" at bounding box center [1505, 303] width 64 height 85
click at [1276, 526] on div "Noir" at bounding box center [1262, 529] width 163 height 204
click at [1465, 690] on span "Suivant" at bounding box center [1466, 697] width 48 height 23
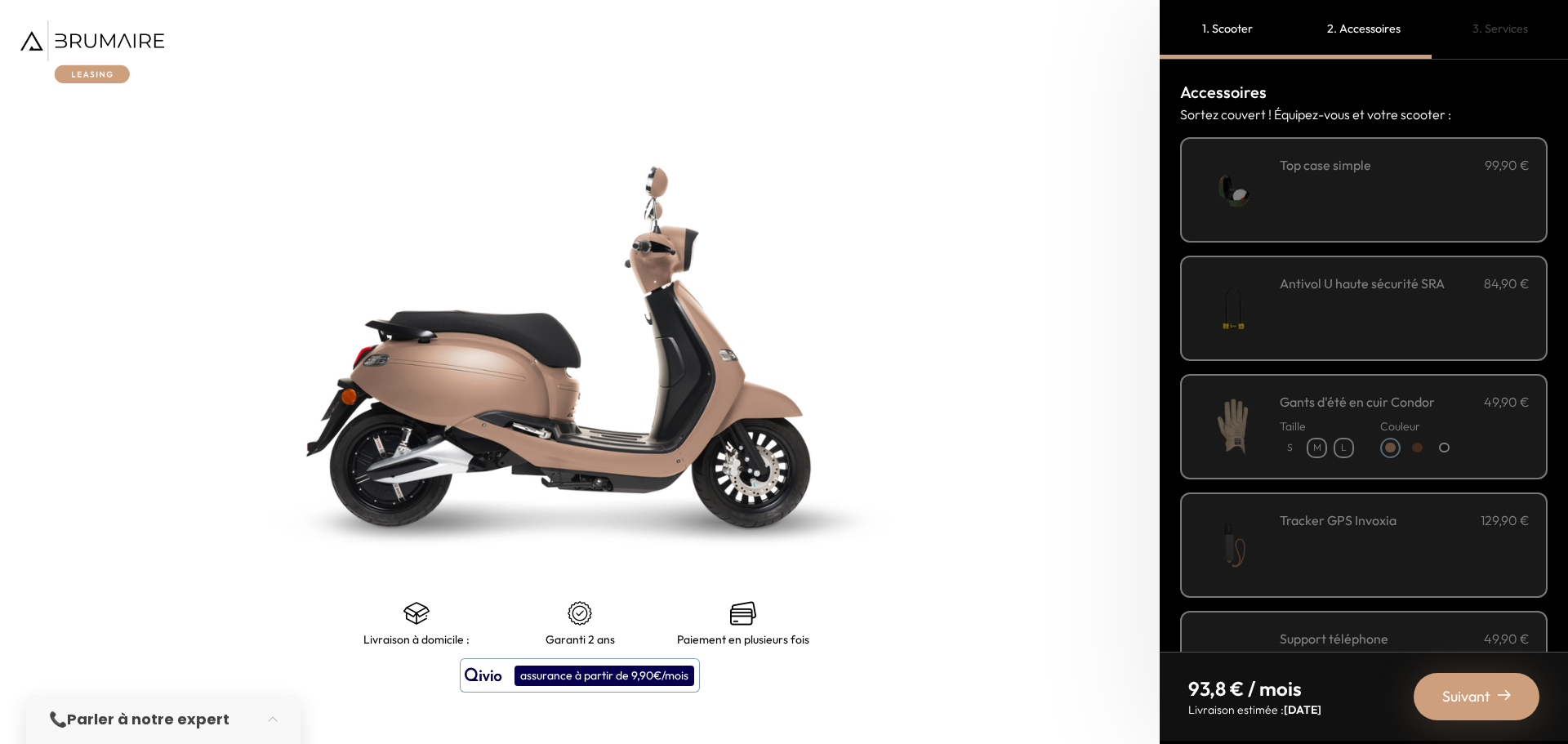
click at [1317, 192] on div "**********" at bounding box center [1404, 189] width 250 height 70
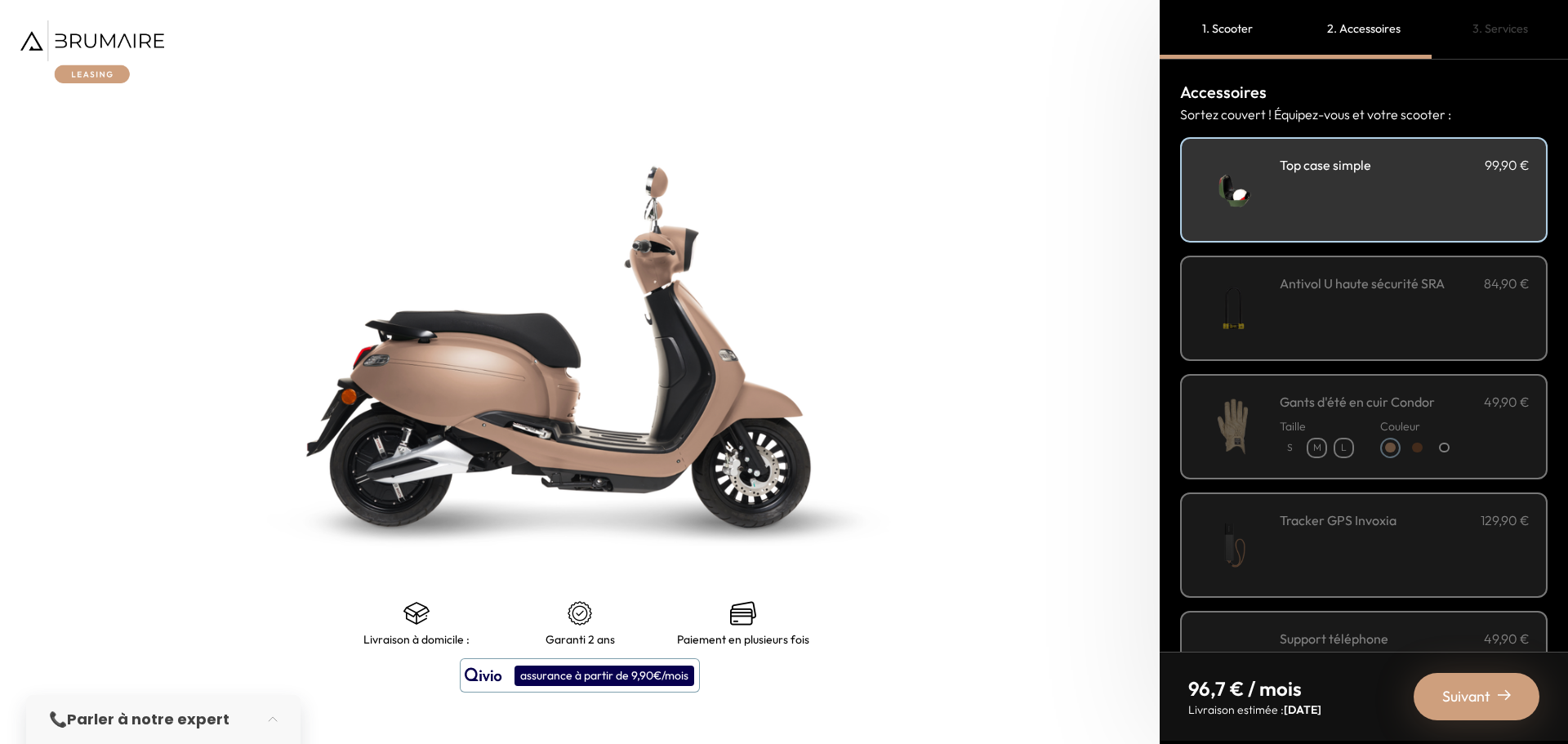
click at [1317, 192] on div "**********" at bounding box center [1404, 189] width 250 height 70
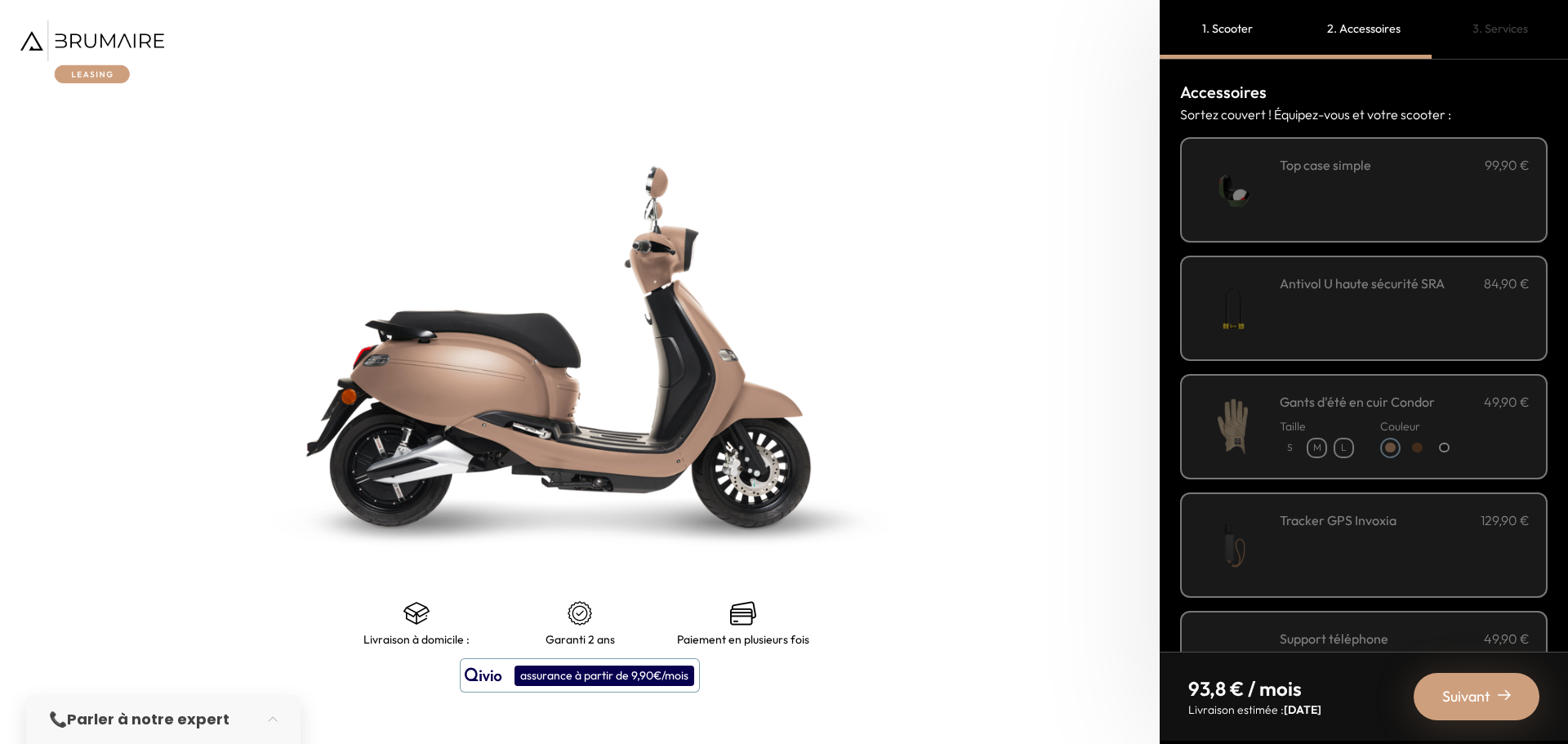
click at [1339, 294] on h3 "Antivol U haute sécurité SRA" at bounding box center [1362, 283] width 165 height 20
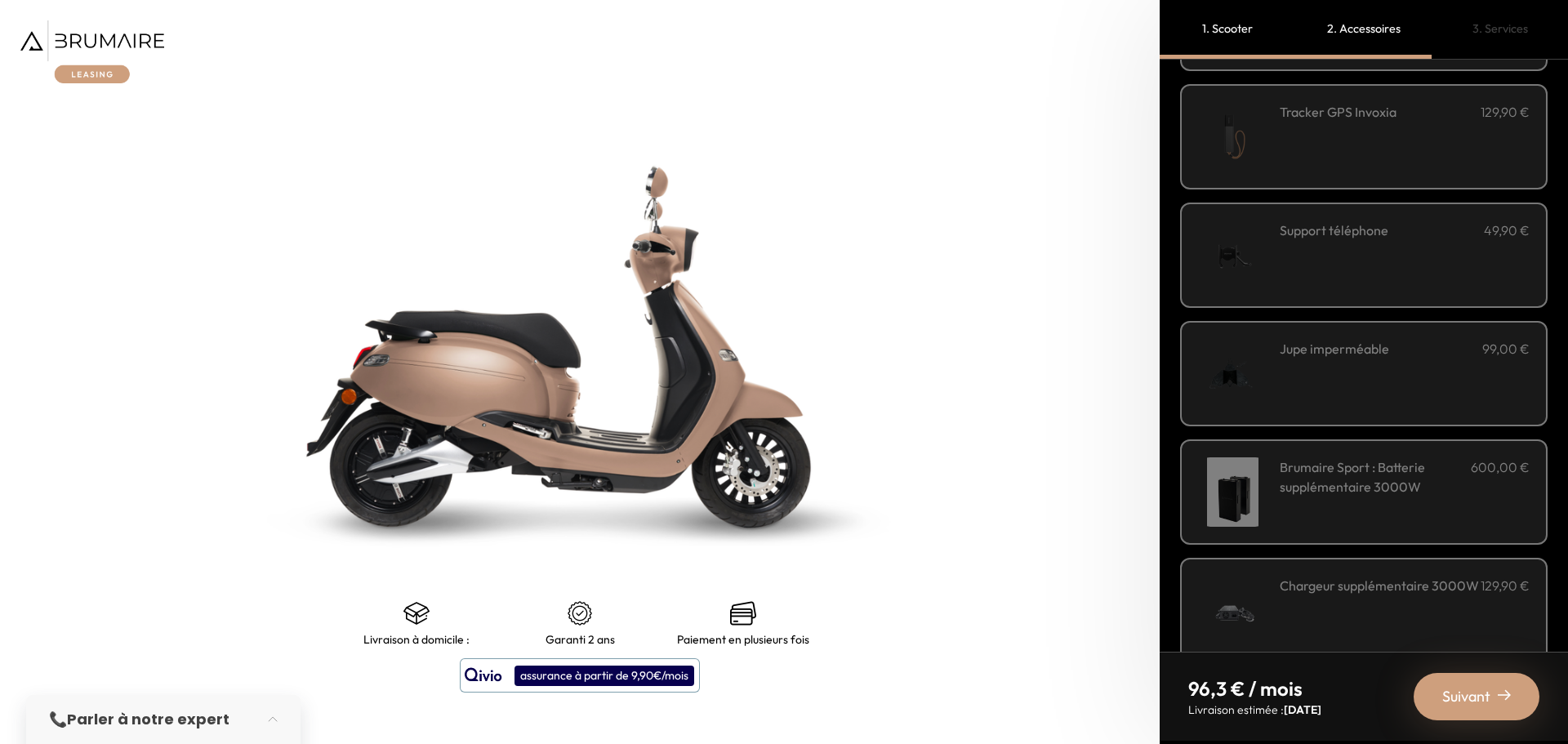
scroll to position [525, 0]
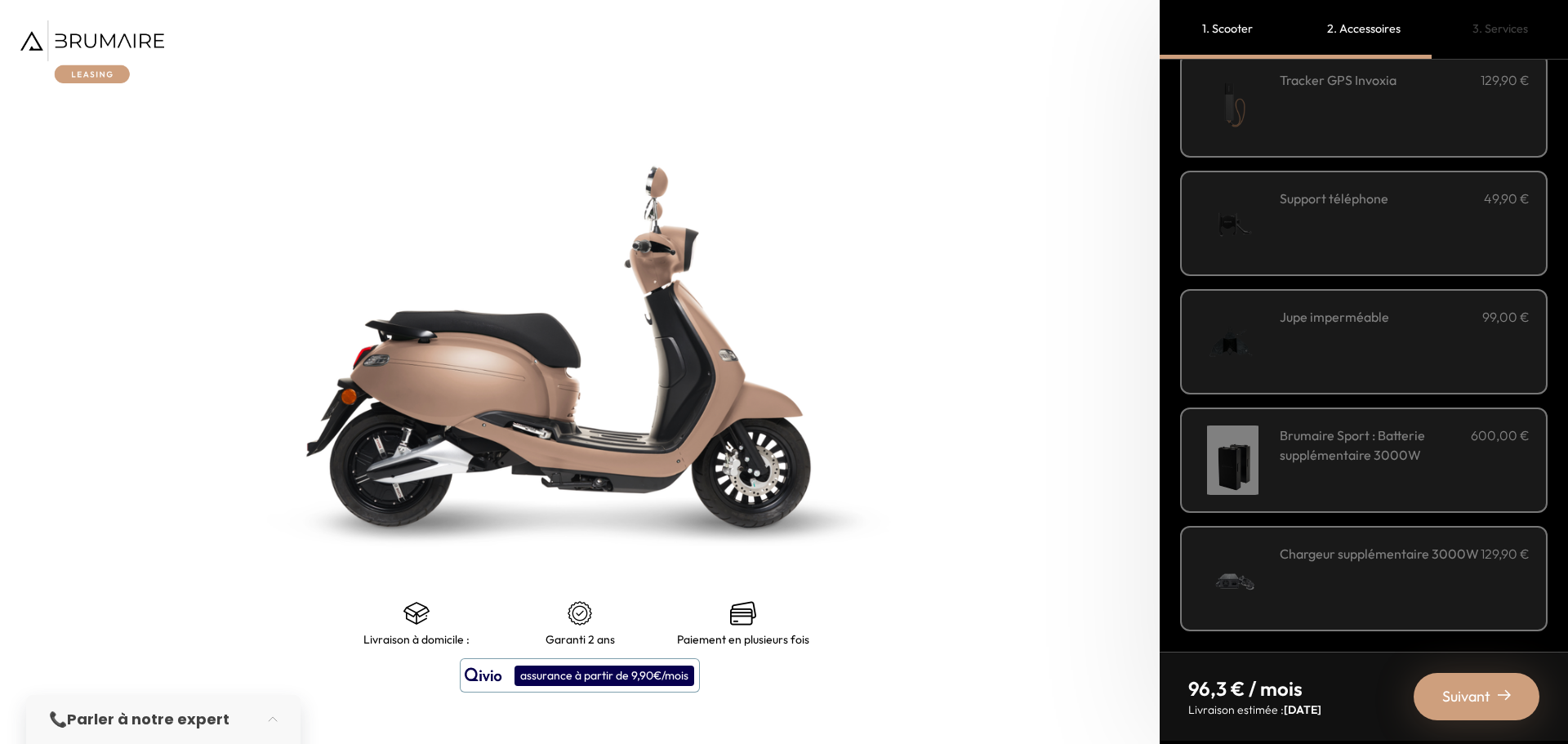
click at [1327, 307] on div "Jupe imperméable 99,00 €" at bounding box center [1404, 342] width 250 height 70
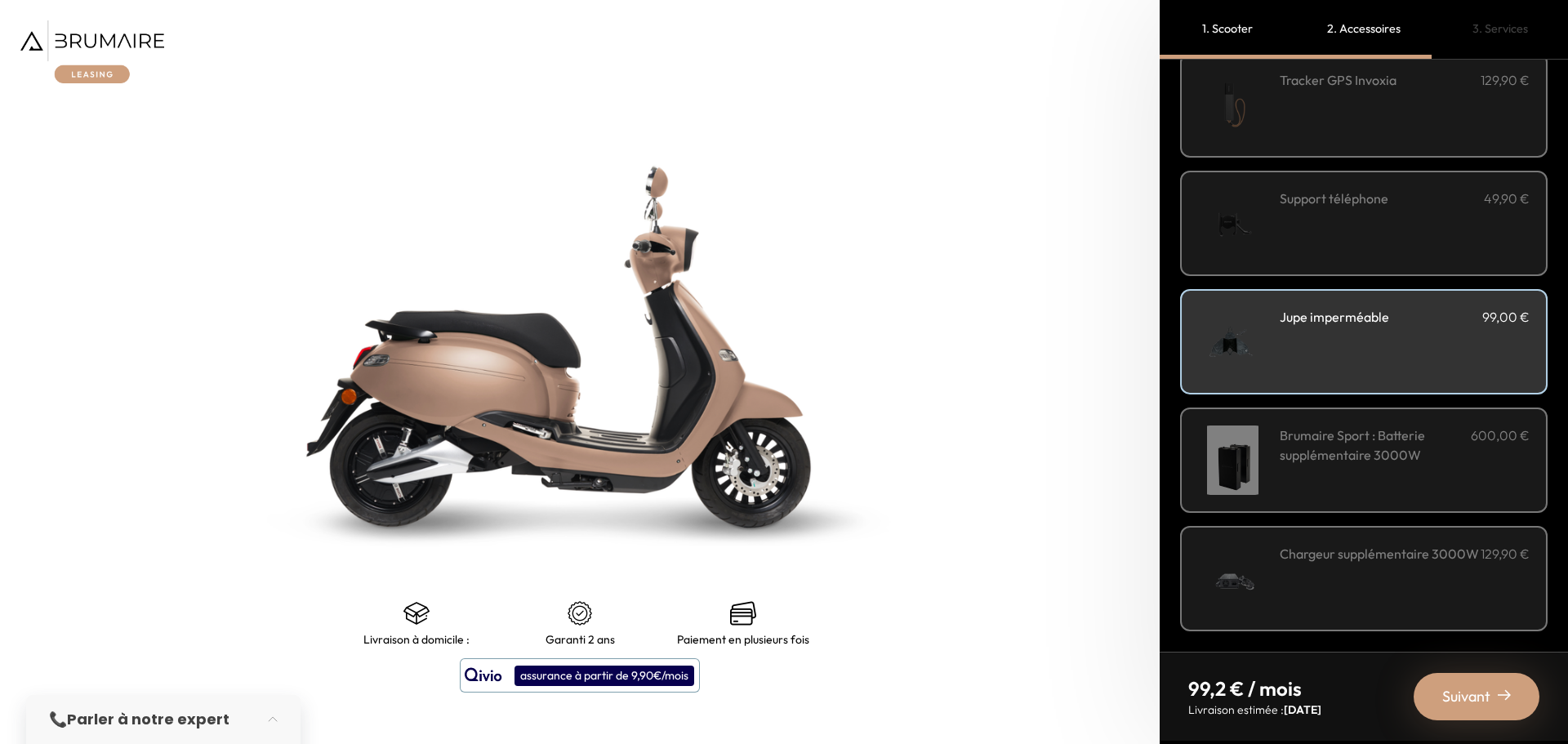
click at [1327, 307] on div "Jupe imperméable 99,00 €" at bounding box center [1404, 342] width 250 height 70
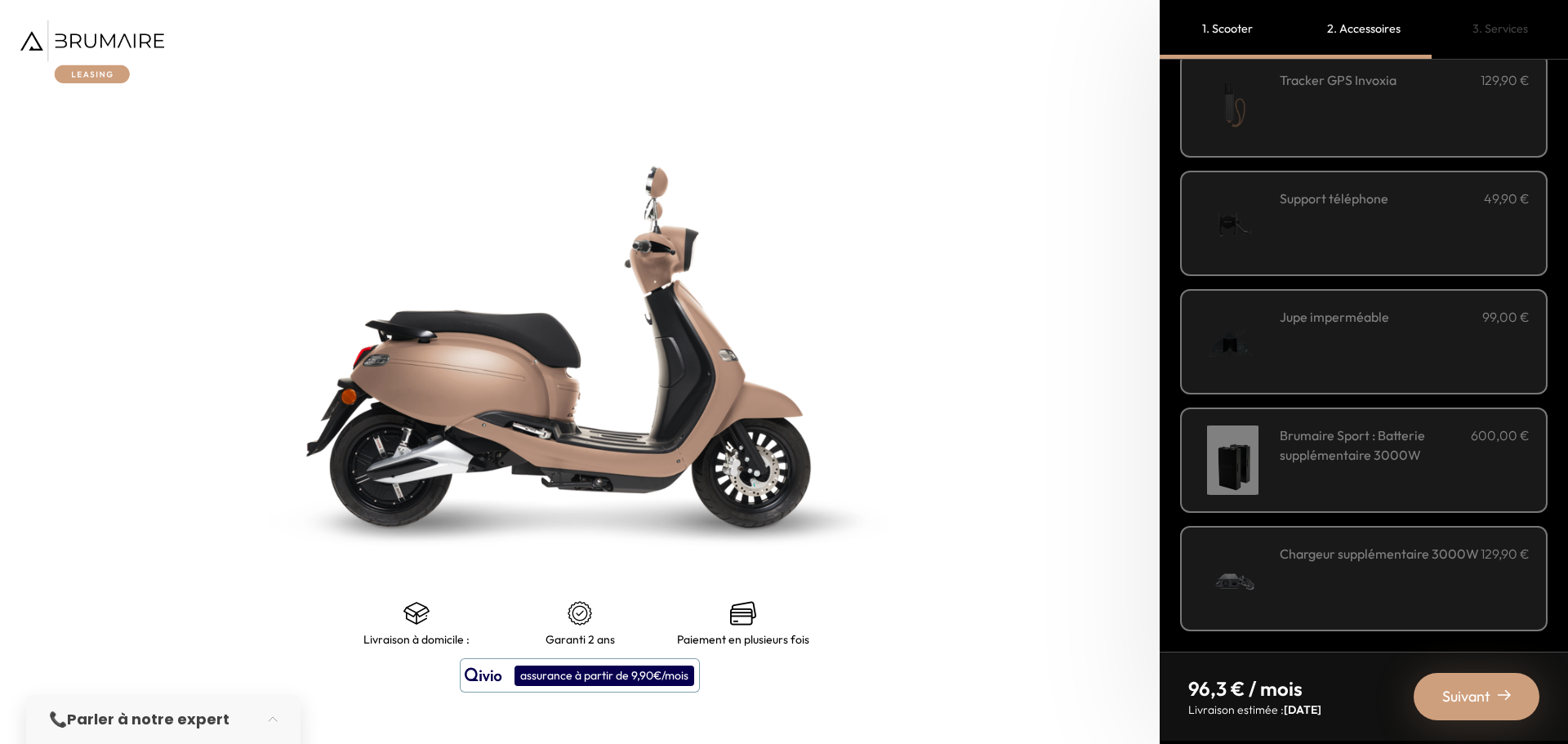
click at [1362, 308] on div "Jupe imperméable 99,00 €" at bounding box center [1404, 342] width 250 height 70
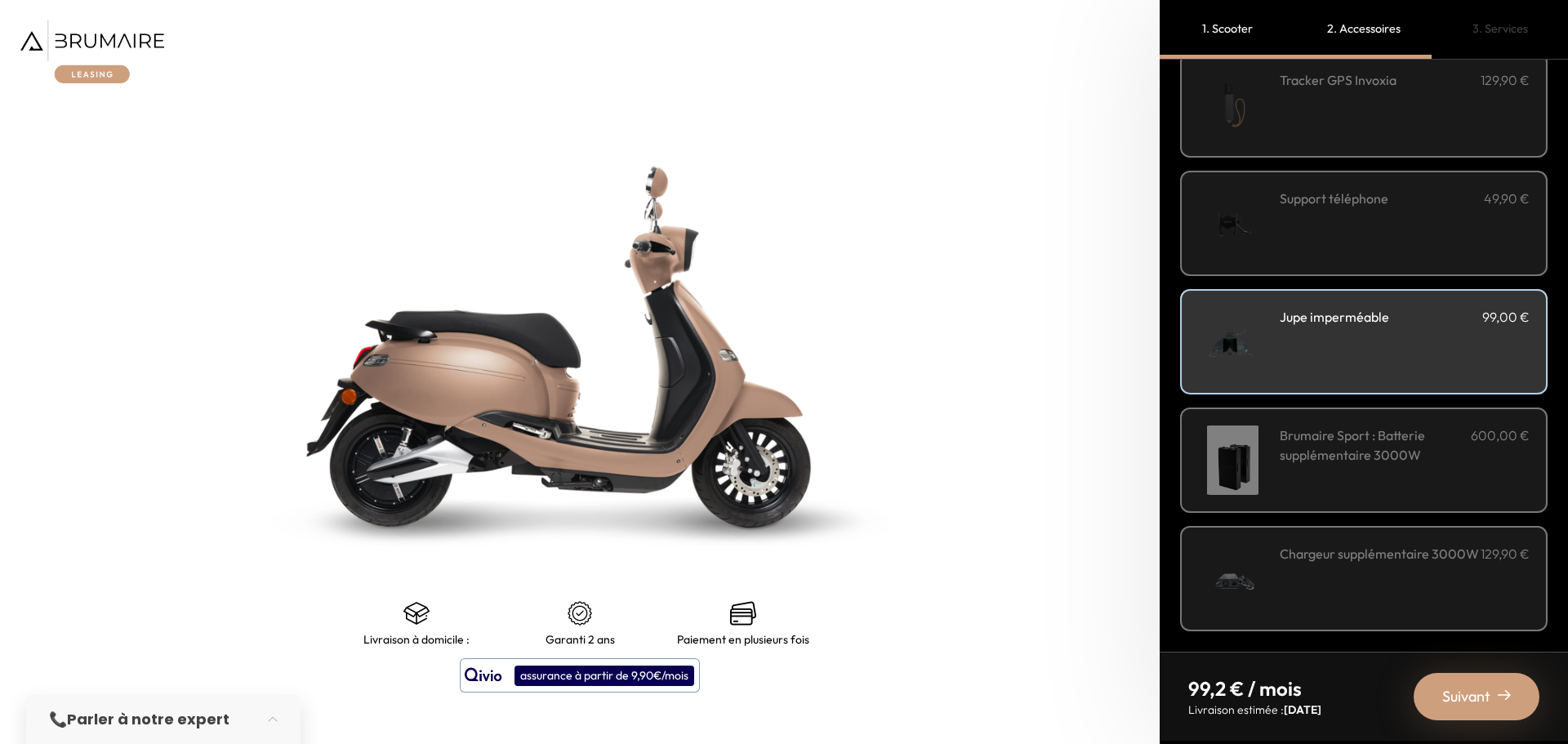
click at [1366, 308] on div "Jupe imperméable 99,00 €" at bounding box center [1404, 342] width 250 height 70
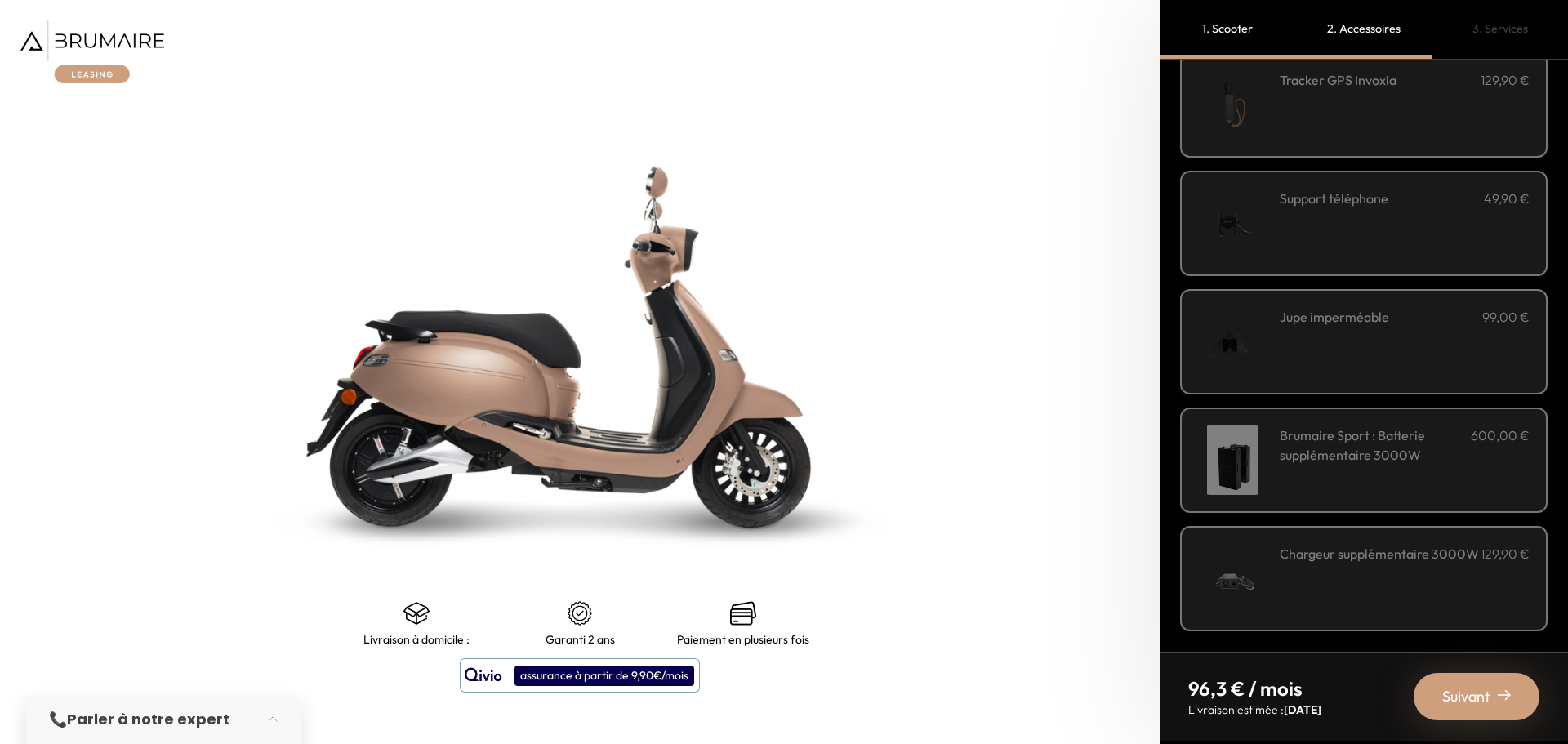
click at [1352, 429] on h3 "Brumaire Sport : Batterie supplémentaire 3000W" at bounding box center [1375, 445] width 191 height 39
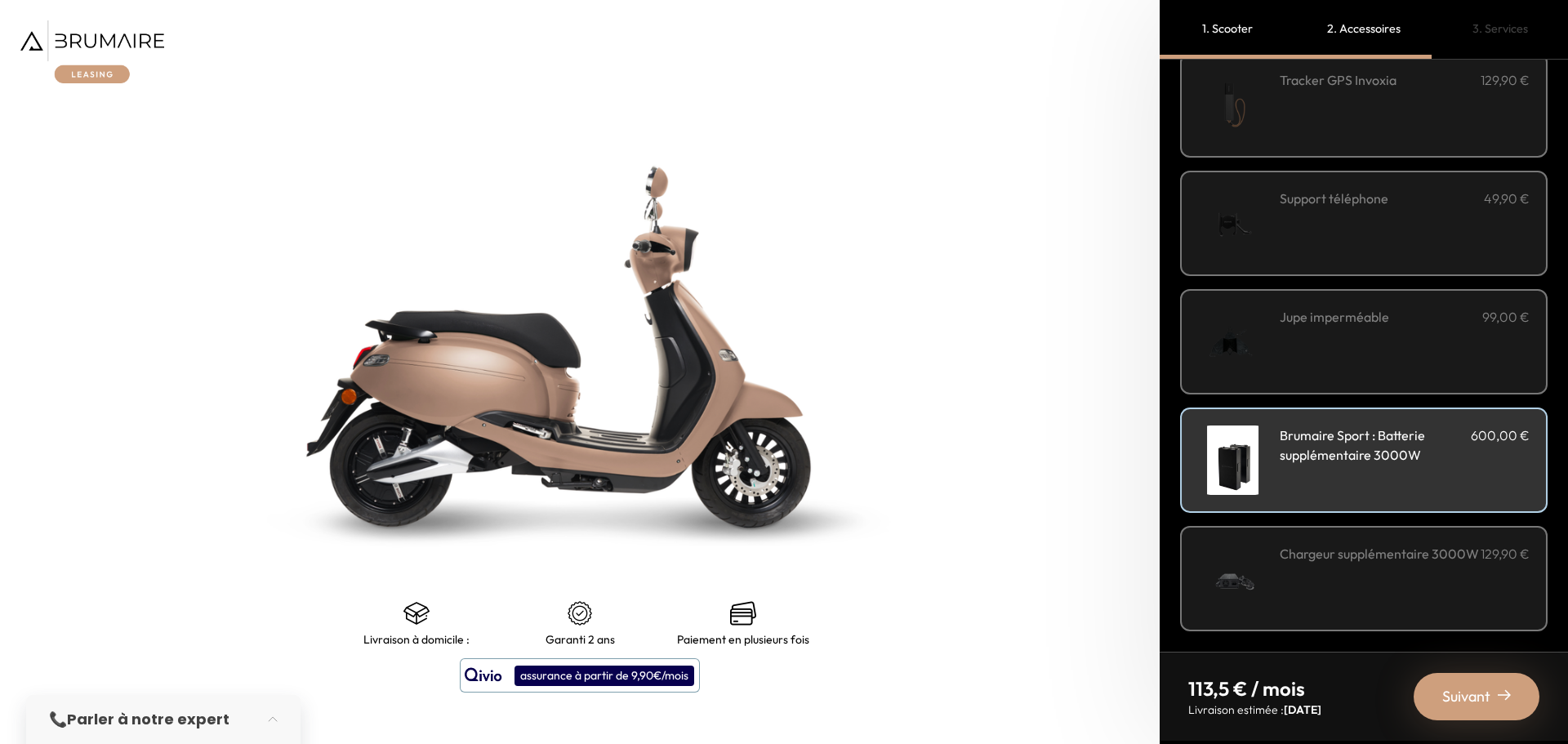
click at [1454, 685] on span "Suivant" at bounding box center [1466, 697] width 48 height 23
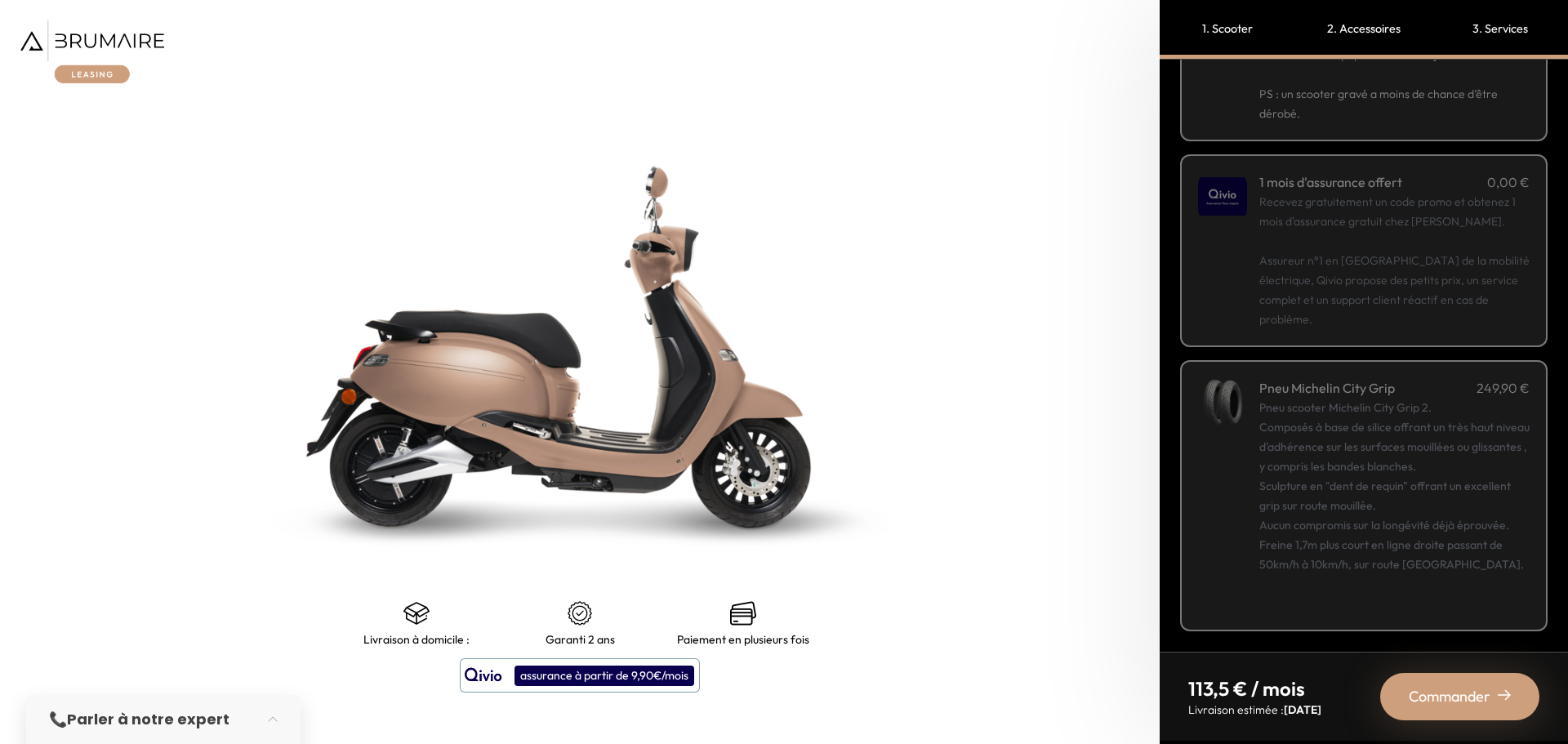
scroll to position [272, 0]
click at [1345, 264] on p "Recevez gratuitement un code promo et obtenez 1 mois d'assurance gratuit chez […" at bounding box center [1393, 261] width 270 height 137
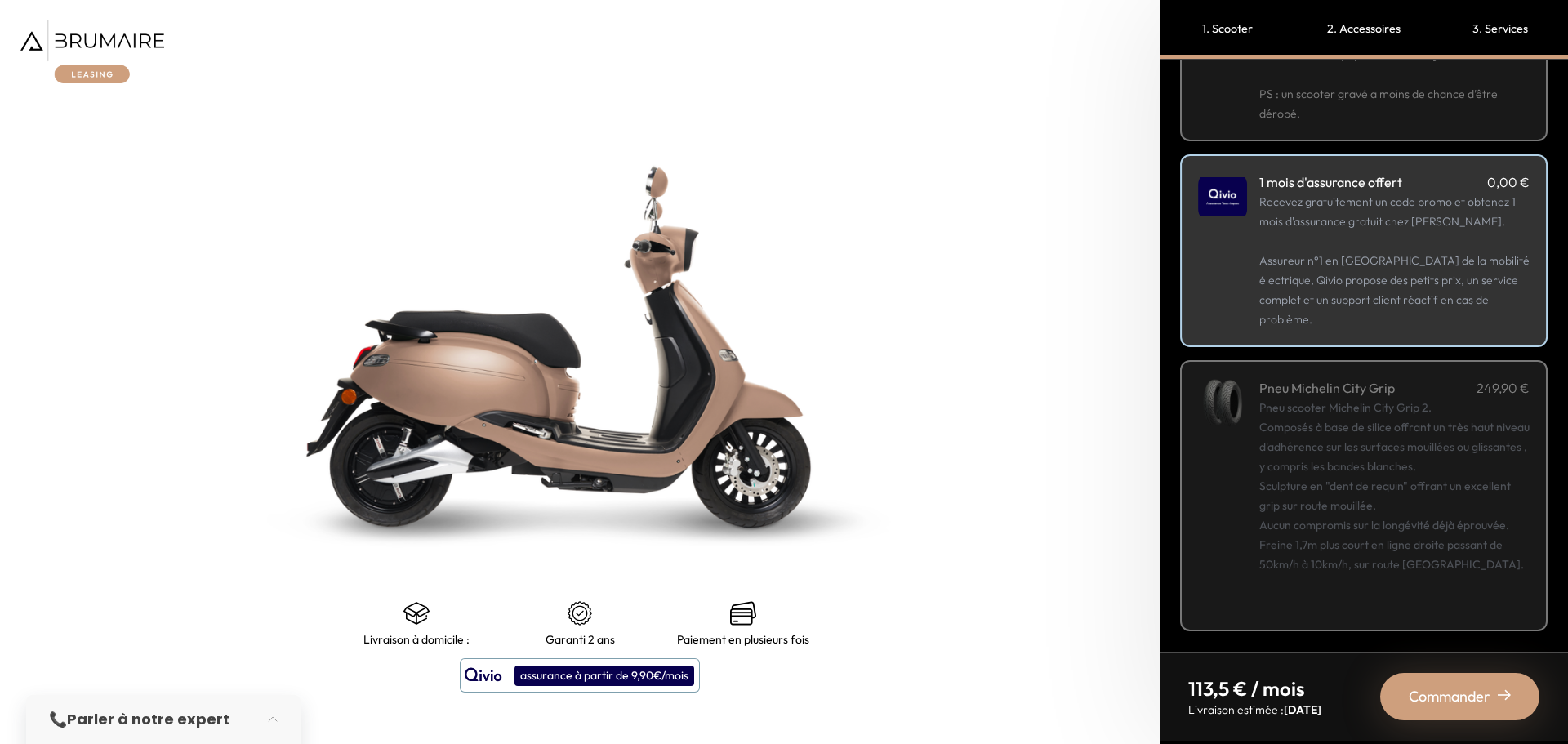
click at [1342, 260] on p "Recevez gratuitement un code promo et obtenez 1 mois d'assurance gratuit chez […" at bounding box center [1393, 261] width 270 height 137
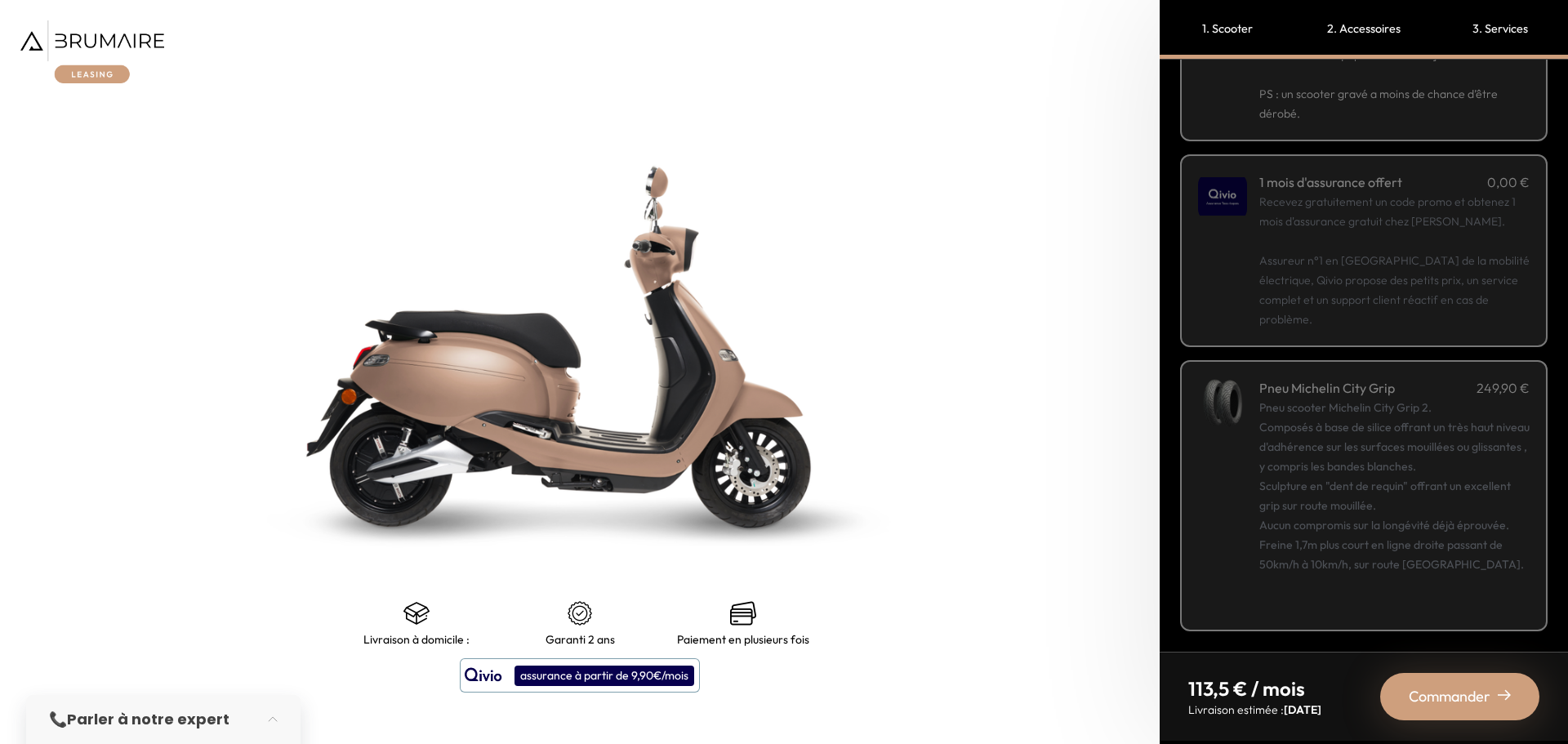
click at [1342, 260] on p "Recevez gratuitement un code promo et obtenez 1 mois d'assurance gratuit chez […" at bounding box center [1393, 261] width 270 height 137
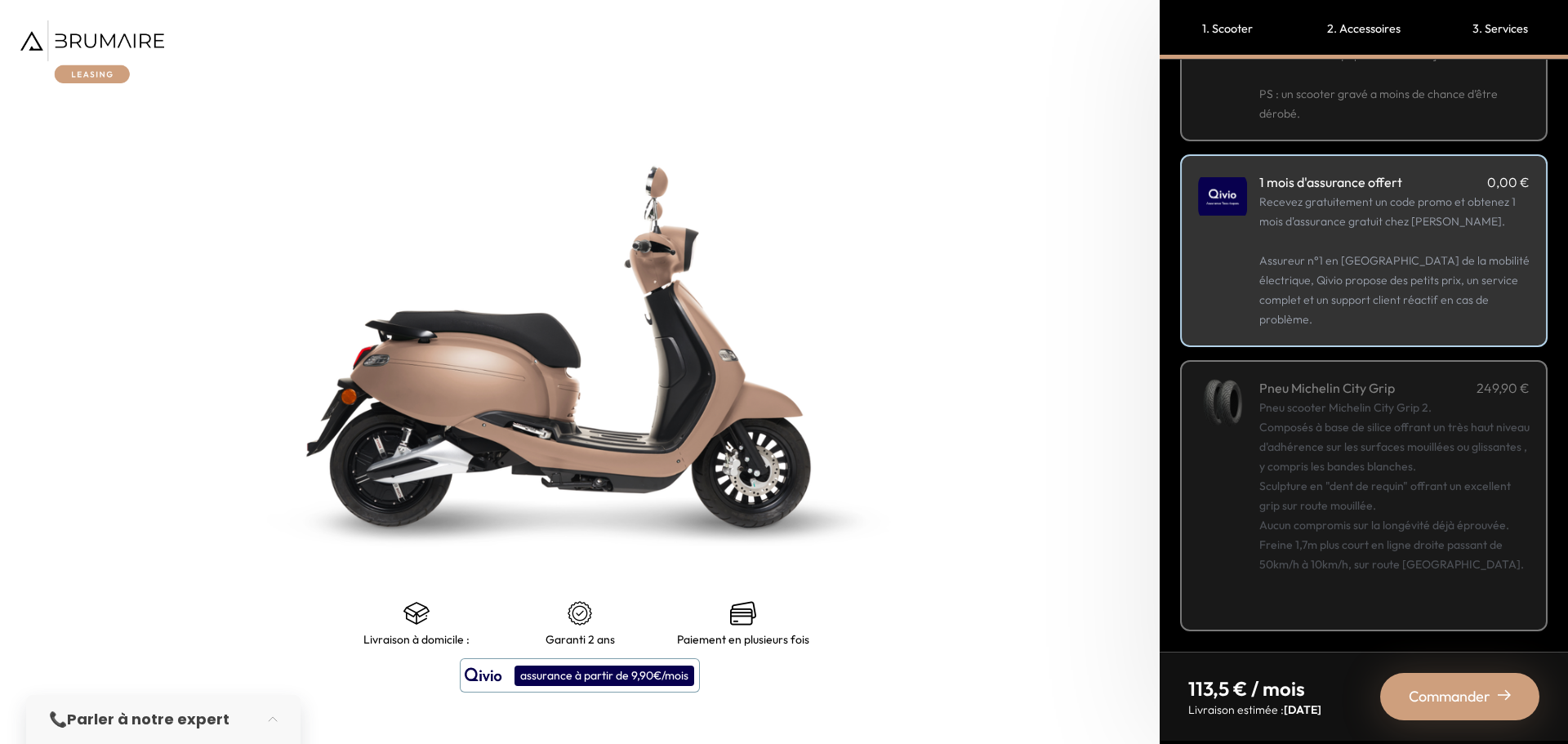
scroll to position [430, 0]
click at [1341, 398] on div "Pneu scooter Michelin City Grip 2. Composés à base de silice offrant un très ha…" at bounding box center [1393, 505] width 270 height 215
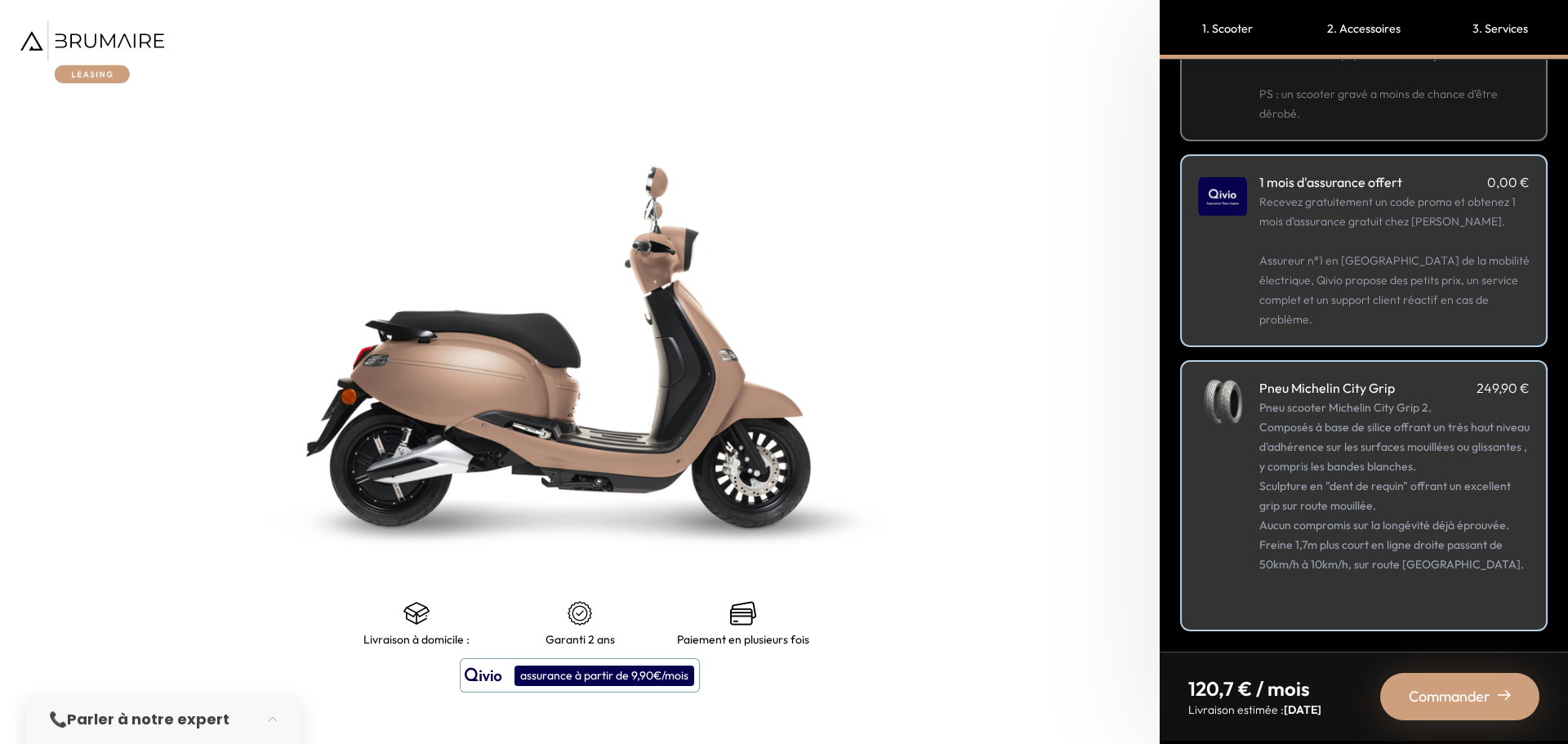
click at [1449, 702] on div "Commander" at bounding box center [1458, 697] width 159 height 47
